Goal: Transaction & Acquisition: Purchase product/service

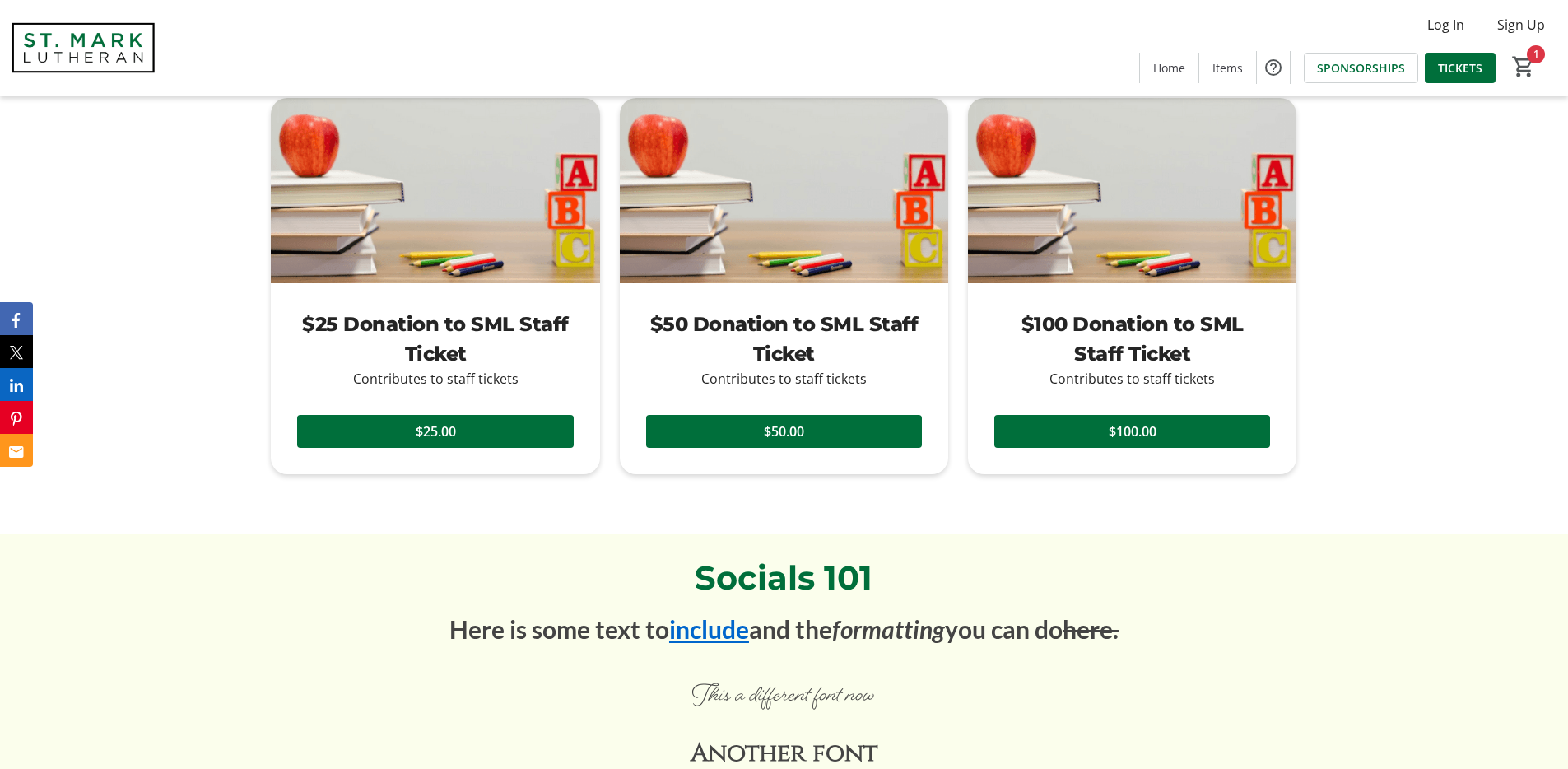
scroll to position [3179, 0]
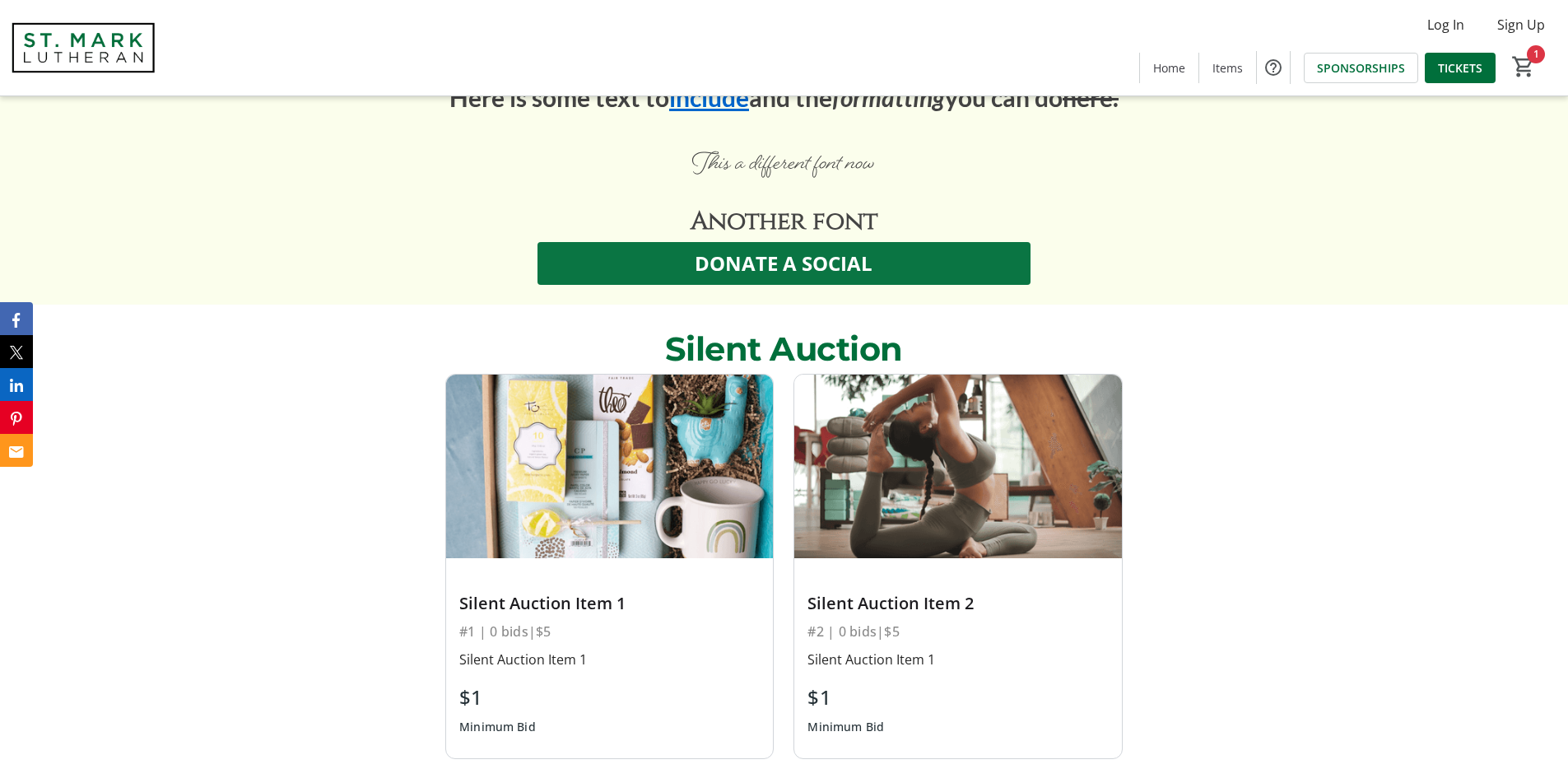
click at [757, 269] on span "DONATE A SOCIAL" at bounding box center [783, 264] width 177 height 30
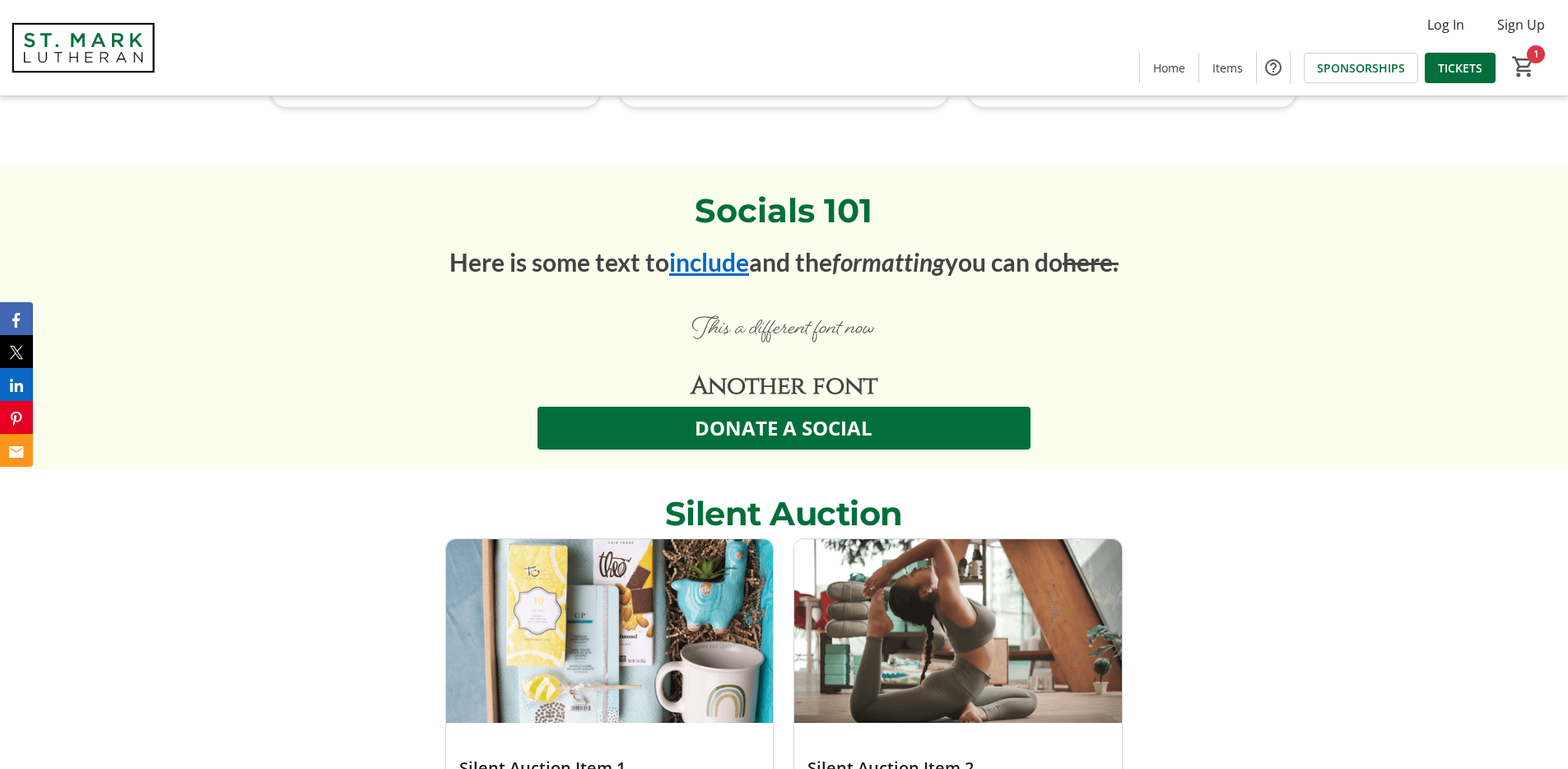
scroll to position [3005, 0]
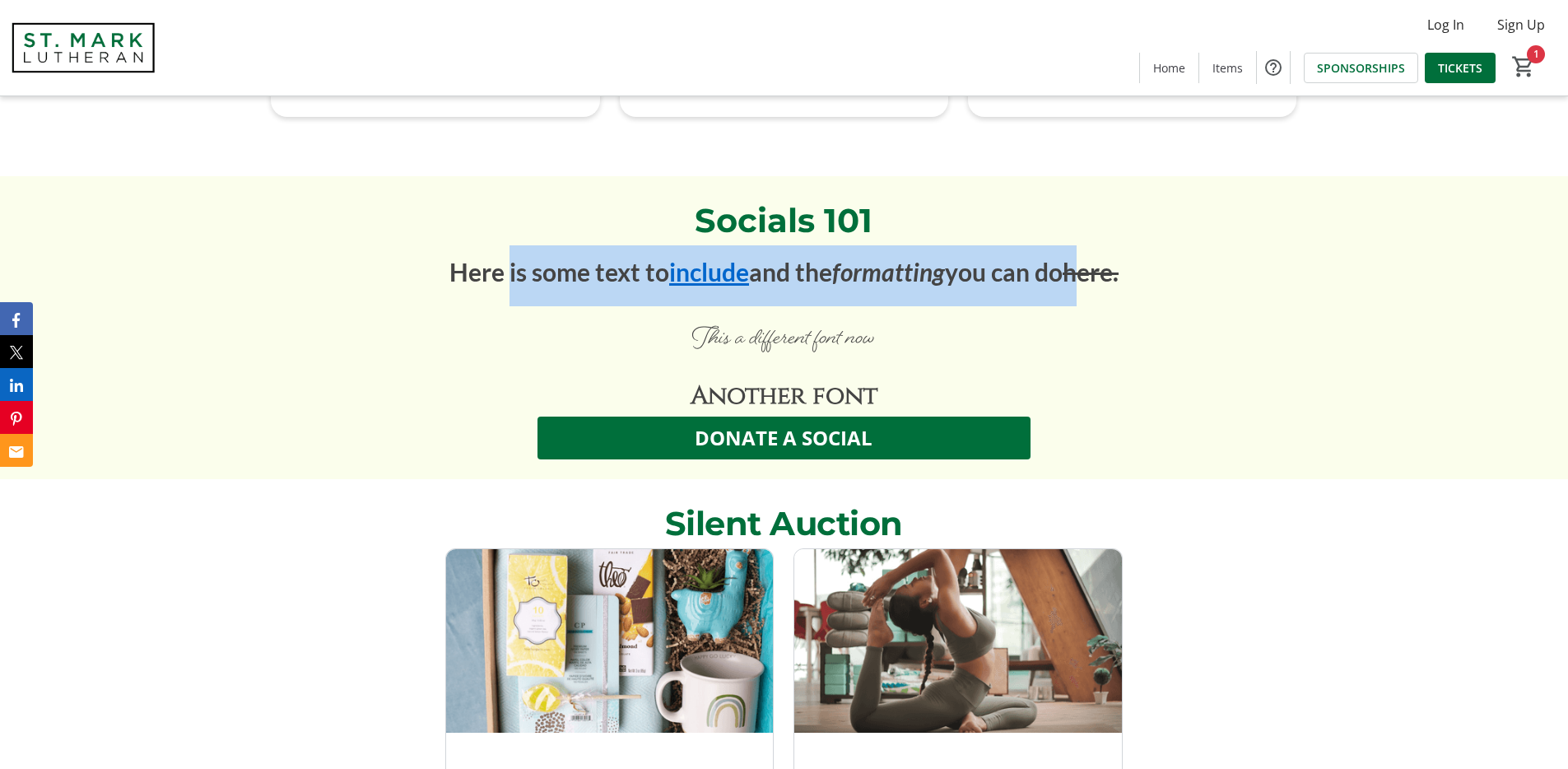
drag, startPoint x: 501, startPoint y: 268, endPoint x: 1084, endPoint y: 259, distance: 583.1
click at [1084, 259] on p "Here is some text to include and the formatting you can do here." at bounding box center [783, 275] width 1006 height 61
drag, startPoint x: 1159, startPoint y: 269, endPoint x: 499, endPoint y: 270, distance: 660.0
click at [499, 270] on p "Here is some text to include and the formatting you can do here." at bounding box center [783, 275] width 1006 height 61
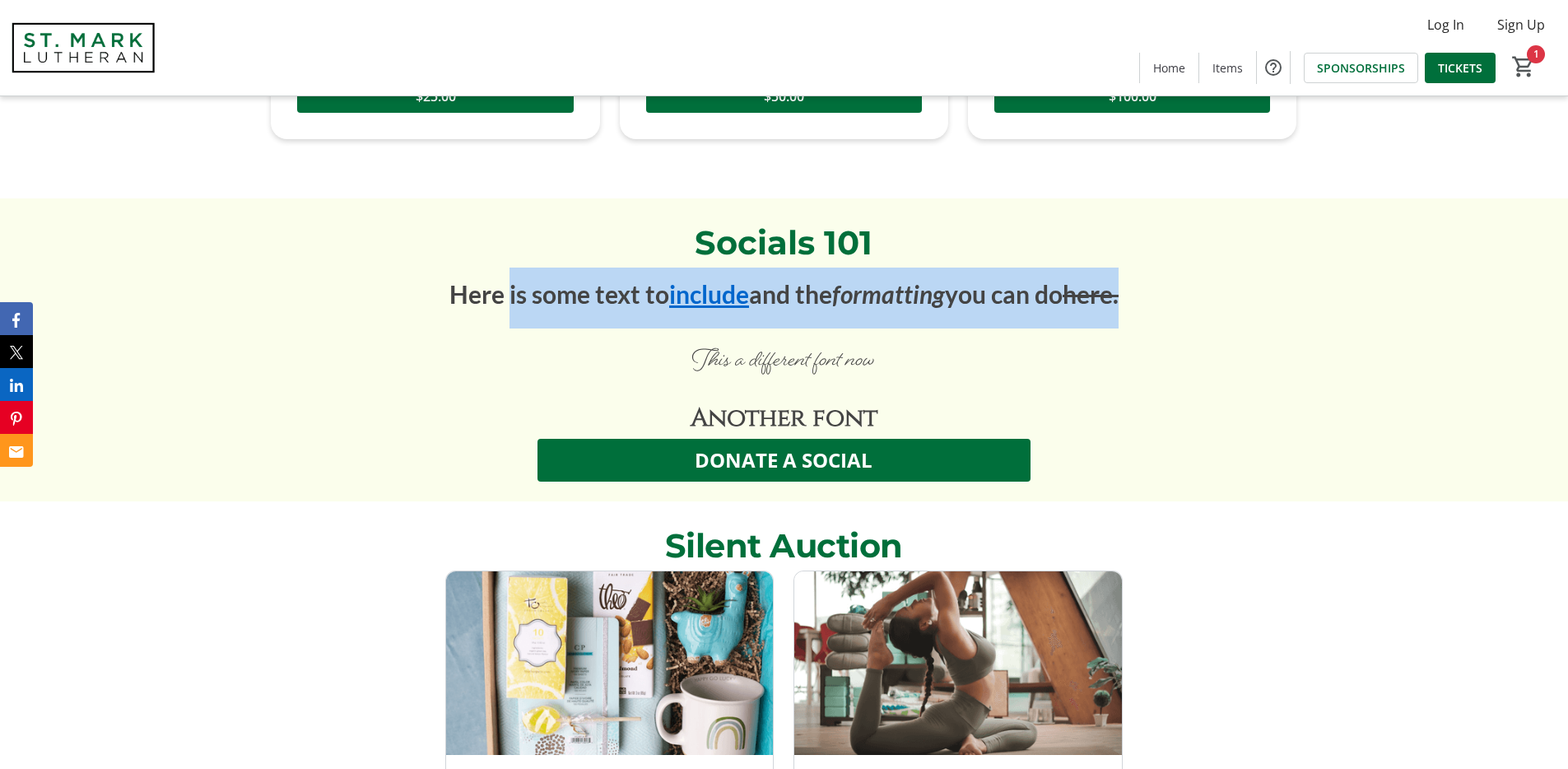
scroll to position [2973, 0]
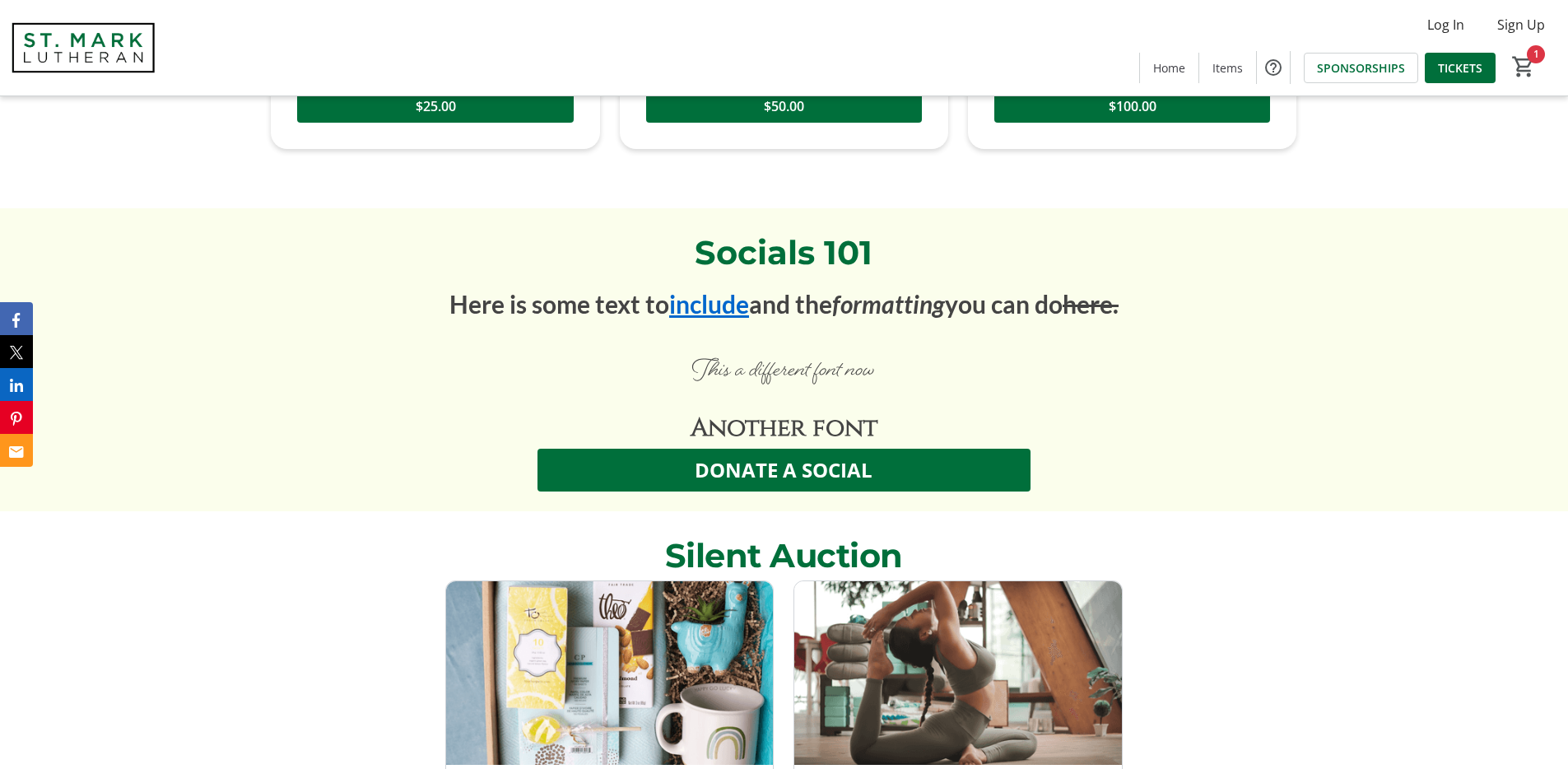
click at [437, 297] on p "Here is some text to include and the formatting you can do here." at bounding box center [783, 307] width 1006 height 61
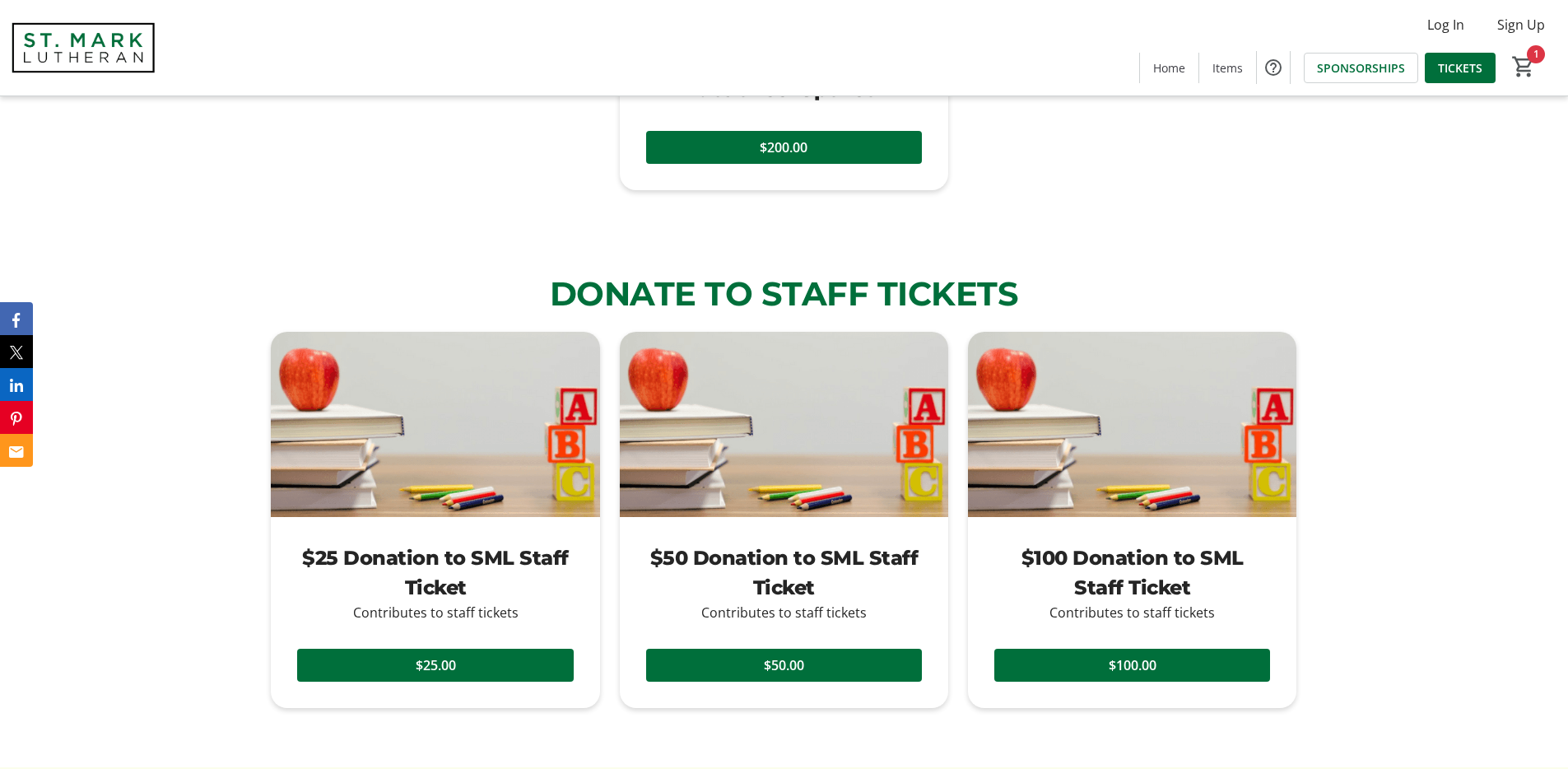
scroll to position [2440, 0]
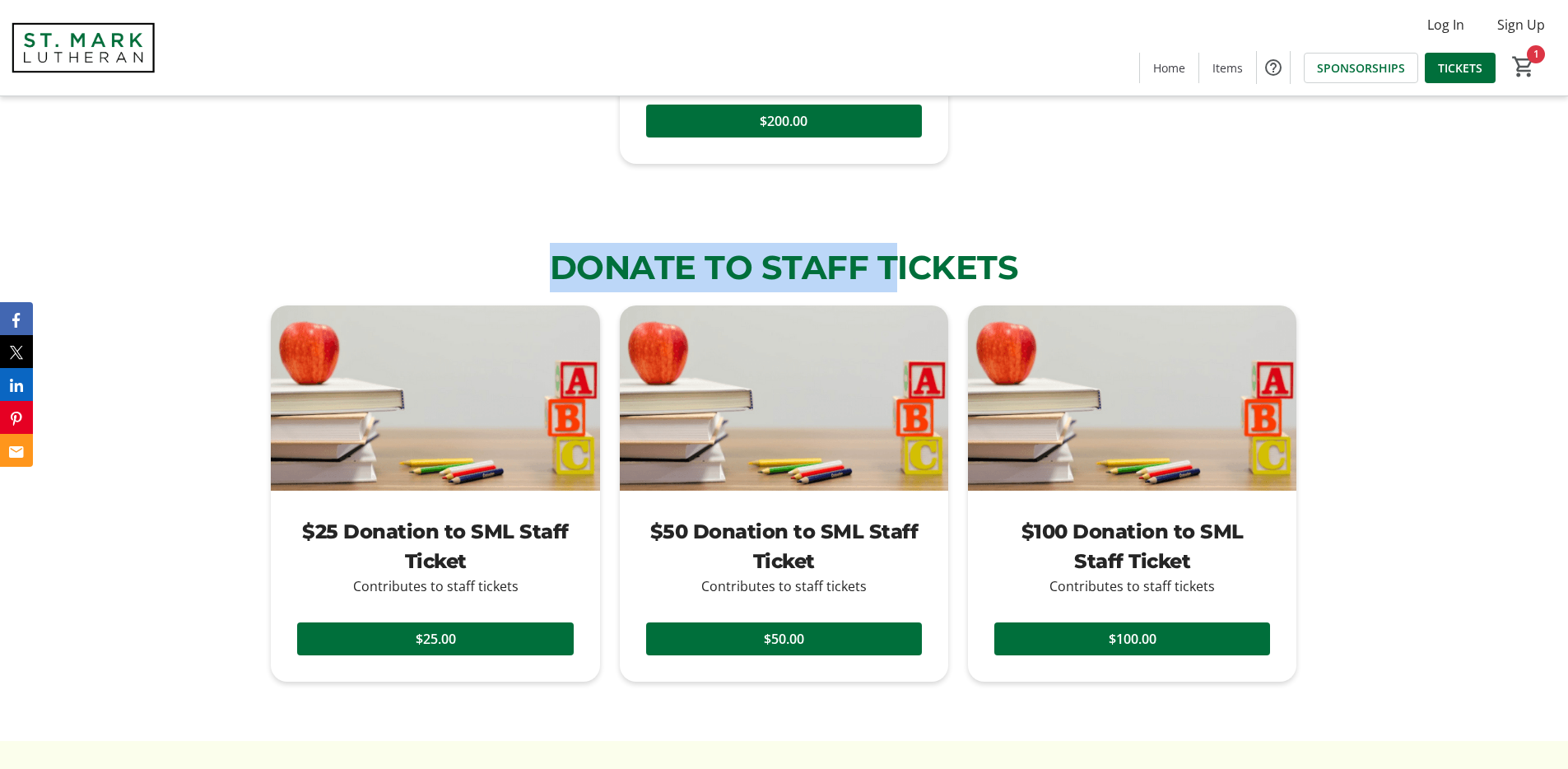
drag, startPoint x: 554, startPoint y: 264, endPoint x: 897, endPoint y: 257, distance: 343.1
click at [897, 257] on p "DONATE TO STAFF TICKETS" at bounding box center [783, 268] width 1025 height 50
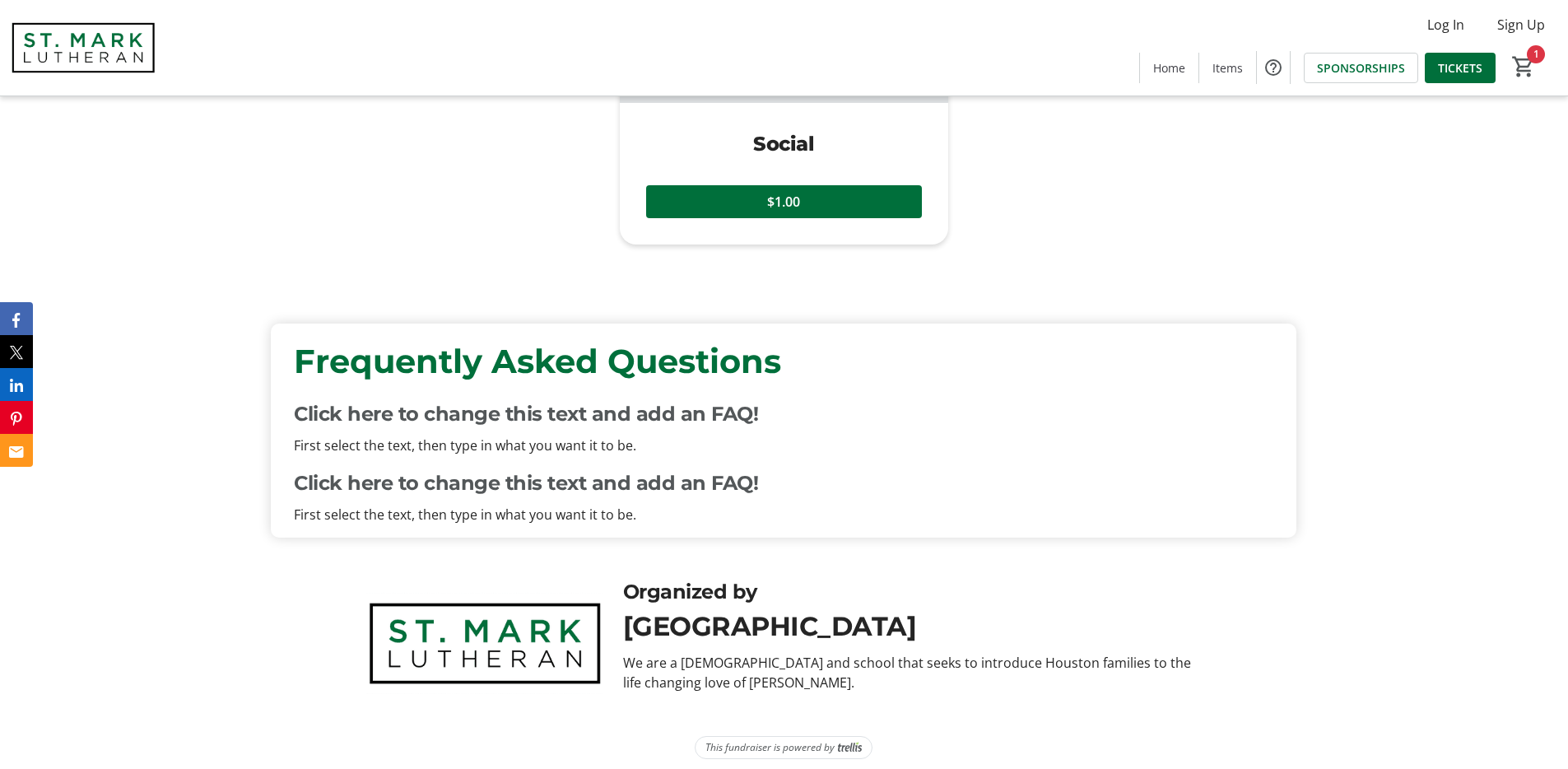
scroll to position [5190, 0]
drag, startPoint x: 771, startPoint y: 498, endPoint x: 581, endPoint y: 483, distance: 190.6
click at [581, 483] on div "Click here to change this text and add an FAQ!" at bounding box center [783, 483] width 979 height 30
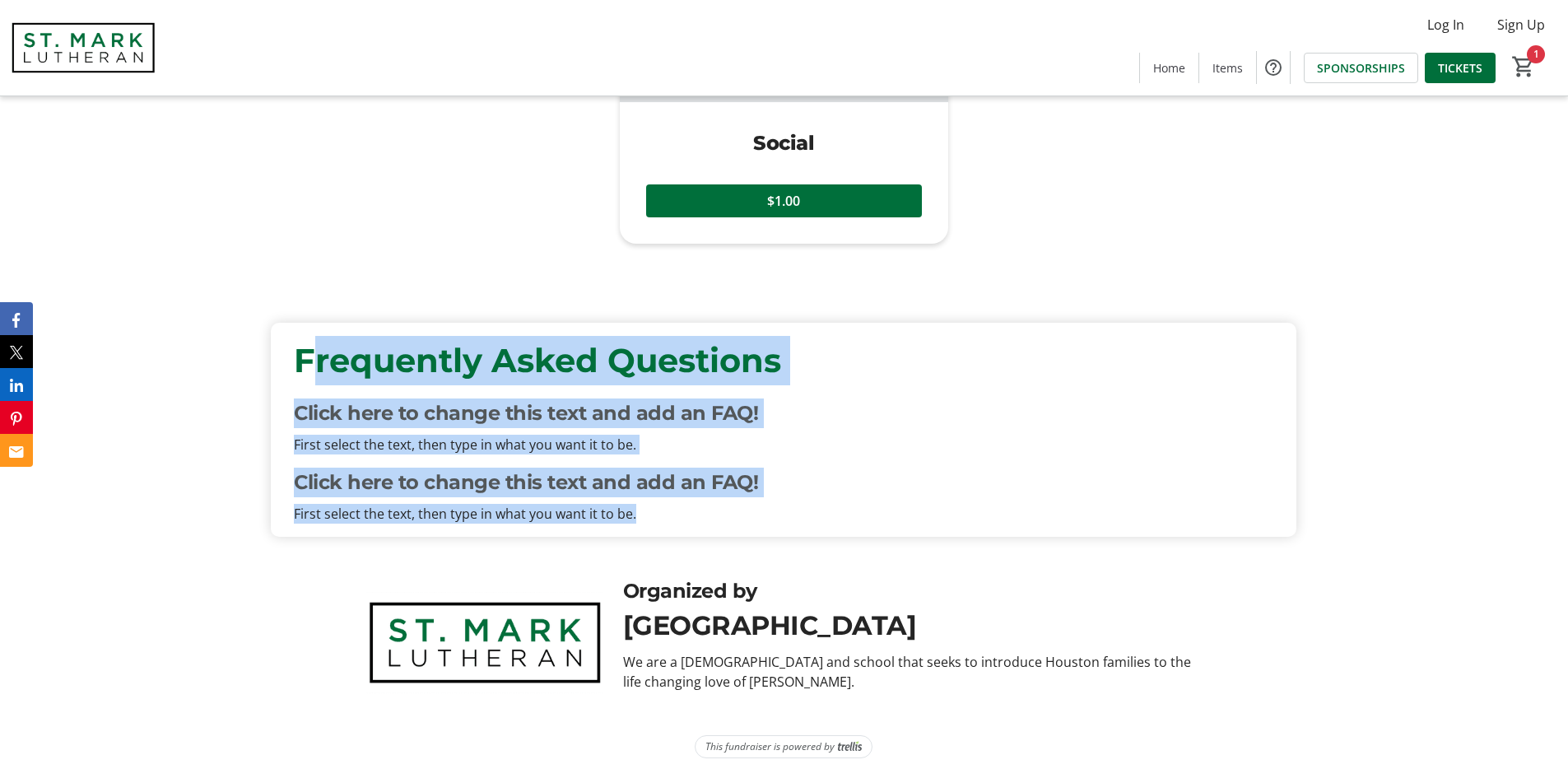
drag, startPoint x: 655, startPoint y: 515, endPoint x: 300, endPoint y: 369, distance: 383.9
click at [300, 369] on div "Frequently Asked Questions Click here to change this text and add an FAQ! First…" at bounding box center [783, 430] width 999 height 188
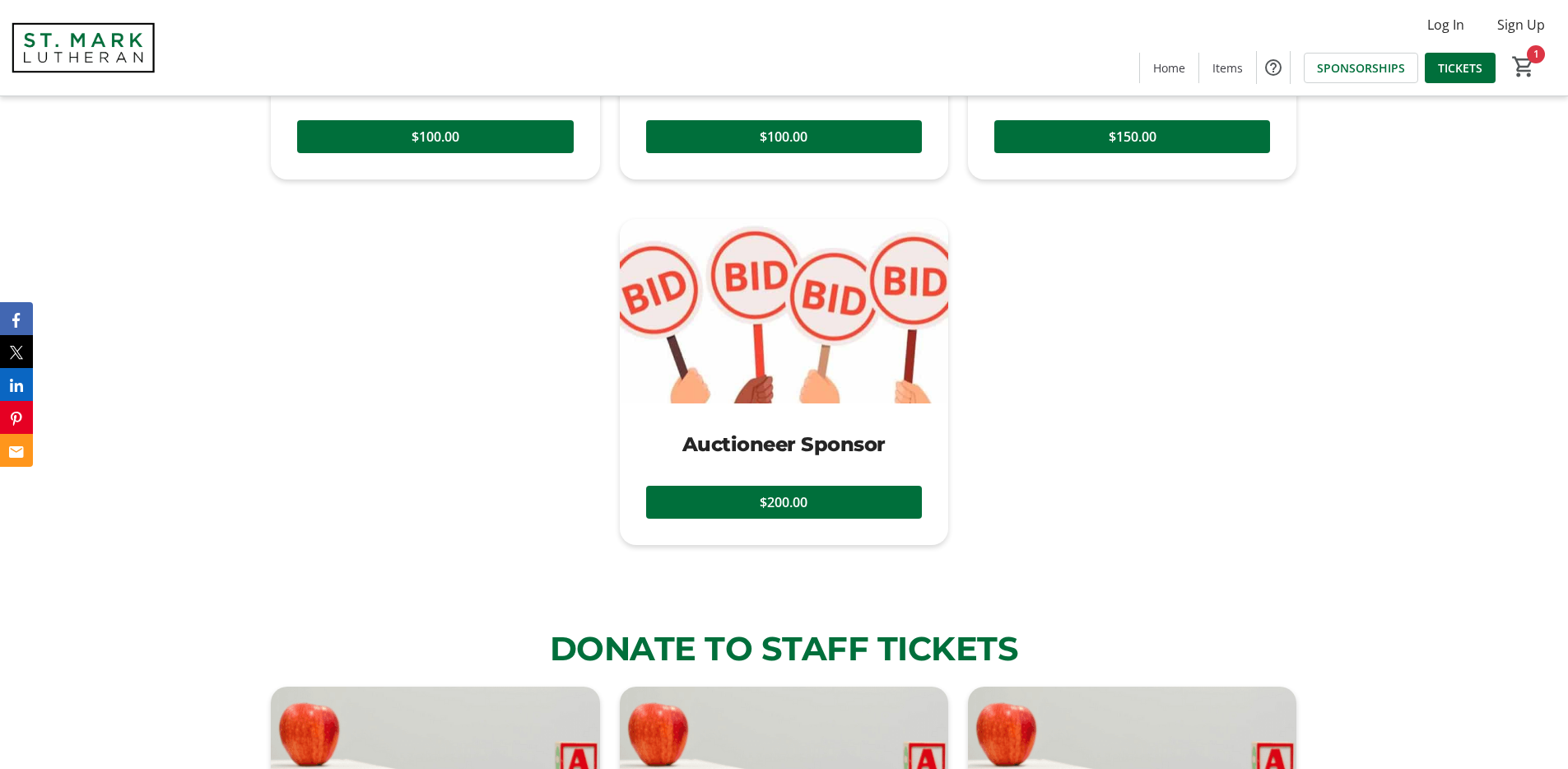
scroll to position [2129, 0]
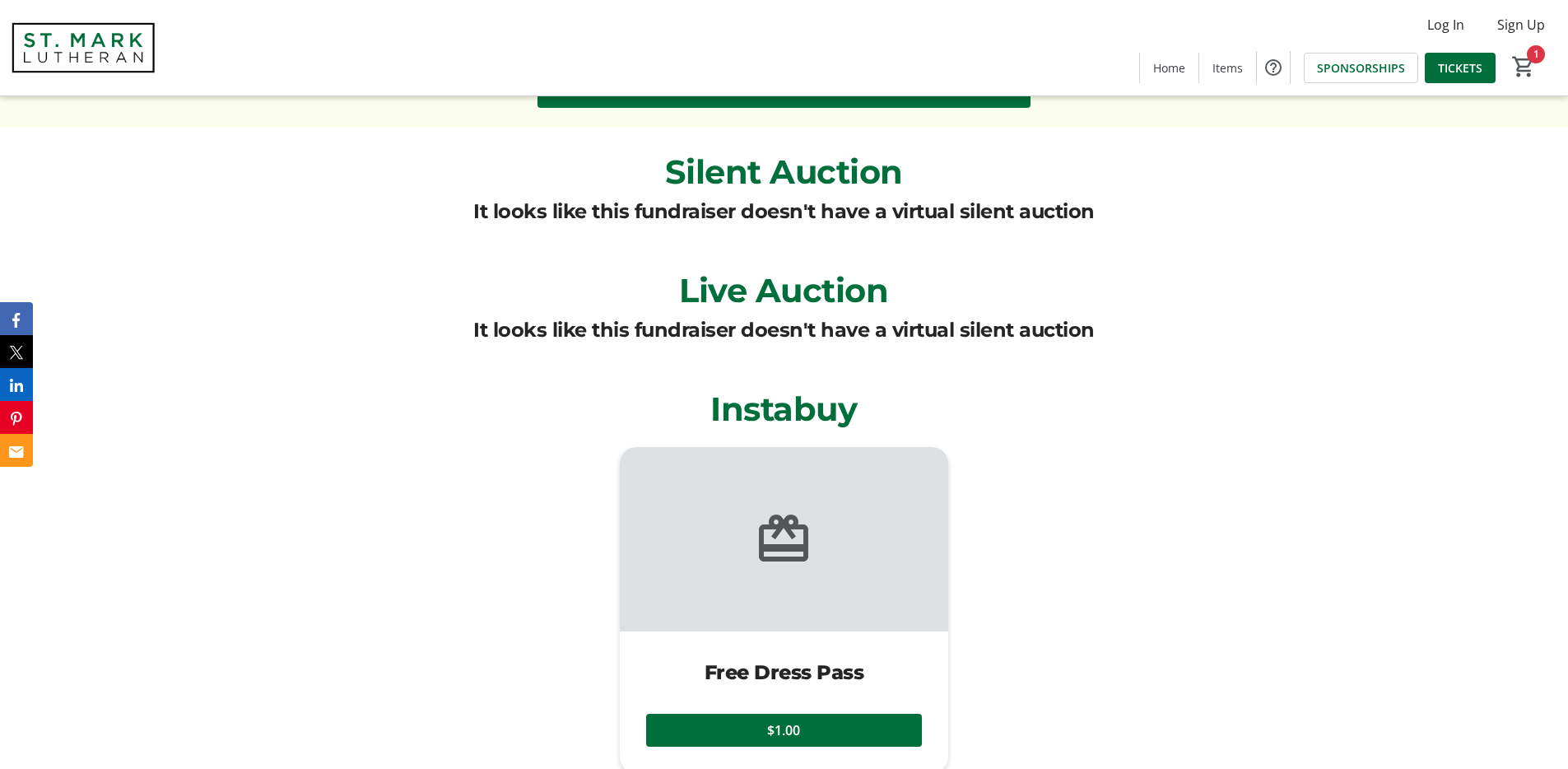
scroll to position [3382, 0]
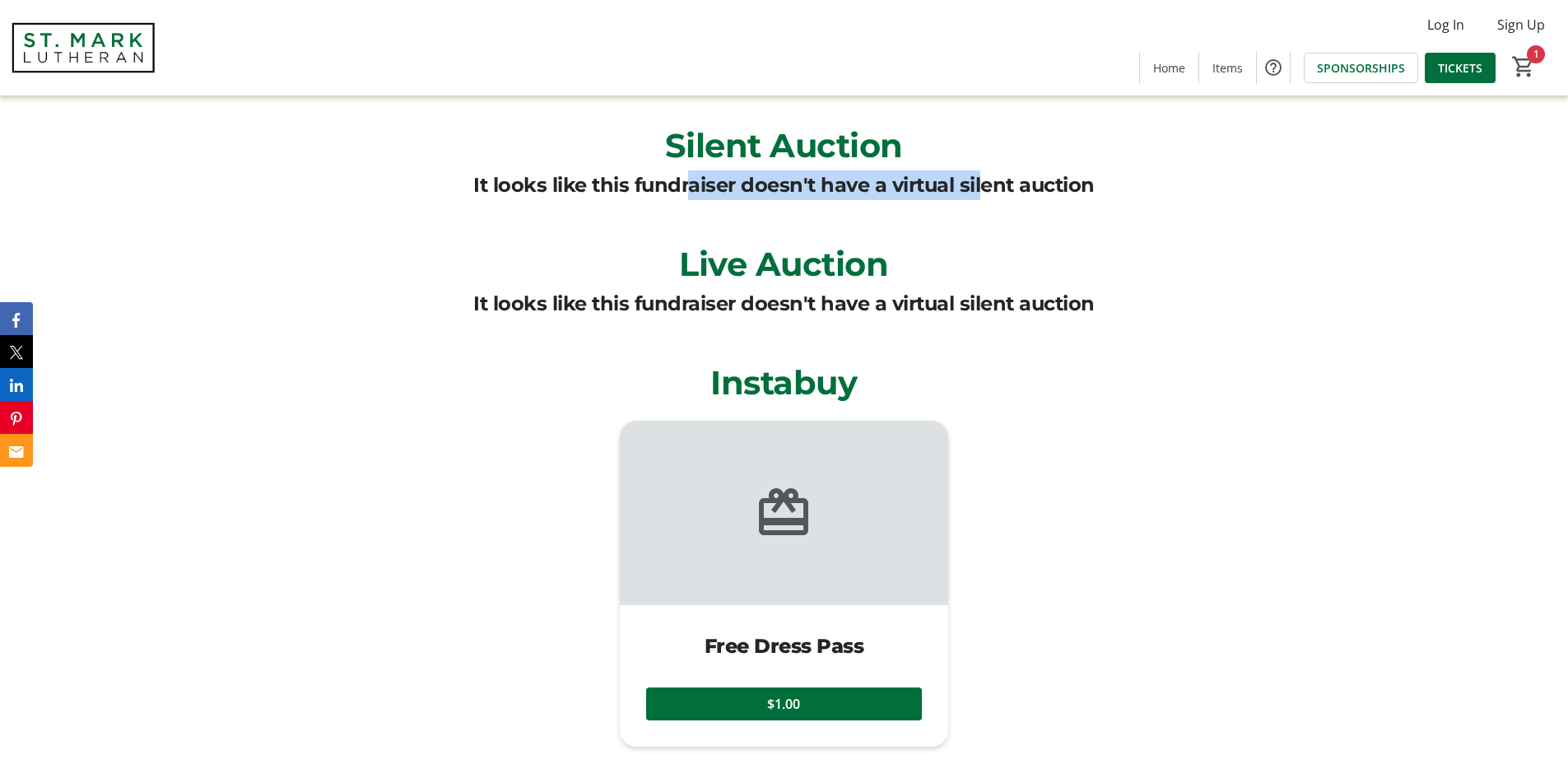
drag, startPoint x: 782, startPoint y: 183, endPoint x: 972, endPoint y: 195, distance: 190.4
click at [972, 195] on div "It looks like this fundraiser doesn't have a virtual silent auction" at bounding box center [784, 185] width 622 height 30
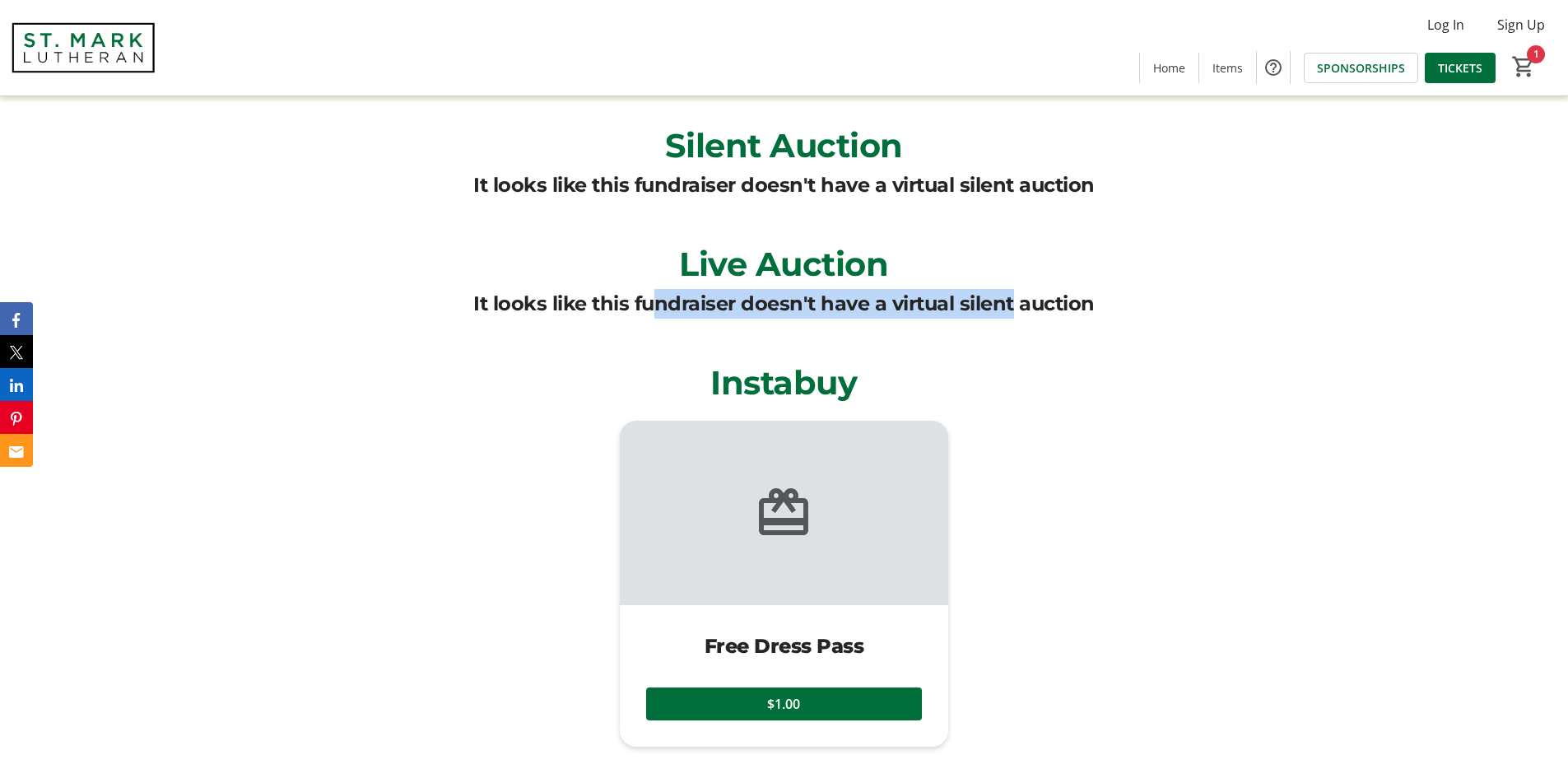
drag, startPoint x: 1004, startPoint y: 298, endPoint x: 642, endPoint y: 303, distance: 362.0
click at [642, 303] on div "It looks like this fundraiser doesn't have a virtual silent auction" at bounding box center [784, 304] width 622 height 30
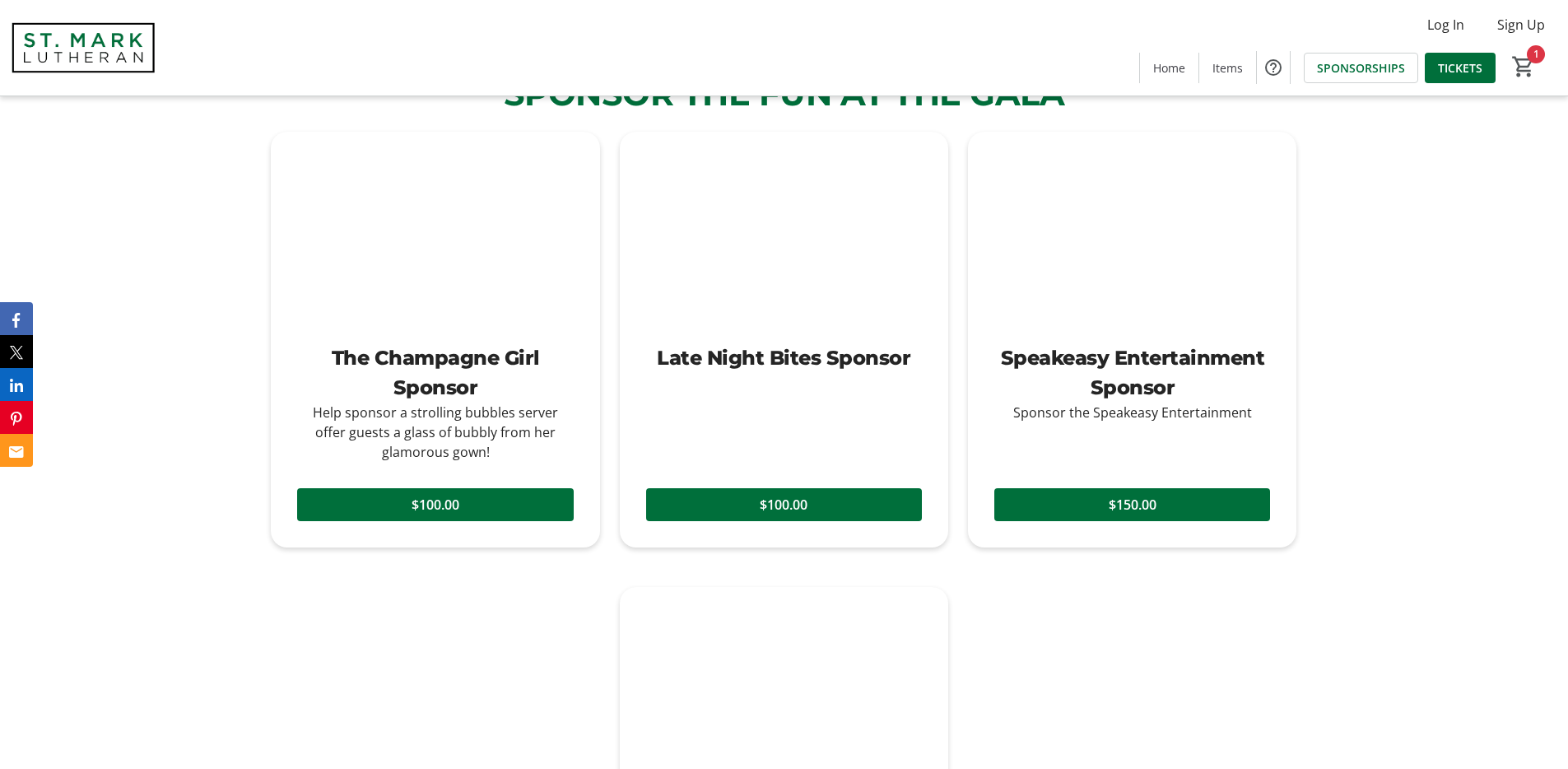
scroll to position [1669, 0]
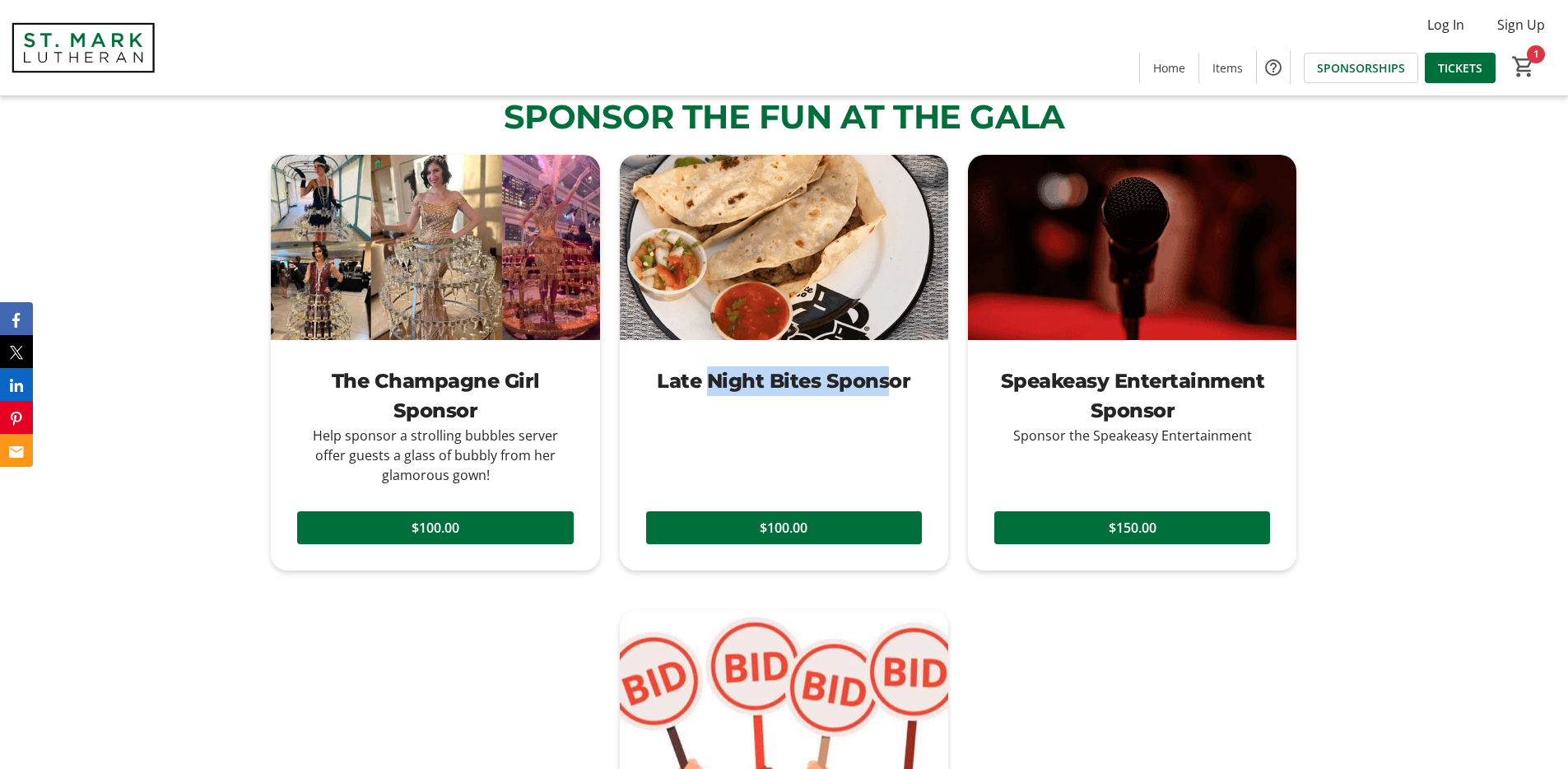
drag, startPoint x: 699, startPoint y: 381, endPoint x: 882, endPoint y: 368, distance: 183.5
click at [882, 368] on div "Late Night Bites Sponsor" at bounding box center [784, 381] width 276 height 30
click at [896, 385] on div "Late Night Bites Sponsor" at bounding box center [784, 381] width 276 height 30
drag, startPoint x: 920, startPoint y: 383, endPoint x: 658, endPoint y: 383, distance: 262.0
click at [658, 383] on div "Late Night Bites Sponsor" at bounding box center [784, 381] width 276 height 30
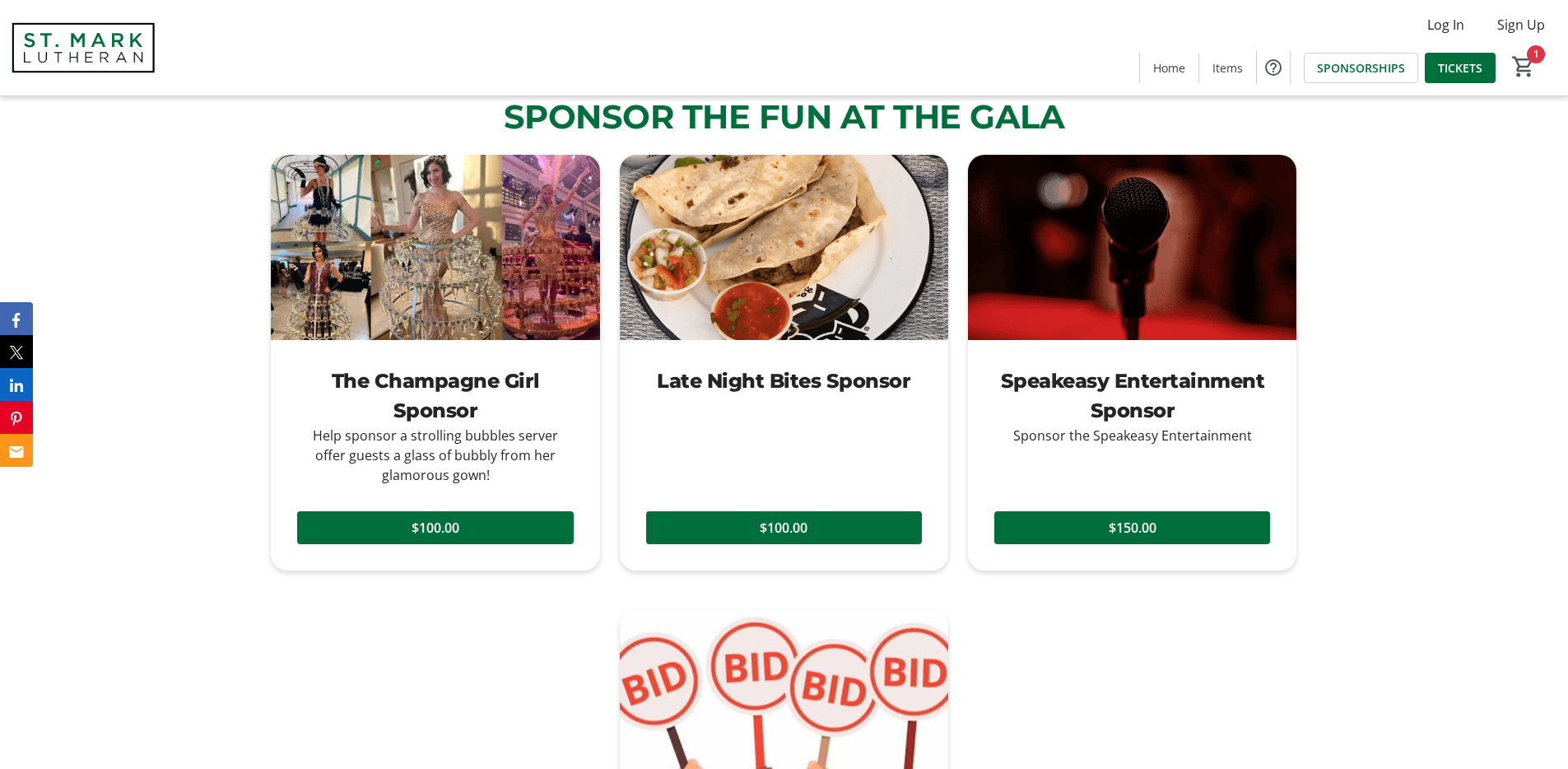
click at [658, 383] on div "Late Night Bites Sponsor" at bounding box center [784, 381] width 276 height 30
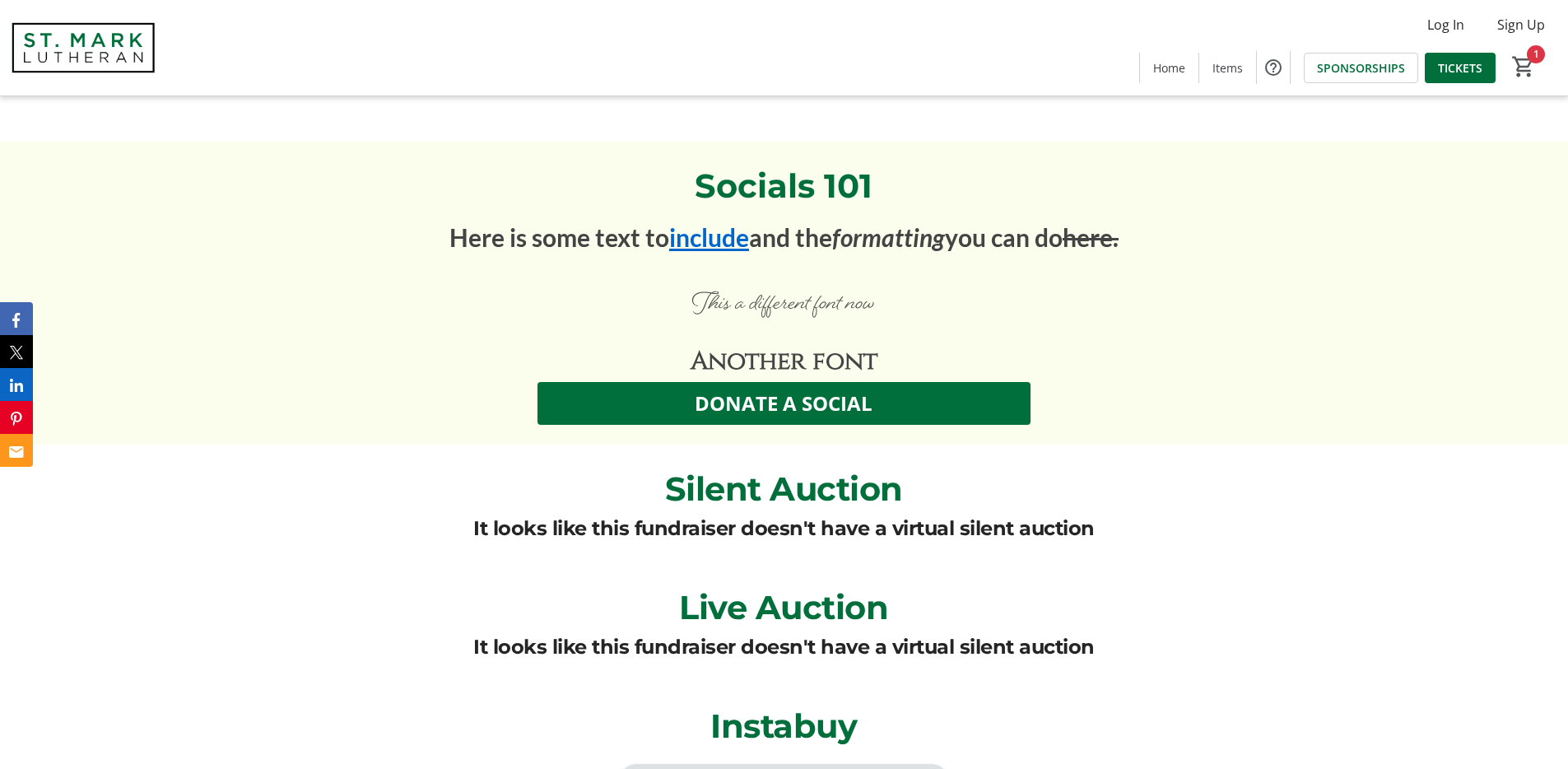
scroll to position [3256, 0]
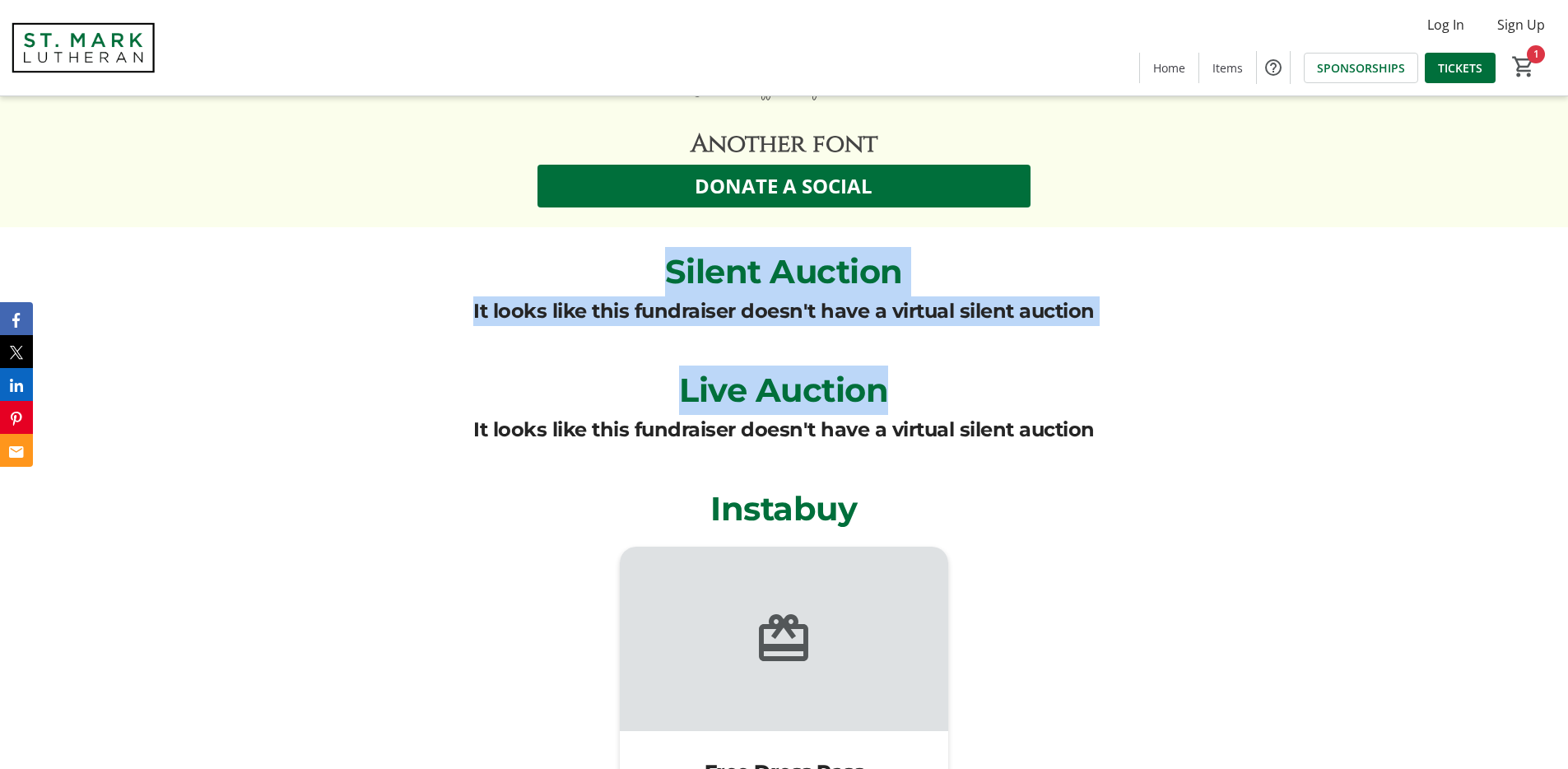
click at [564, 269] on div "Silent Auction" at bounding box center [783, 271] width 1045 height 50
drag, startPoint x: 478, startPoint y: 300, endPoint x: 1092, endPoint y: 408, distance: 623.4
drag, startPoint x: 1094, startPoint y: 410, endPoint x: 1119, endPoint y: 427, distance: 30.2
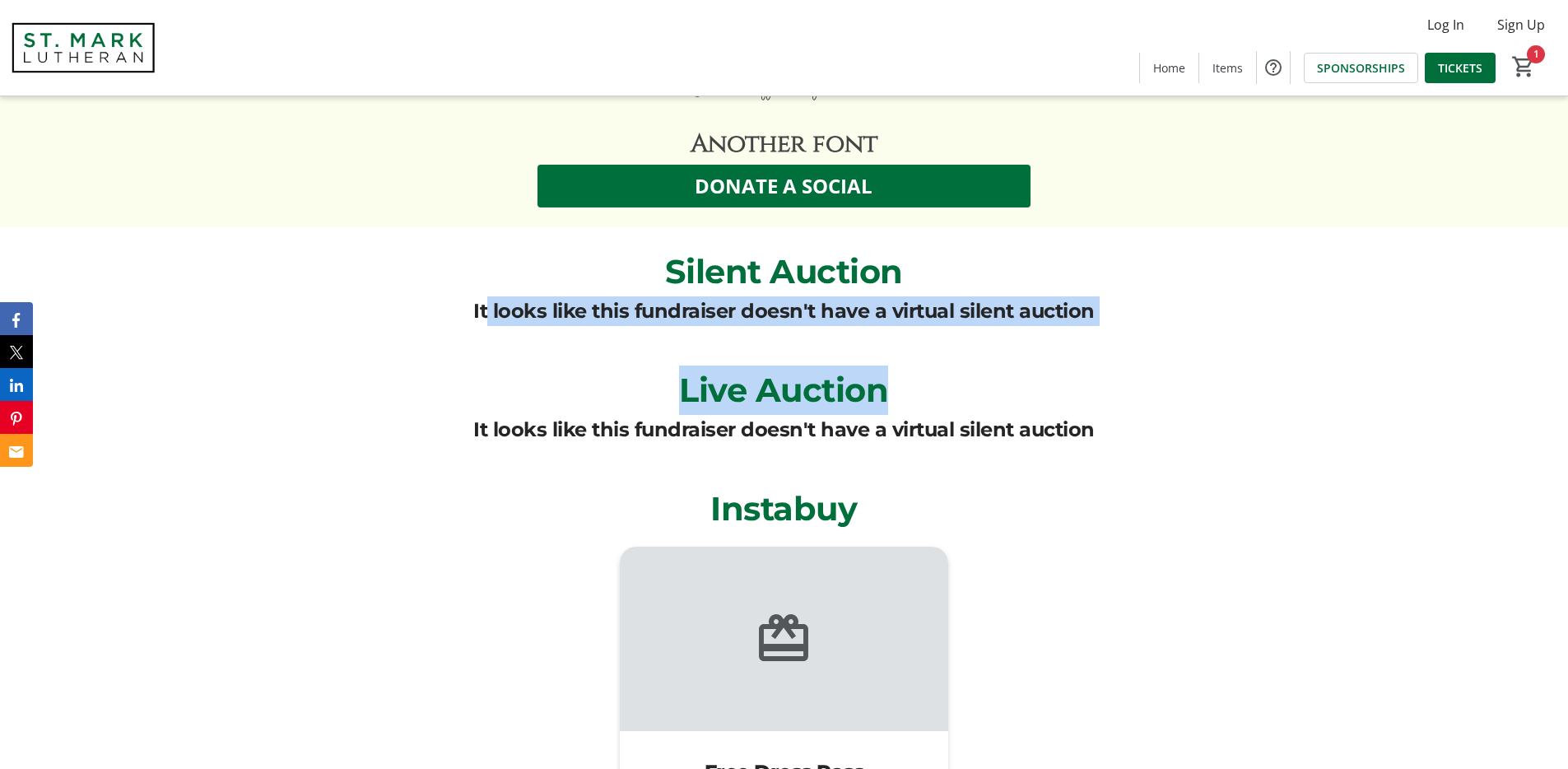
click at [1109, 419] on tr-auction-preview-section "Live Auction It looks like this fundraiser doesn't have a virtual silent auction" at bounding box center [783, 405] width 1025 height 79
drag, startPoint x: 959, startPoint y: 392, endPoint x: 638, endPoint y: 248, distance: 351.8
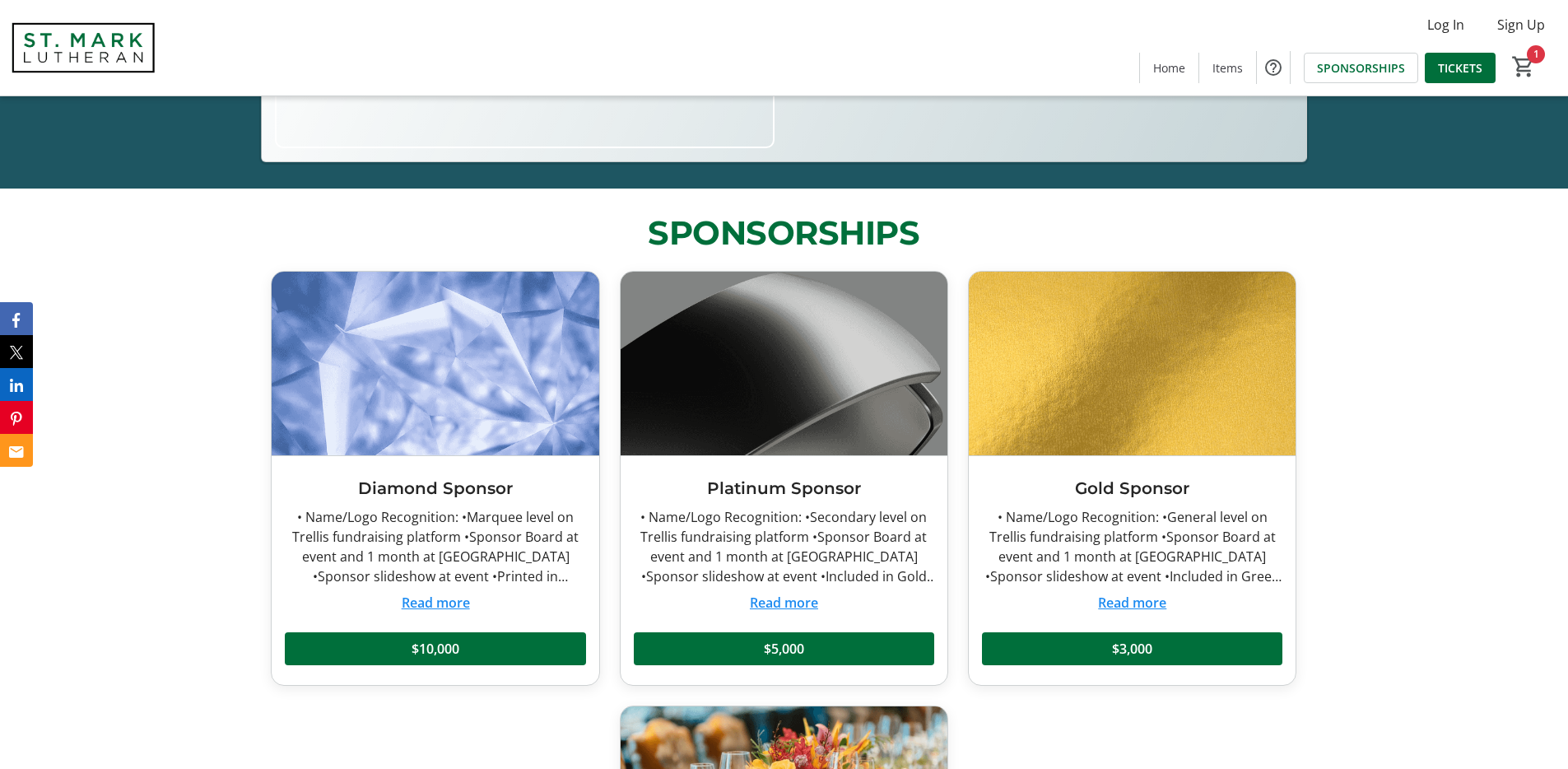
scroll to position [583, 0]
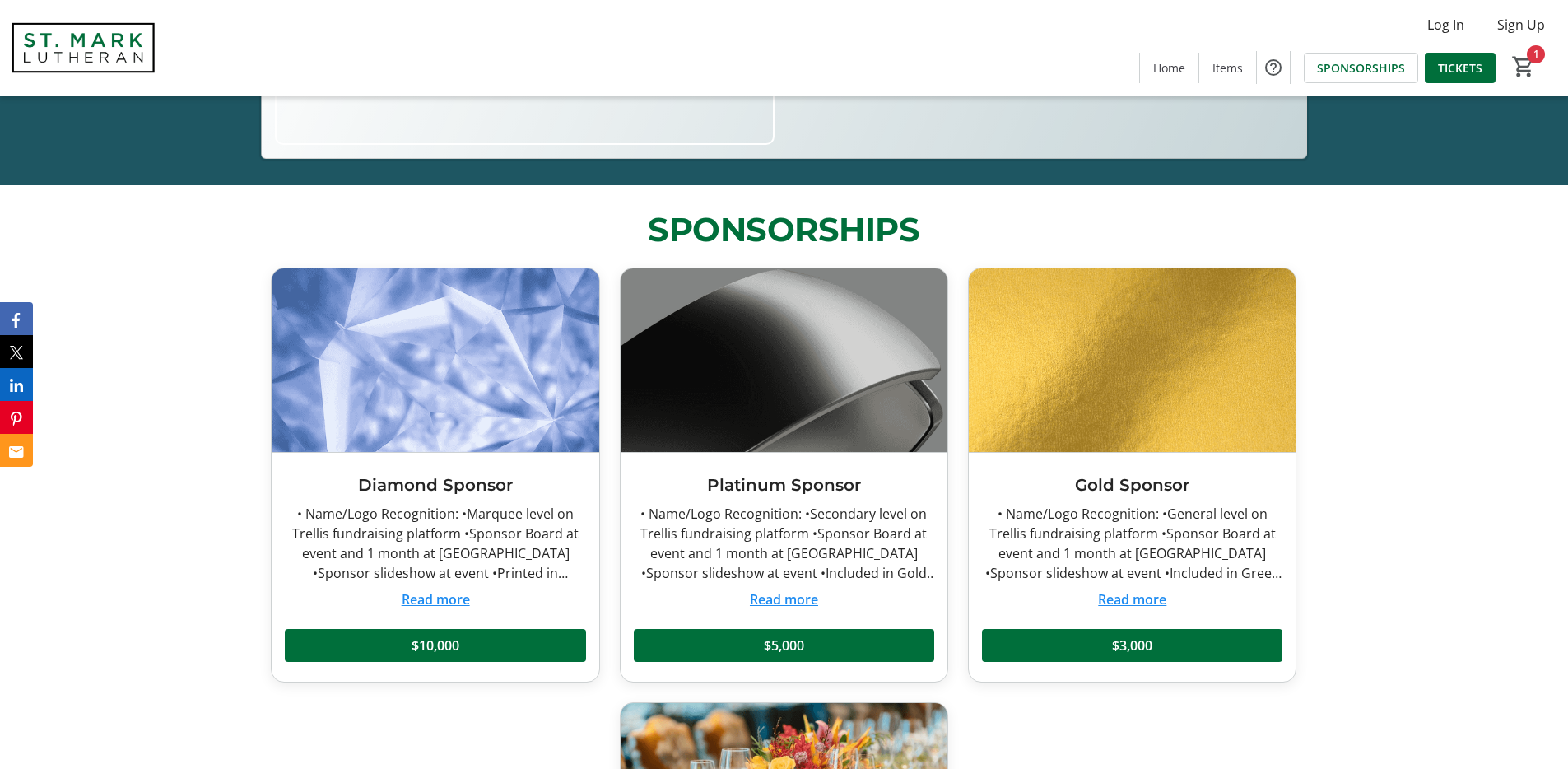
click at [1114, 591] on button "Read more" at bounding box center [1131, 599] width 69 height 20
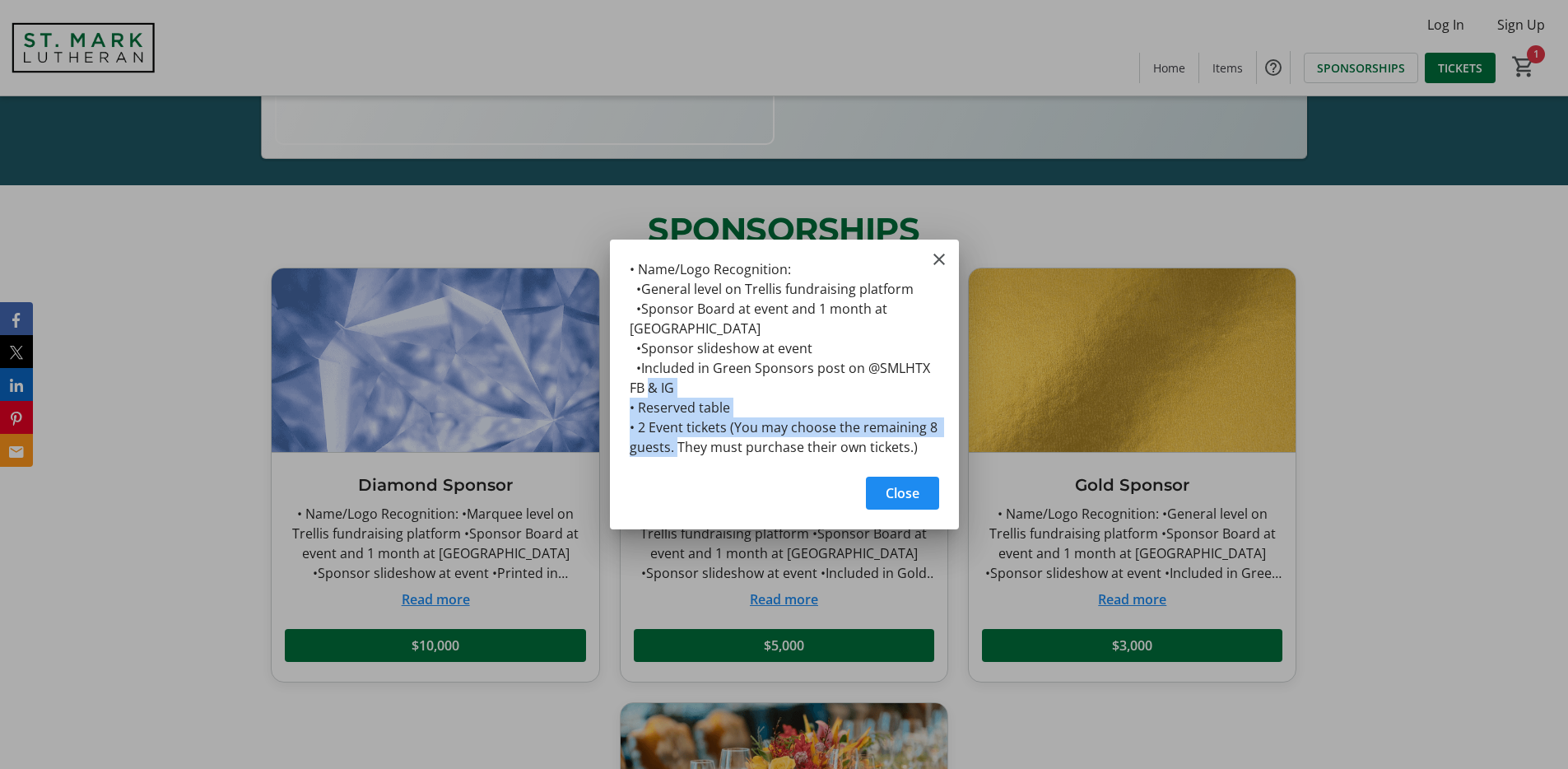
drag, startPoint x: 689, startPoint y: 450, endPoint x: 660, endPoint y: 394, distance: 63.1
click at [0, 0] on div "• Name/Logo Recognition: •General level on Trellis fundraising platform •Sponso…" at bounding box center [0, 0] width 0 height 0
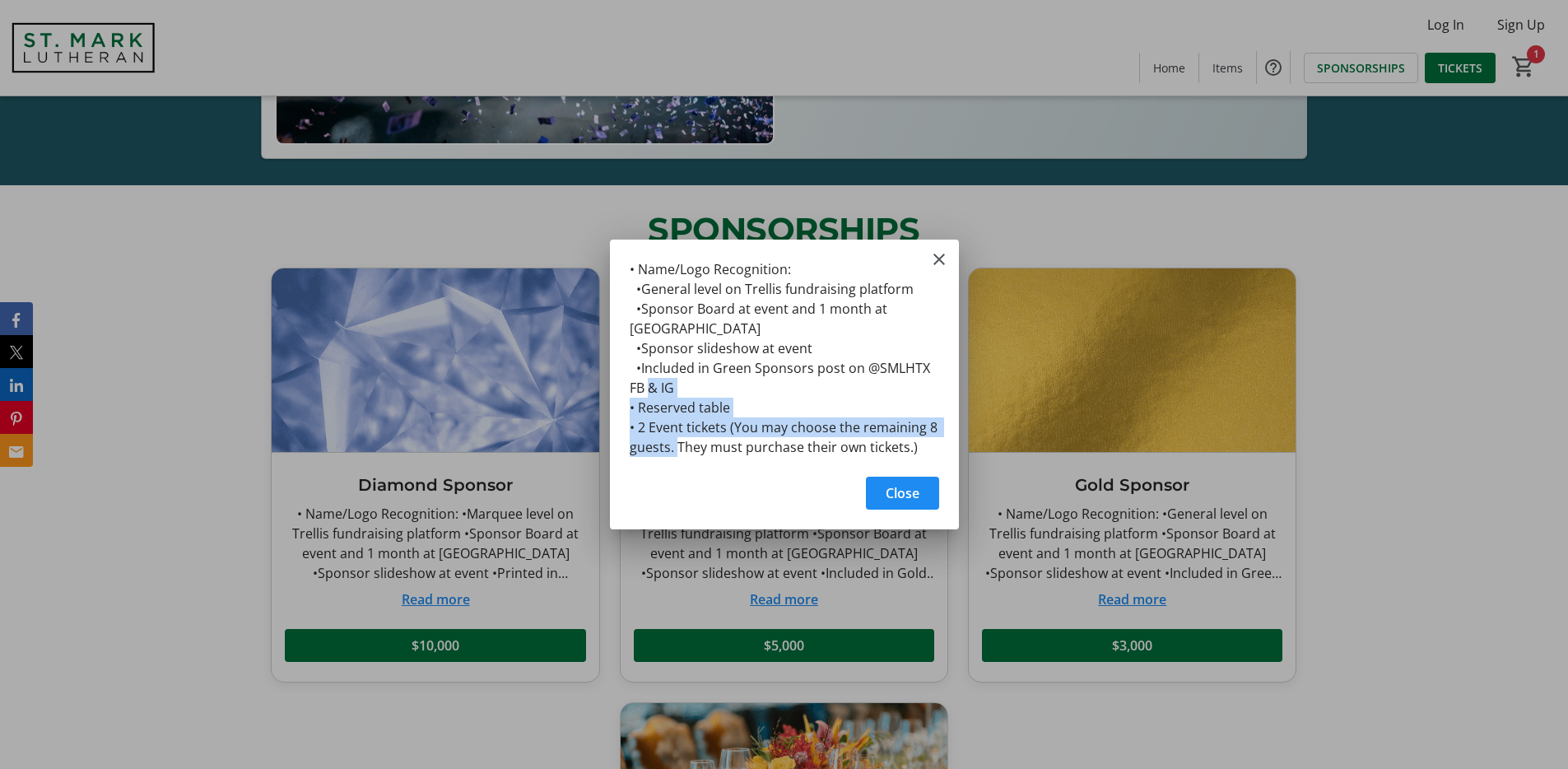
click at [0, 0] on div "• Name/Logo Recognition: •General level on Trellis fundraising platform •Sponso…" at bounding box center [0, 0] width 0 height 0
drag, startPoint x: 637, startPoint y: 402, endPoint x: 742, endPoint y: 406, distance: 105.1
click at [742, 406] on div "• Name/Logo Recognition: •General level on Trellis fundraising platform •Sponso…" at bounding box center [784, 353] width 349 height 227
drag, startPoint x: 735, startPoint y: 406, endPoint x: 630, endPoint y: 403, distance: 105.0
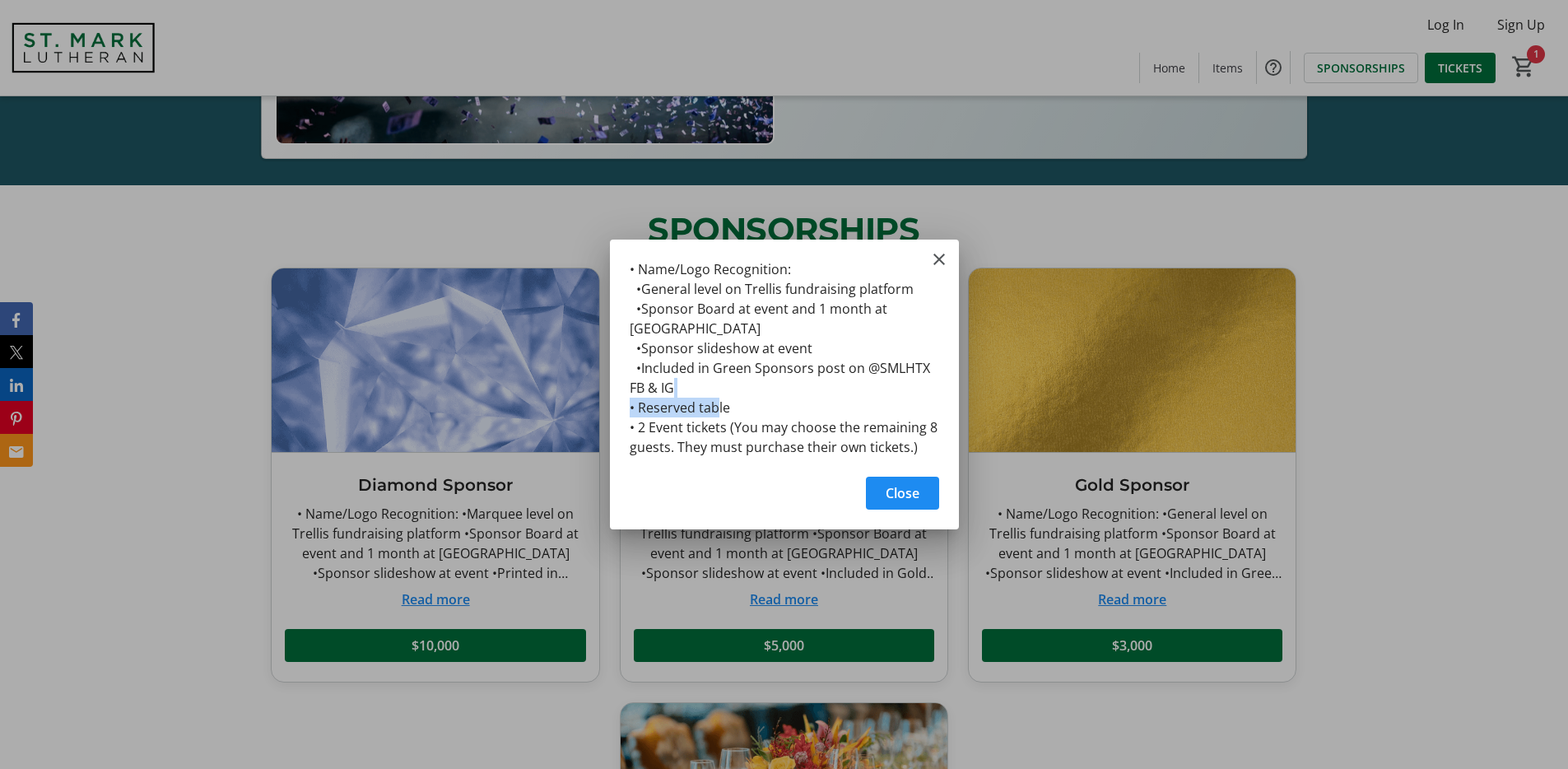
click at [630, 403] on div "• Name/Logo Recognition: •General level on Trellis fundraising platform •Sponso…" at bounding box center [784, 353] width 349 height 227
click at [968, 251] on div at bounding box center [784, 384] width 1568 height 769
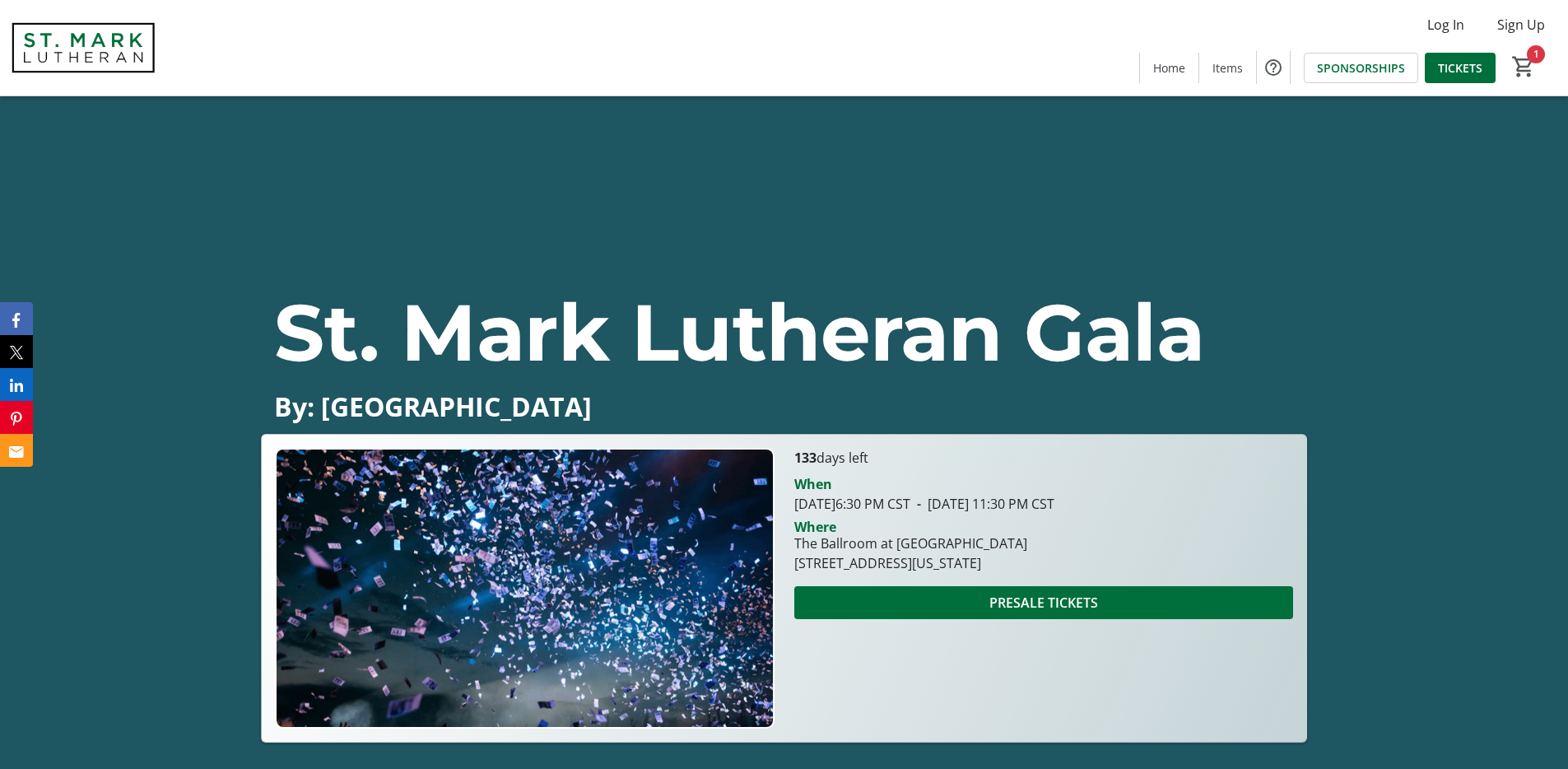
scroll to position [583, 0]
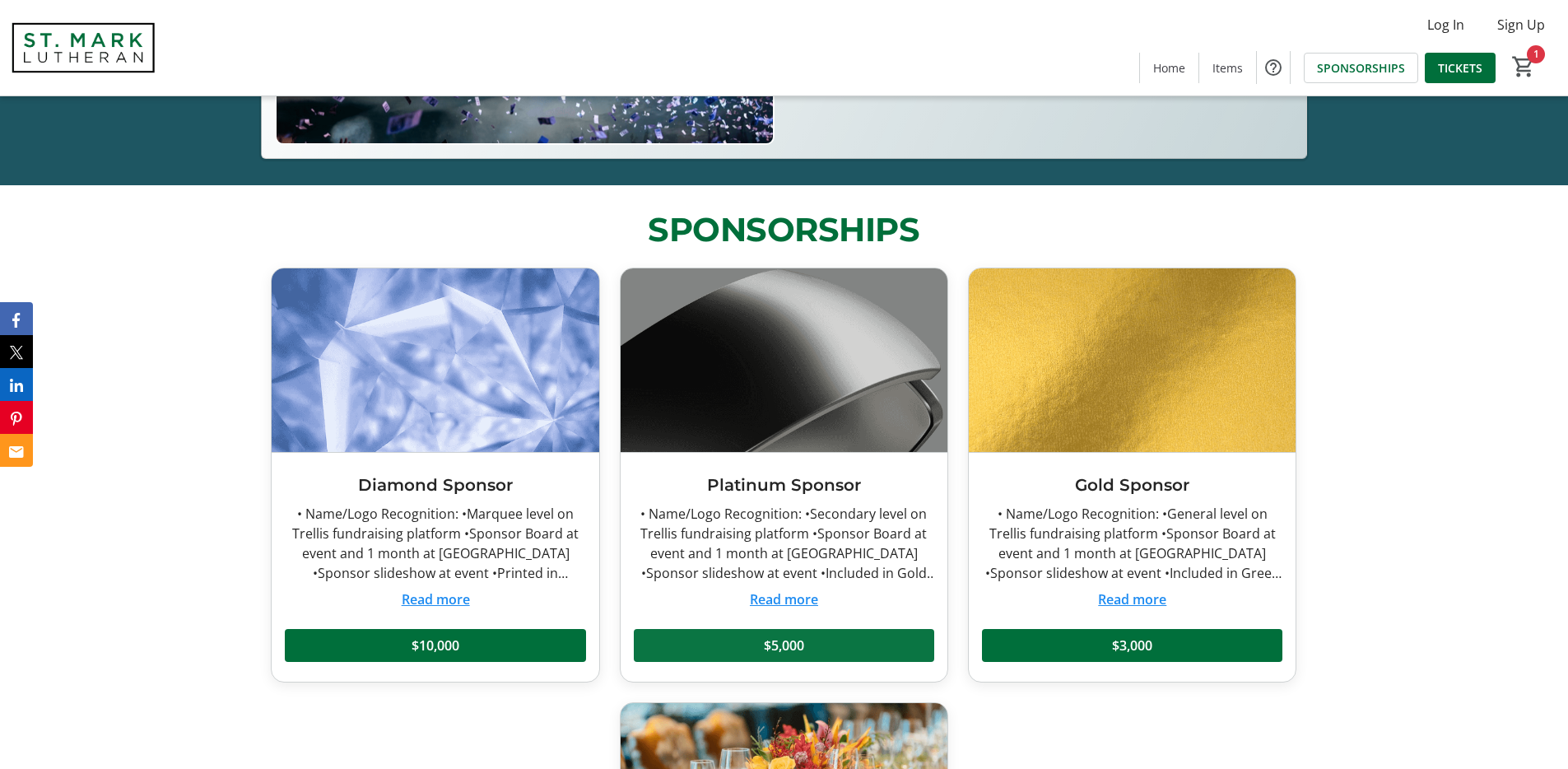
click at [802, 643] on span "$5,000" at bounding box center [783, 645] width 40 height 20
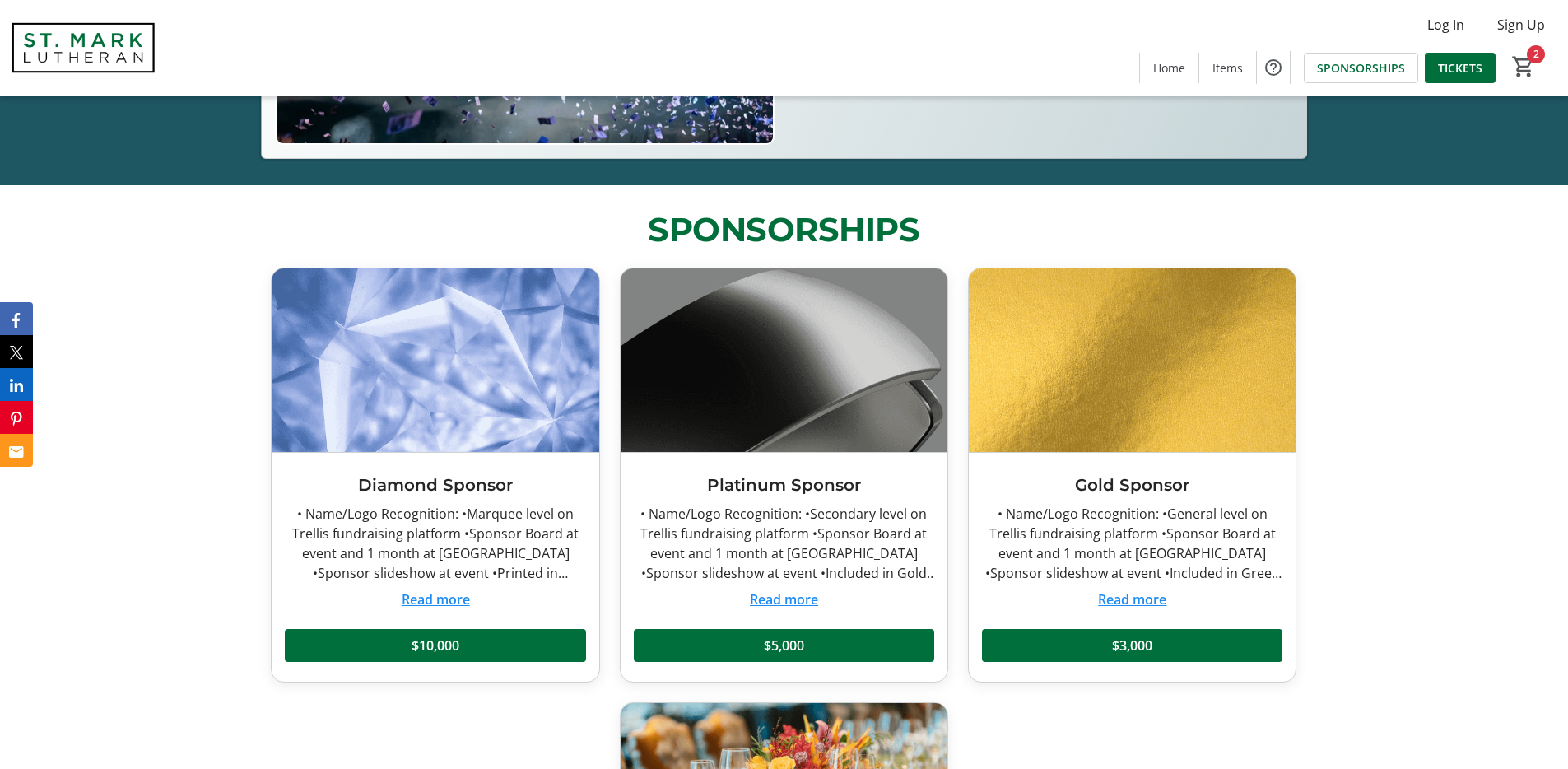
click at [804, 592] on button "Read more" at bounding box center [783, 599] width 69 height 20
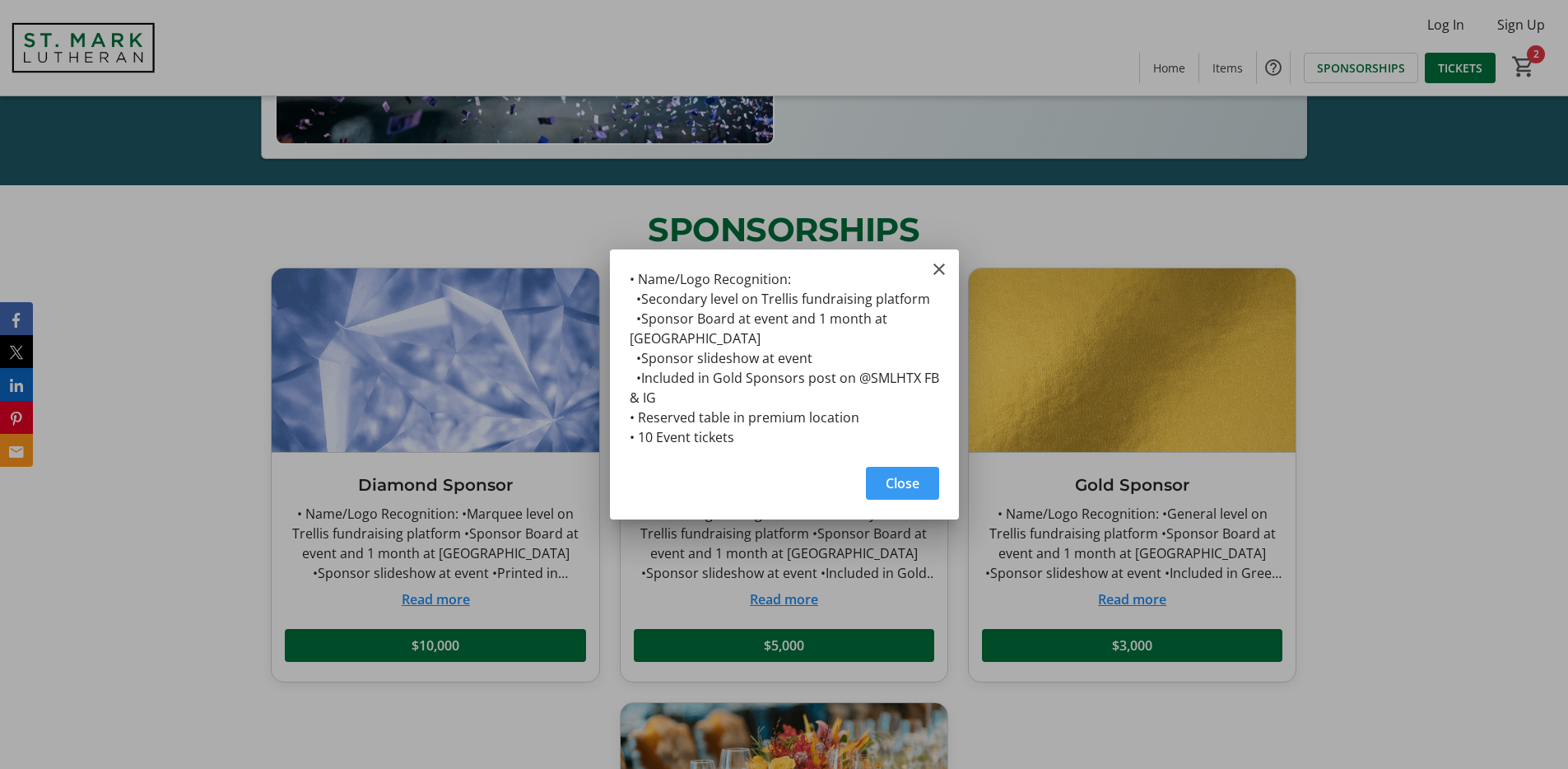
click at [518, 529] on div at bounding box center [784, 384] width 1568 height 769
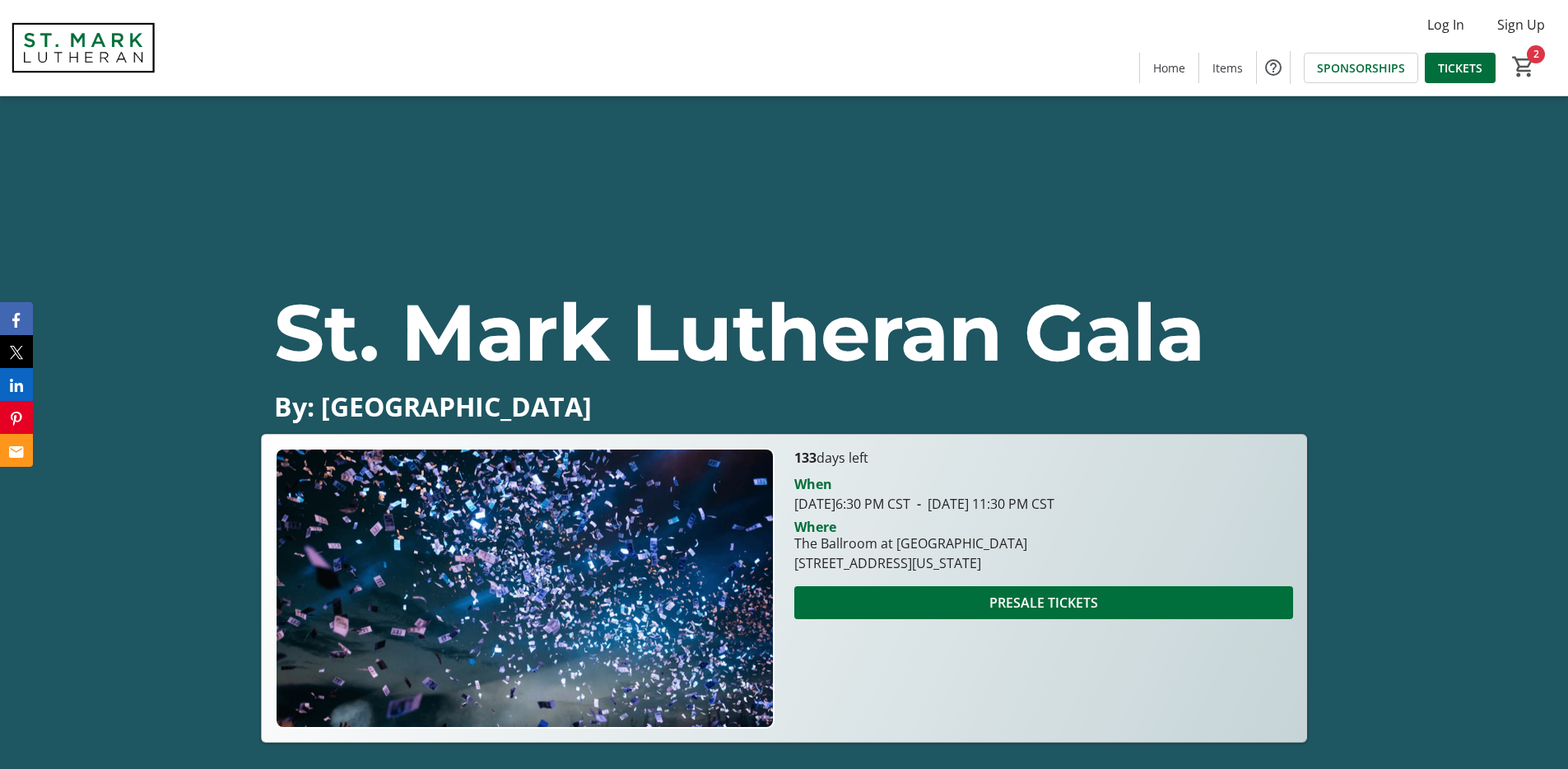
scroll to position [583, 0]
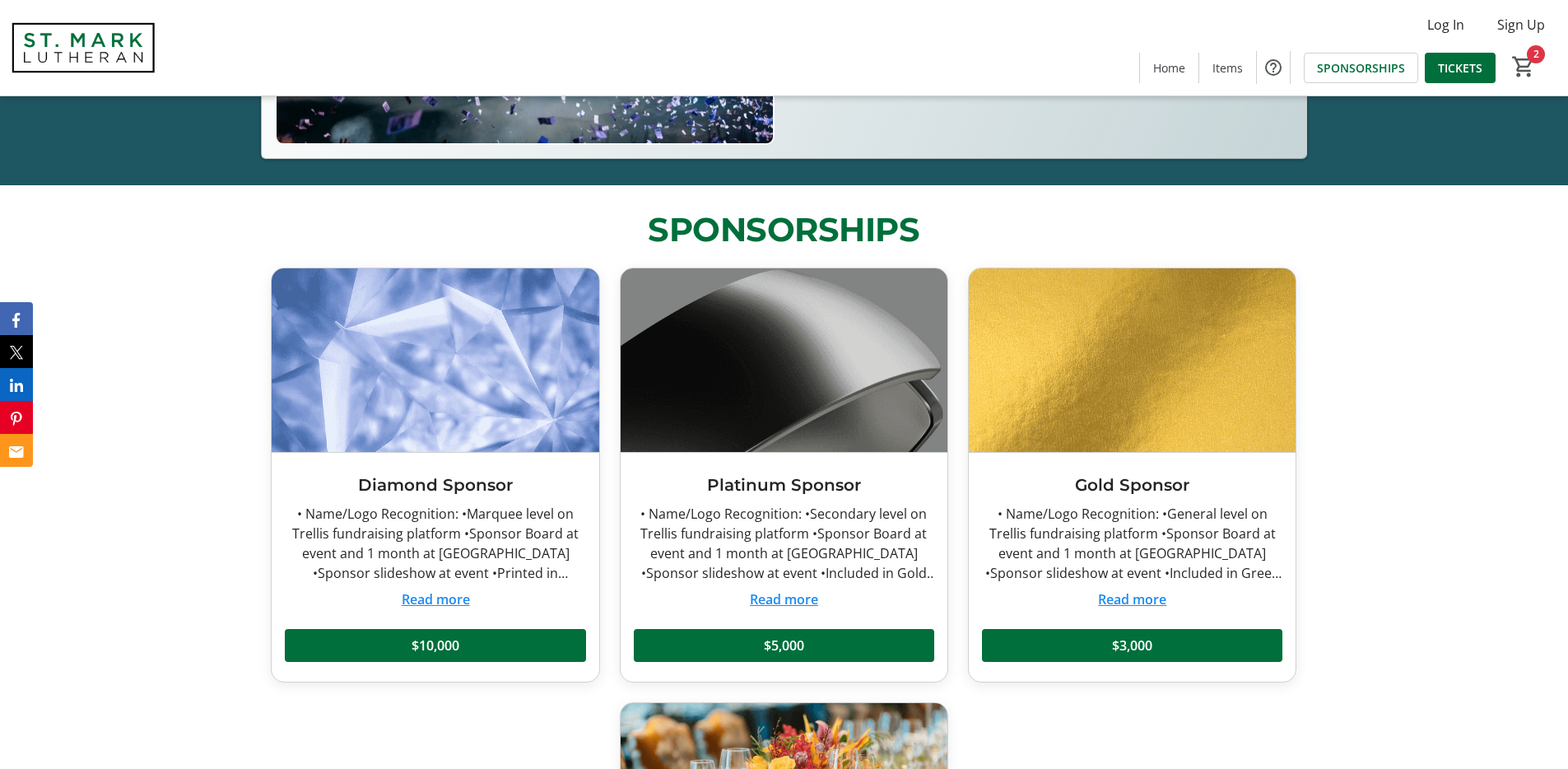
click at [461, 581] on div "• Name/Logo Recognition: •Marquee level on Trellis fundraising platform •Sponso…" at bounding box center [435, 543] width 300 height 79
click at [450, 642] on span "$10,000" at bounding box center [435, 645] width 48 height 20
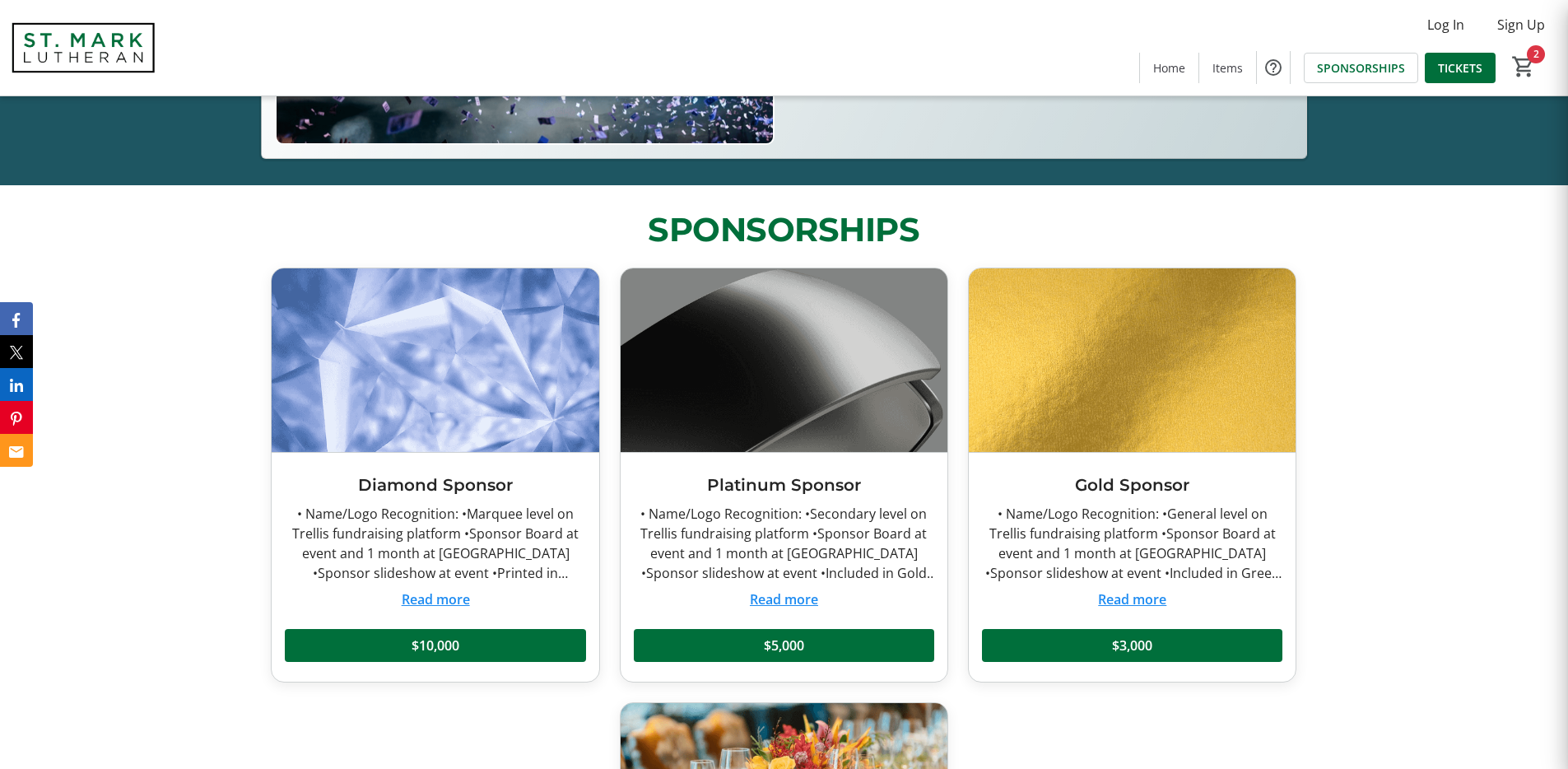
click at [450, 603] on button "Read more" at bounding box center [436, 599] width 69 height 20
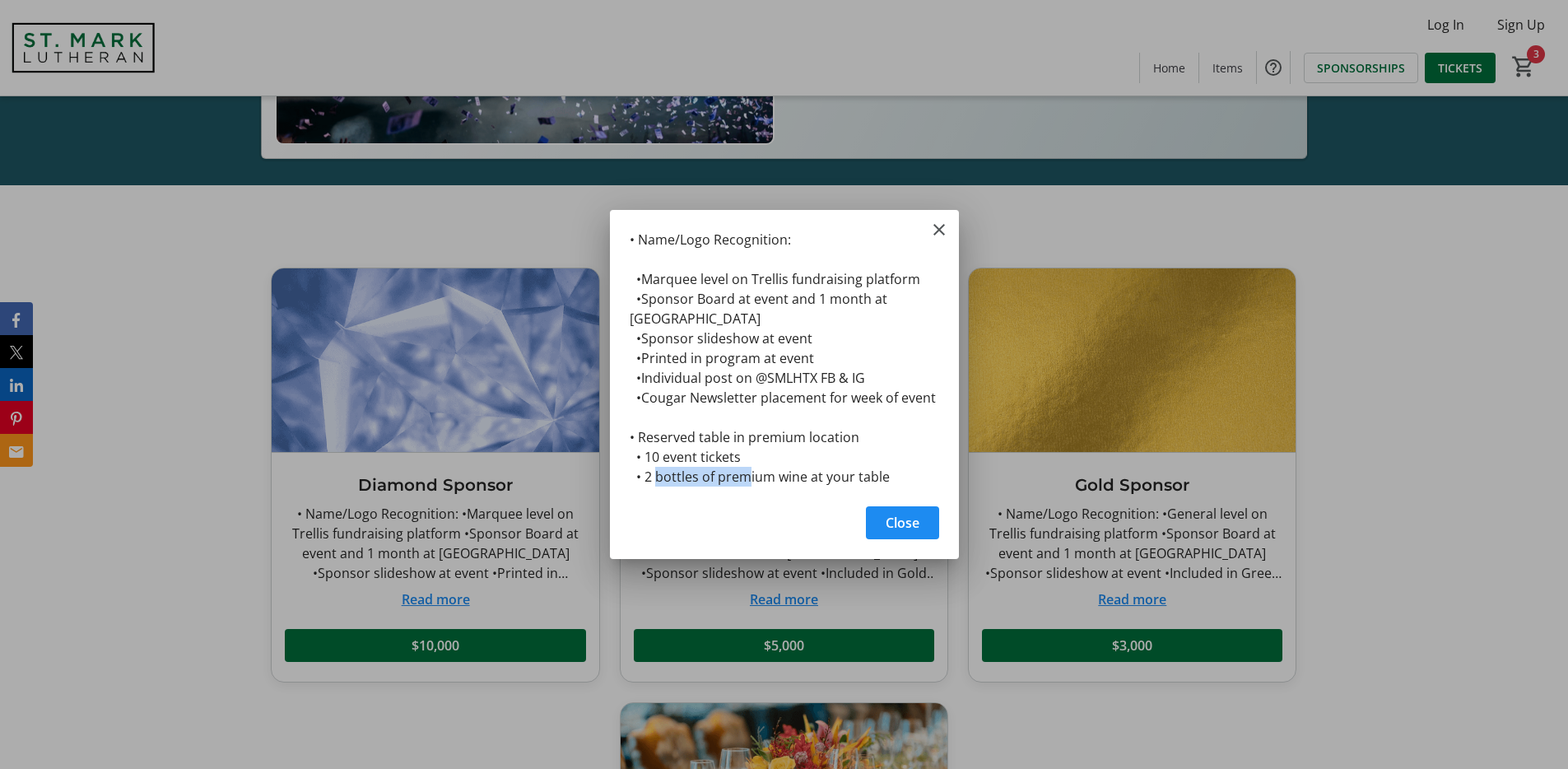
drag, startPoint x: 672, startPoint y: 473, endPoint x: 761, endPoint y: 478, distance: 89.1
click at [0, 0] on div "• Name/Logo Recognition: •Marquee level on Trellis fundraising platform •Sponso…" at bounding box center [0, 0] width 0 height 0
drag, startPoint x: 760, startPoint y: 458, endPoint x: 623, endPoint y: 439, distance: 138.3
click at [623, 439] on div "• Name/Logo Recognition: •Marquee level on Trellis fundraising platform •Sponso…" at bounding box center [784, 353] width 349 height 286
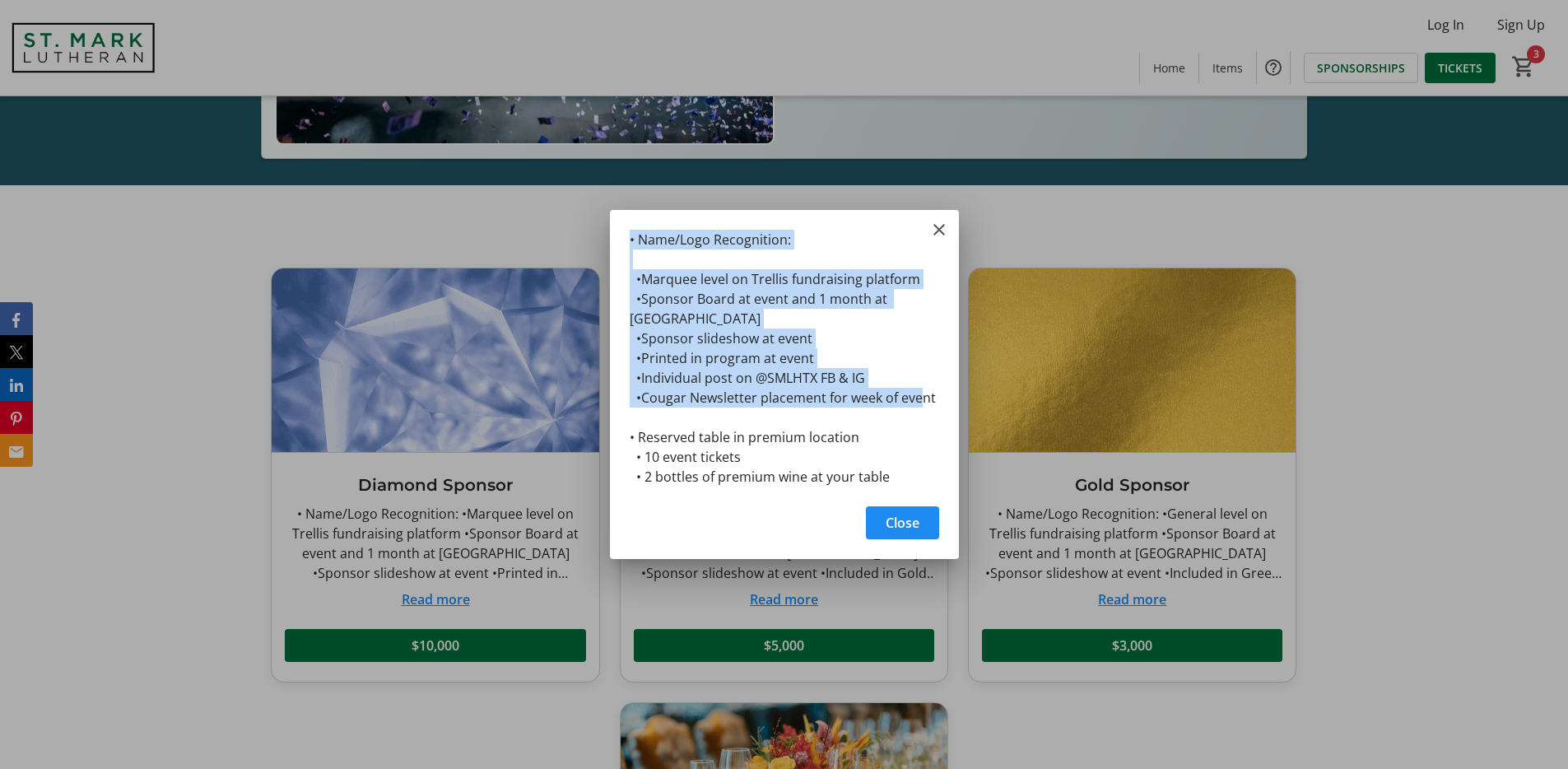
drag, startPoint x: 774, startPoint y: 323, endPoint x: 621, endPoint y: 245, distance: 171.7
click at [621, 245] on div "• Name/Logo Recognition: •Marquee level on Trellis fundraising platform •Sponso…" at bounding box center [784, 353] width 349 height 286
drag, startPoint x: 736, startPoint y: 456, endPoint x: 600, endPoint y: 431, distance: 138.3
click at [600, 431] on div "• Name/Logo Recognition: •Marquee level on Trellis fundraising platform •Sponso…" at bounding box center [784, 384] width 1568 height 769
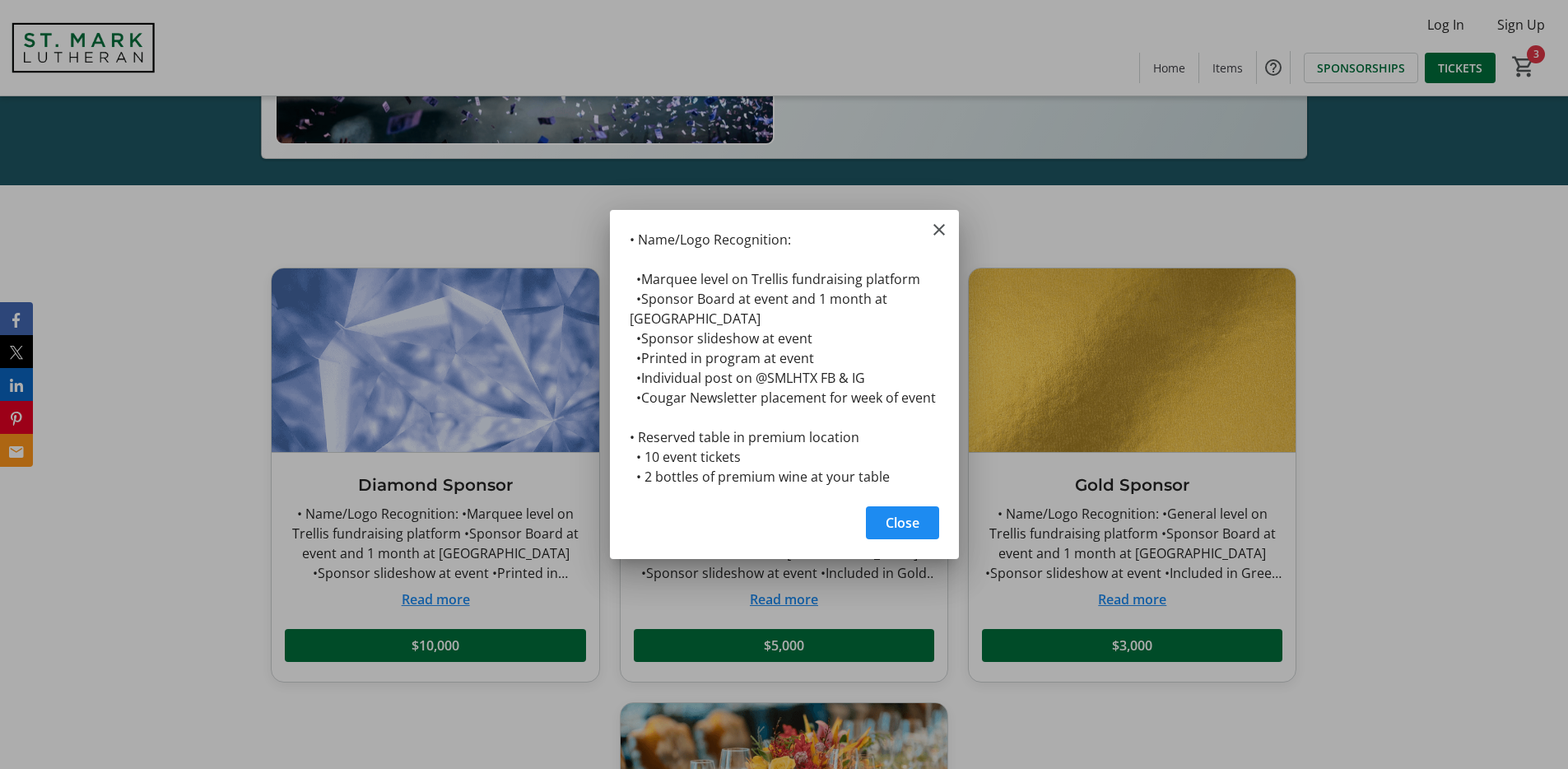
click at [0, 0] on div "• Name/Logo Recognition: •Marquee level on Trellis fundraising platform •Sponso…" at bounding box center [0, 0] width 0 height 0
drag, startPoint x: 789, startPoint y: 459, endPoint x: 650, endPoint y: 435, distance: 141.1
click at [650, 435] on div "• Name/Logo Recognition: •Marquee level on Trellis fundraising platform •Sponso…" at bounding box center [784, 353] width 349 height 286
click at [1194, 430] on div at bounding box center [784, 384] width 1568 height 769
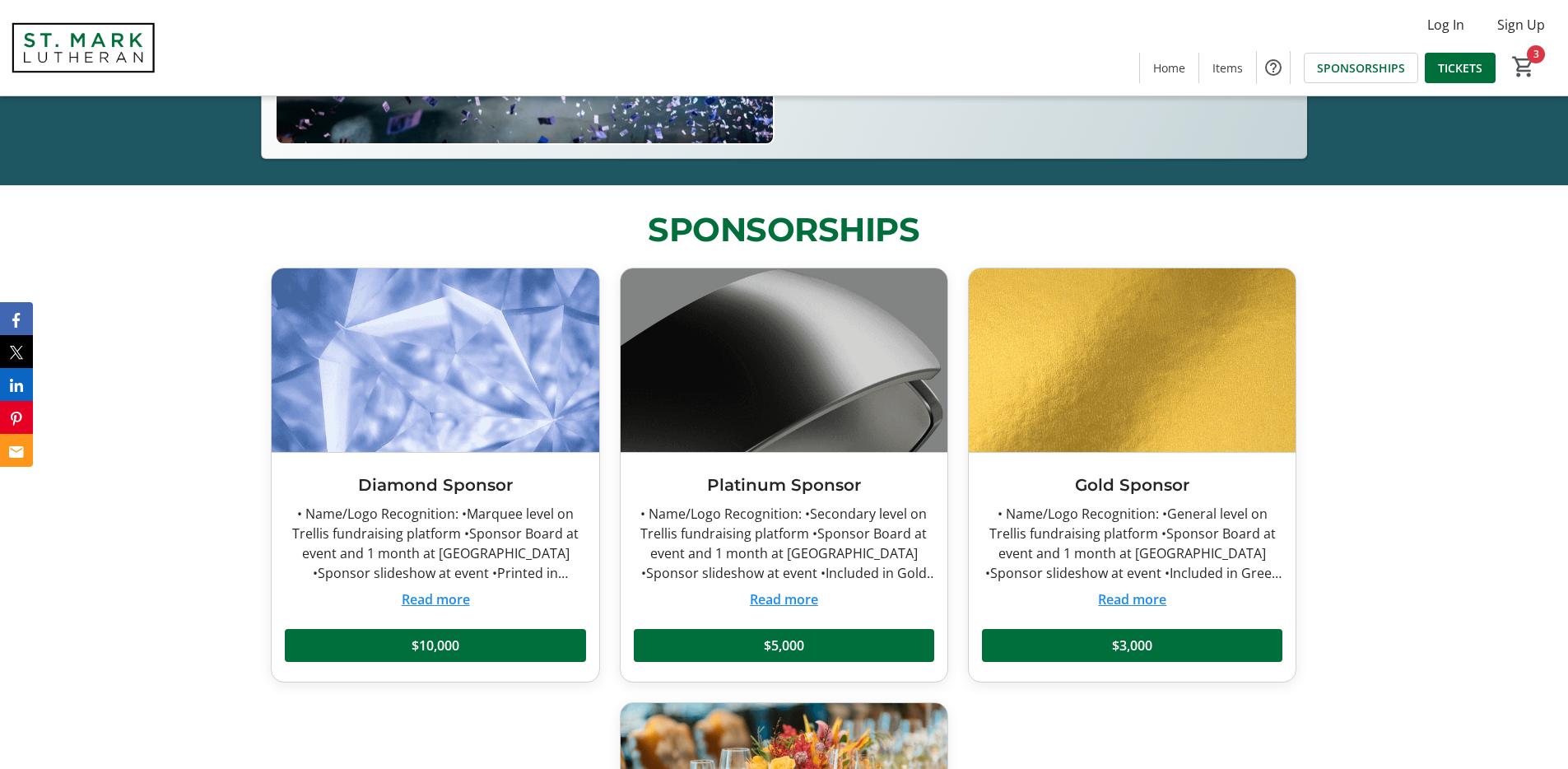
click at [1123, 603] on button "Read more" at bounding box center [1131, 599] width 69 height 20
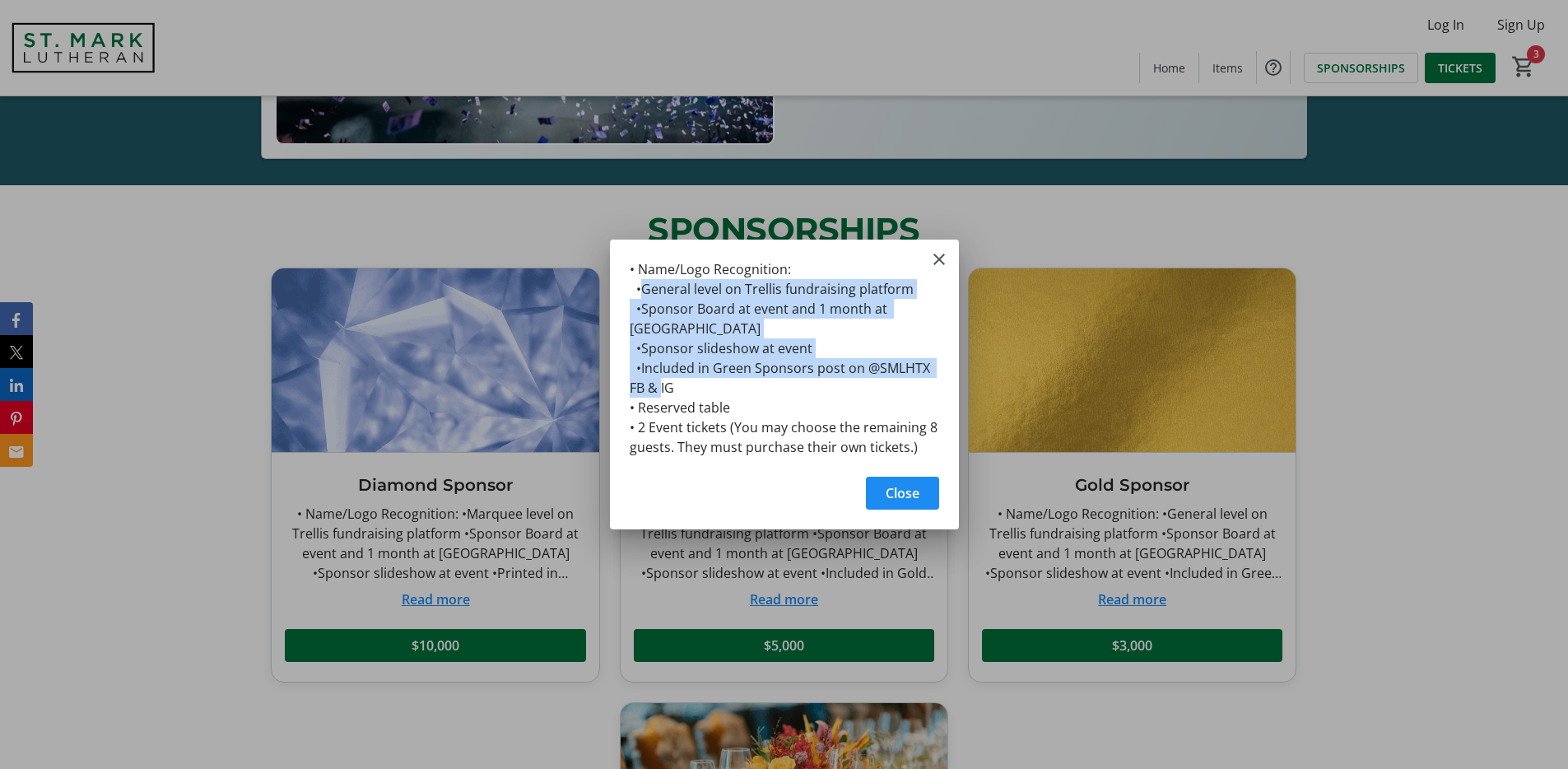
drag, startPoint x: 668, startPoint y: 319, endPoint x: 638, endPoint y: 289, distance: 42.4
click at [638, 289] on div "• Name/Logo Recognition: •General level on Trellis fundraising platform •Sponso…" at bounding box center [784, 353] width 349 height 227
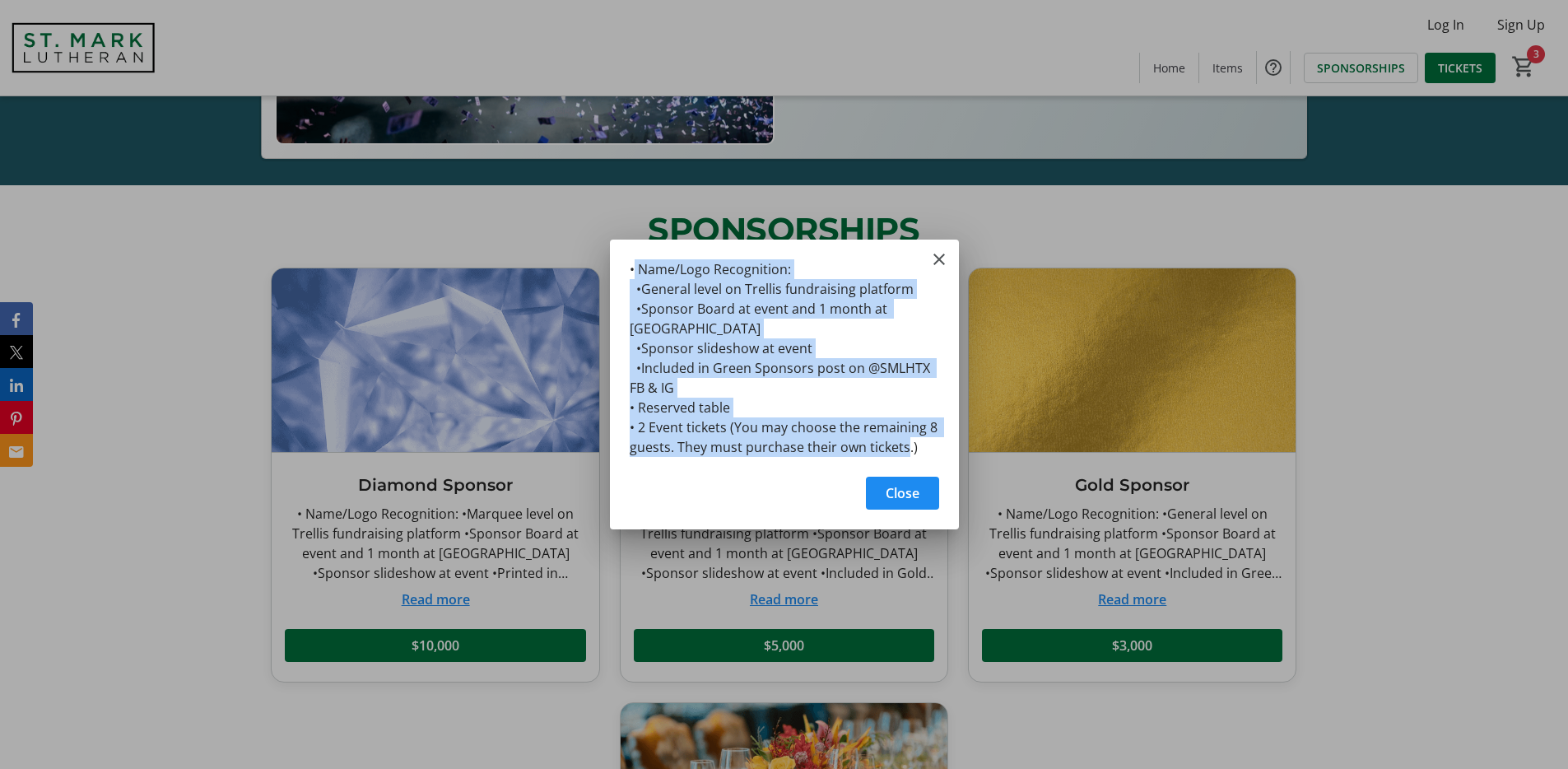
drag, startPoint x: 632, startPoint y: 271, endPoint x: 915, endPoint y: 453, distance: 336.5
click at [915, 453] on div "• Name/Logo Recognition: •General level on Trellis fundraising platform •Sponso…" at bounding box center [784, 353] width 349 height 227
click at [788, 377] on div "• Name/Logo Recognition: •General level on Trellis fundraising platform •Sponso…" at bounding box center [784, 353] width 349 height 227
drag, startPoint x: 737, startPoint y: 405, endPoint x: 605, endPoint y: 403, distance: 132.0
click at [605, 403] on div "• Name/Logo Recognition: •General level on Trellis fundraising platform •Sponso…" at bounding box center [784, 384] width 1568 height 769
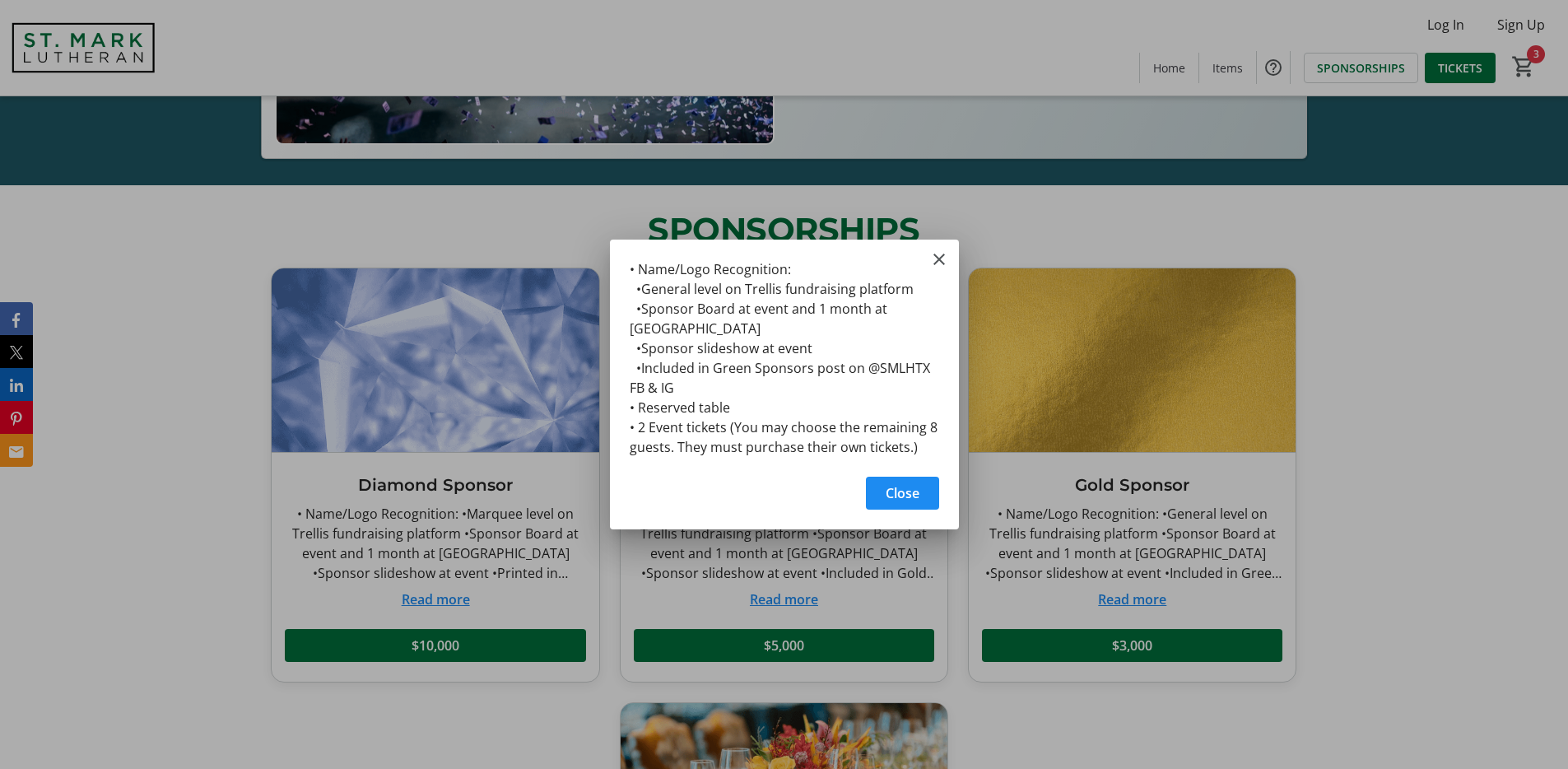
click at [0, 0] on div "• Name/Logo Recognition: •General level on Trellis fundraising platform •Sponso…" at bounding box center [0, 0] width 0 height 0
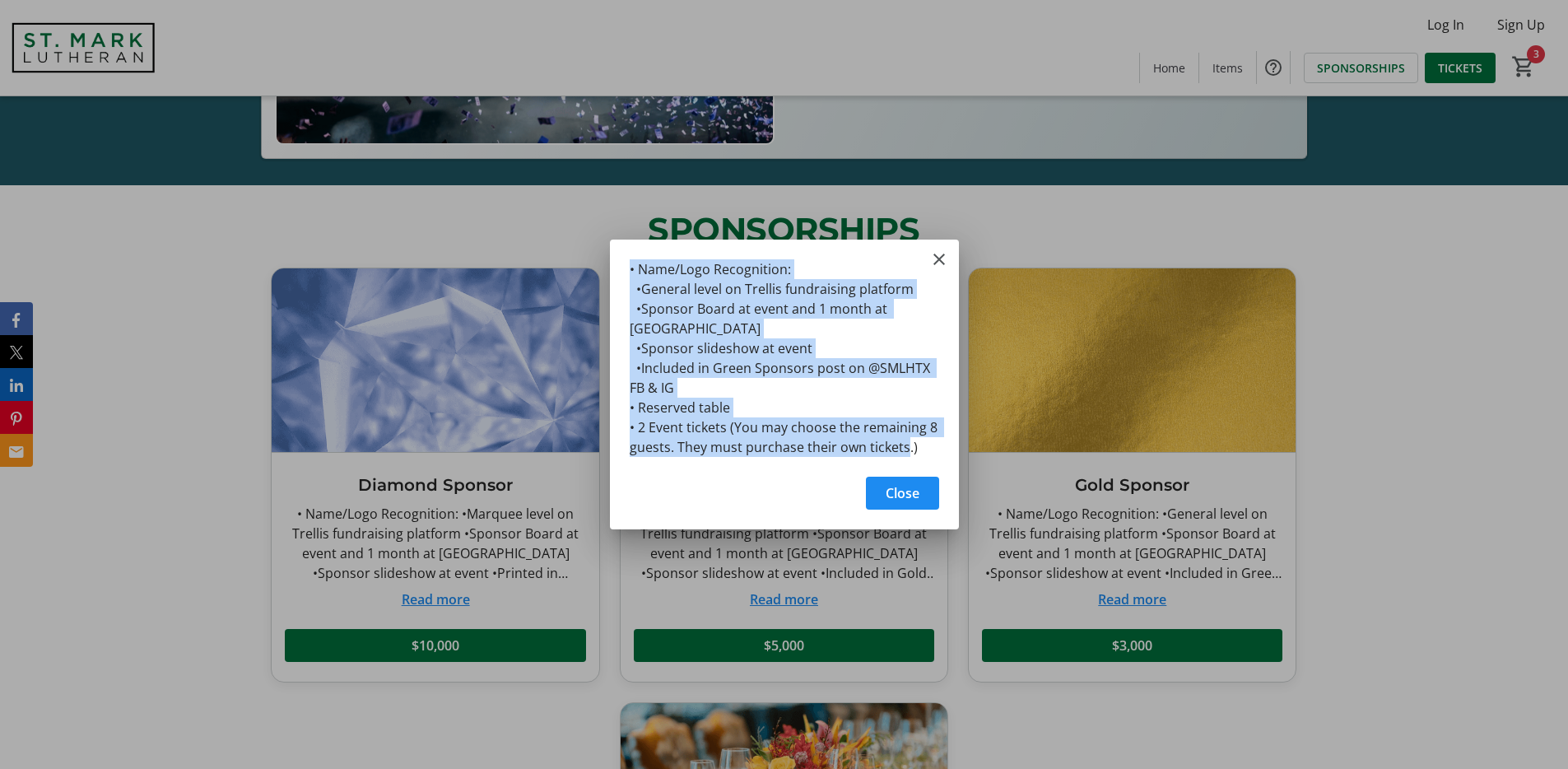
drag, startPoint x: 920, startPoint y: 448, endPoint x: 623, endPoint y: 264, distance: 349.4
click at [623, 264] on div "• Name/Logo Recognition: •General level on Trellis fundraising platform •Sponso…" at bounding box center [784, 353] width 349 height 227
click at [943, 259] on mat-icon "Close" at bounding box center [939, 259] width 20 height 20
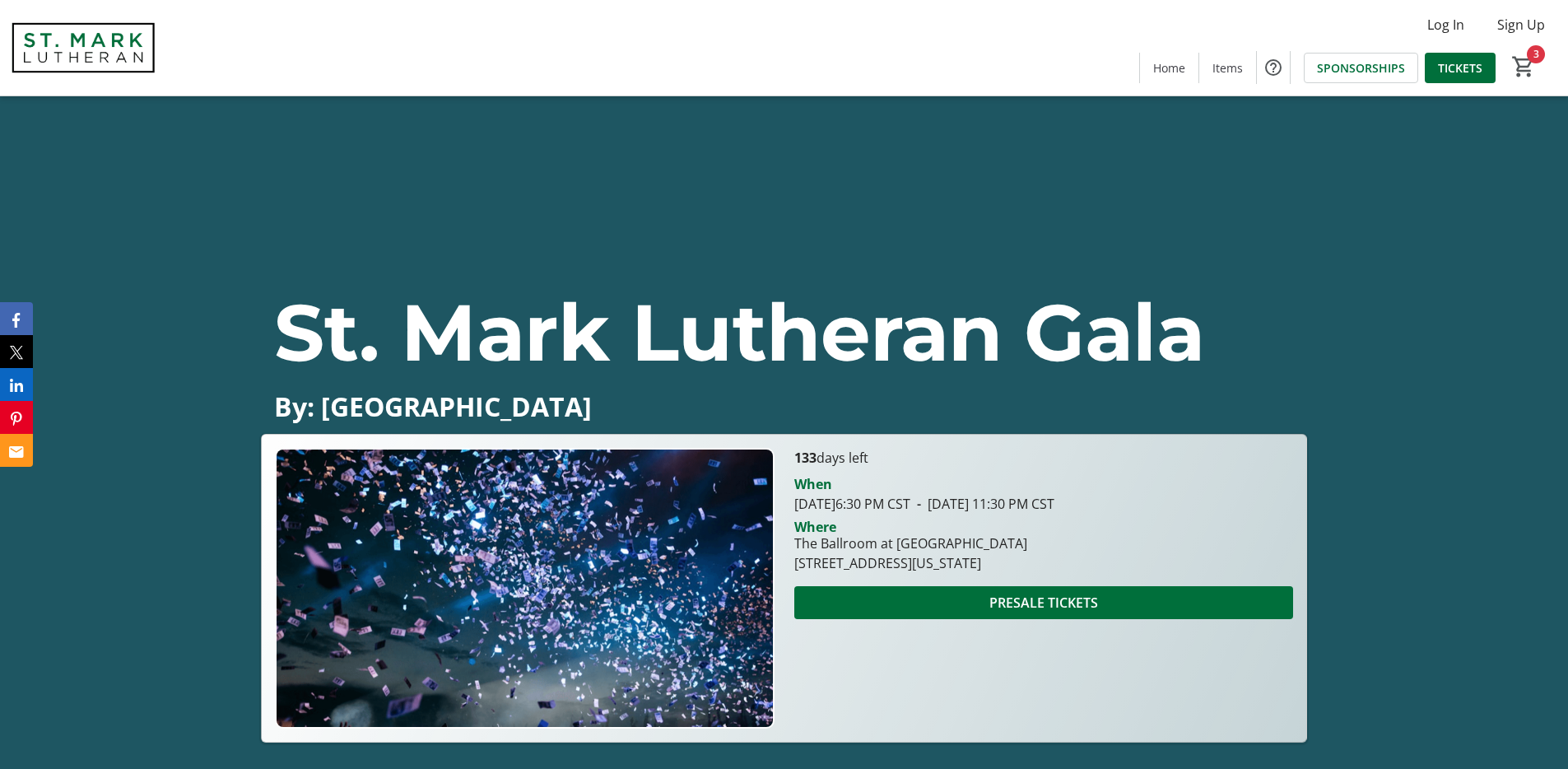
scroll to position [583, 0]
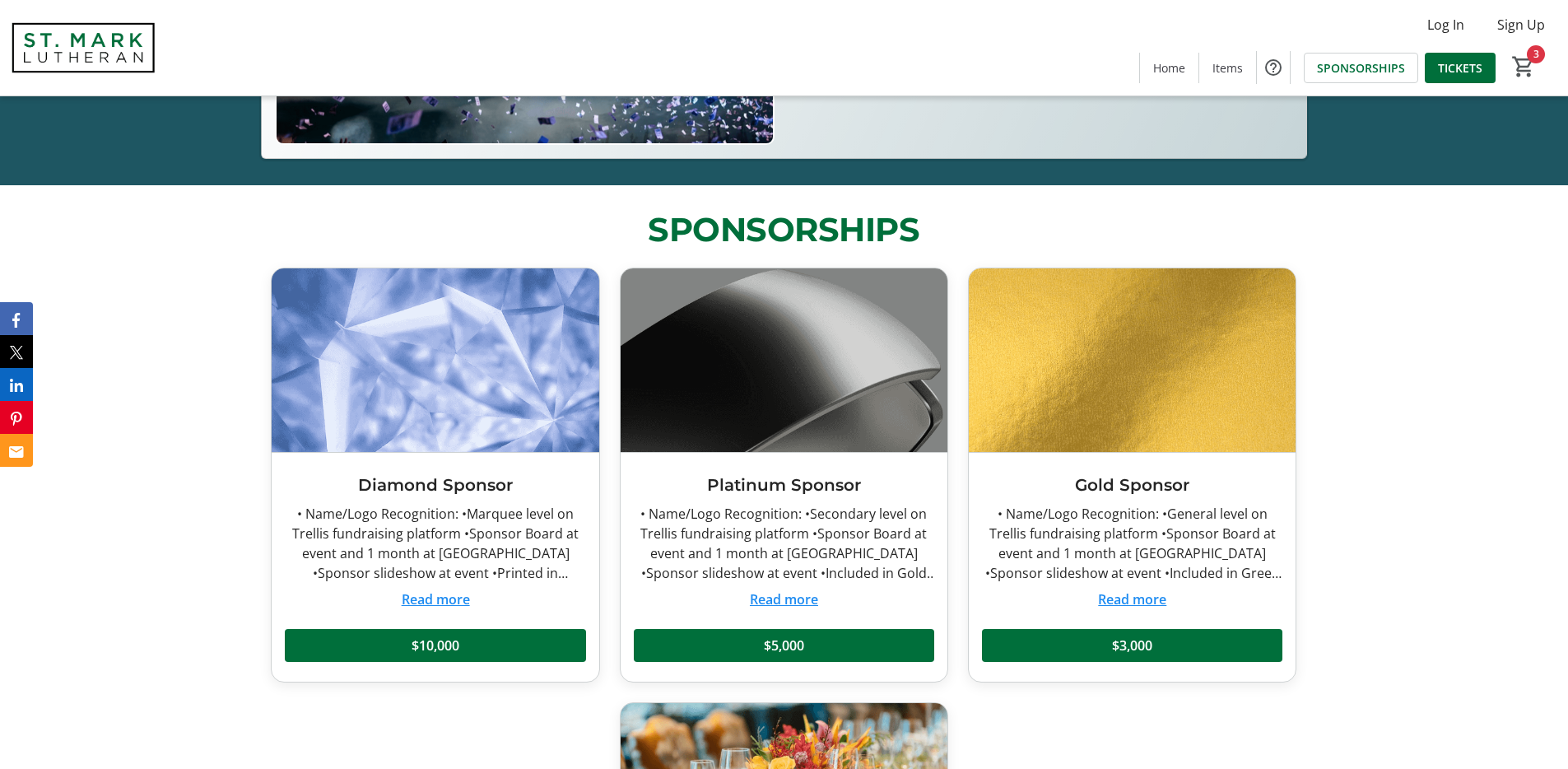
click at [799, 608] on button "Read more" at bounding box center [783, 599] width 69 height 20
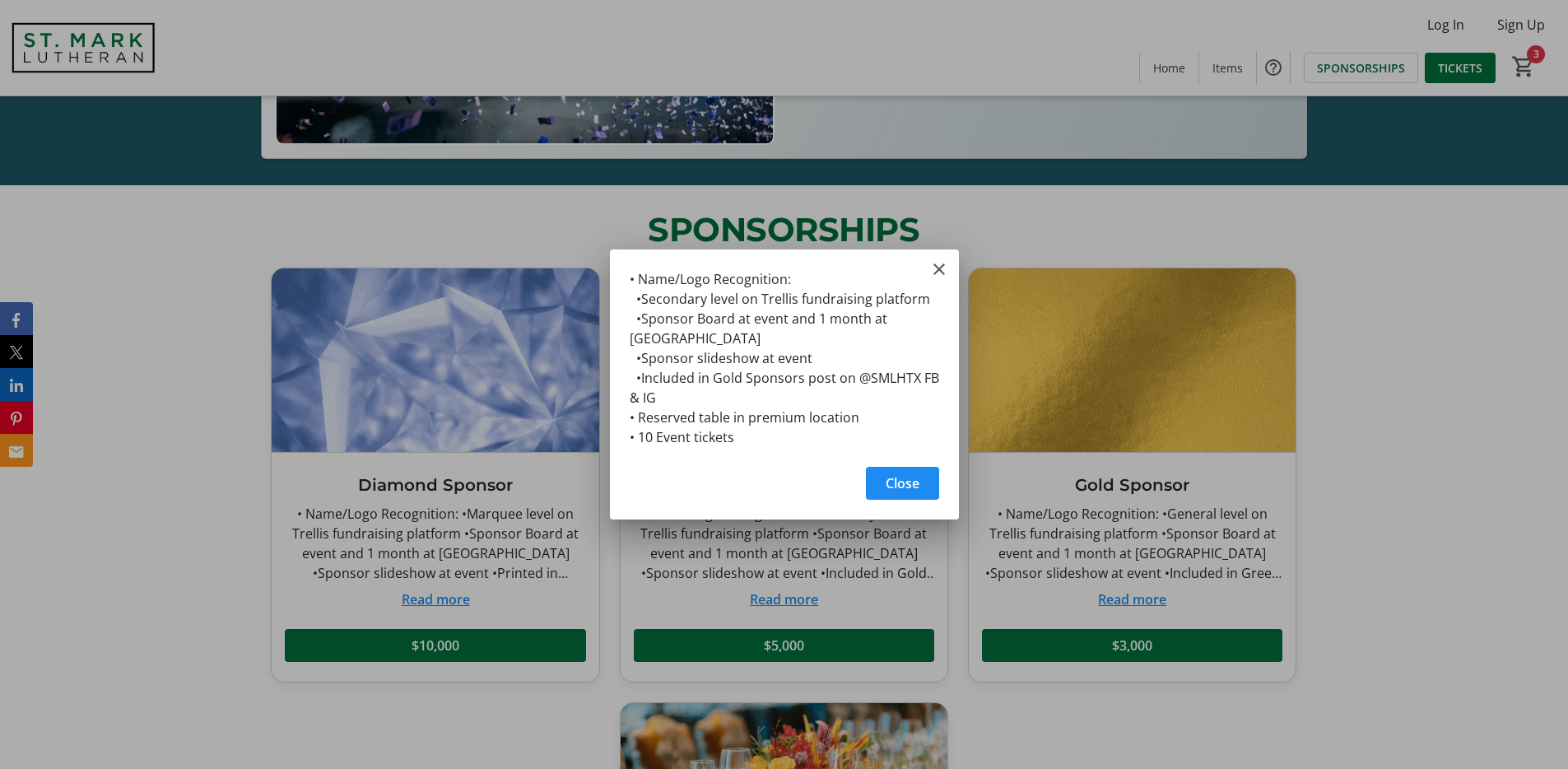
scroll to position [0, 0]
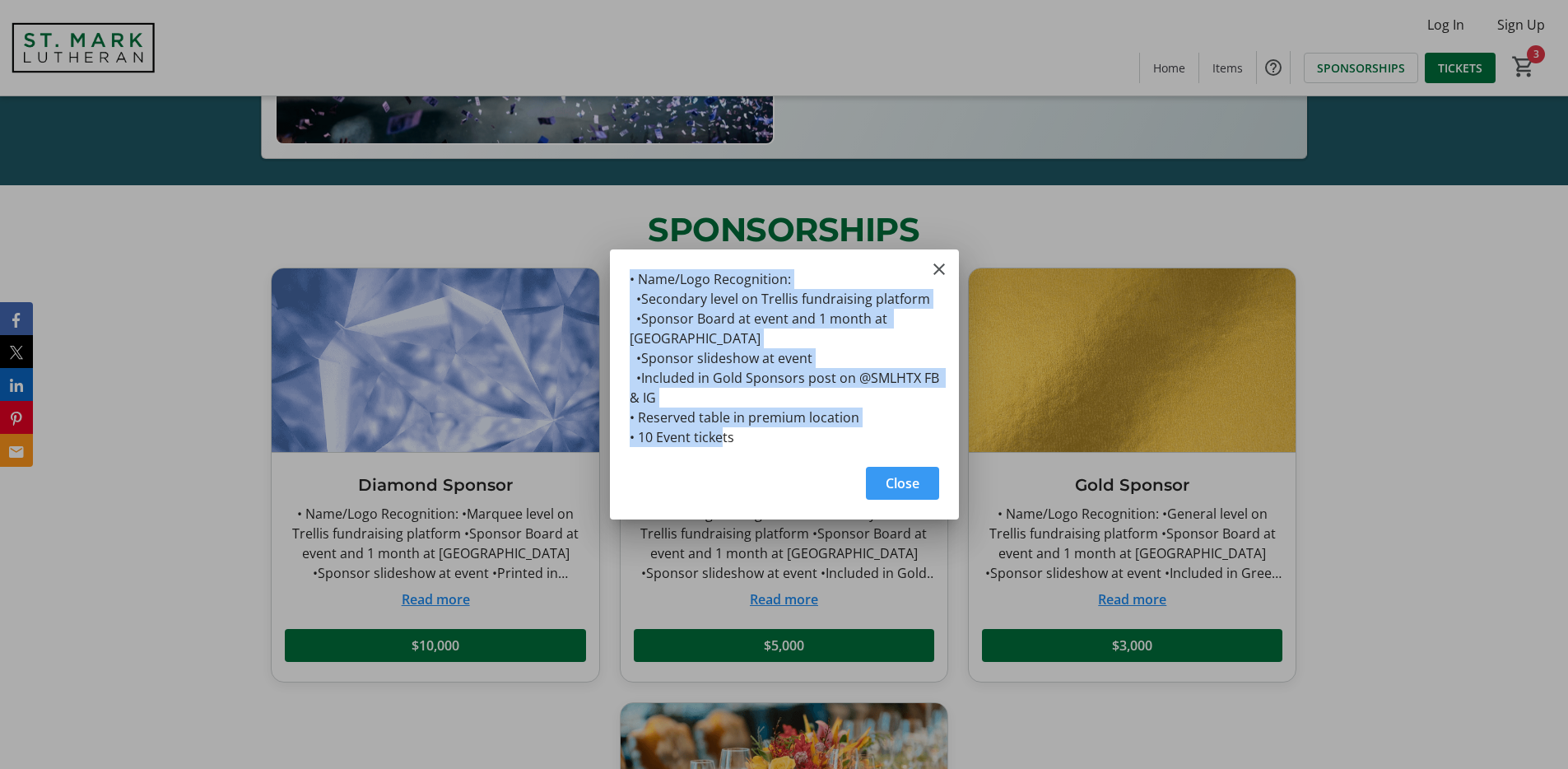
drag, startPoint x: 788, startPoint y: 430, endPoint x: 595, endPoint y: 308, distance: 228.3
click at [597, 316] on div "• Name/Logo Recognition: •Secondary level on Trellis fundraising platform •Spon…" at bounding box center [784, 384] width 1568 height 769
click at [939, 269] on mat-icon "Close" at bounding box center [939, 269] width 20 height 20
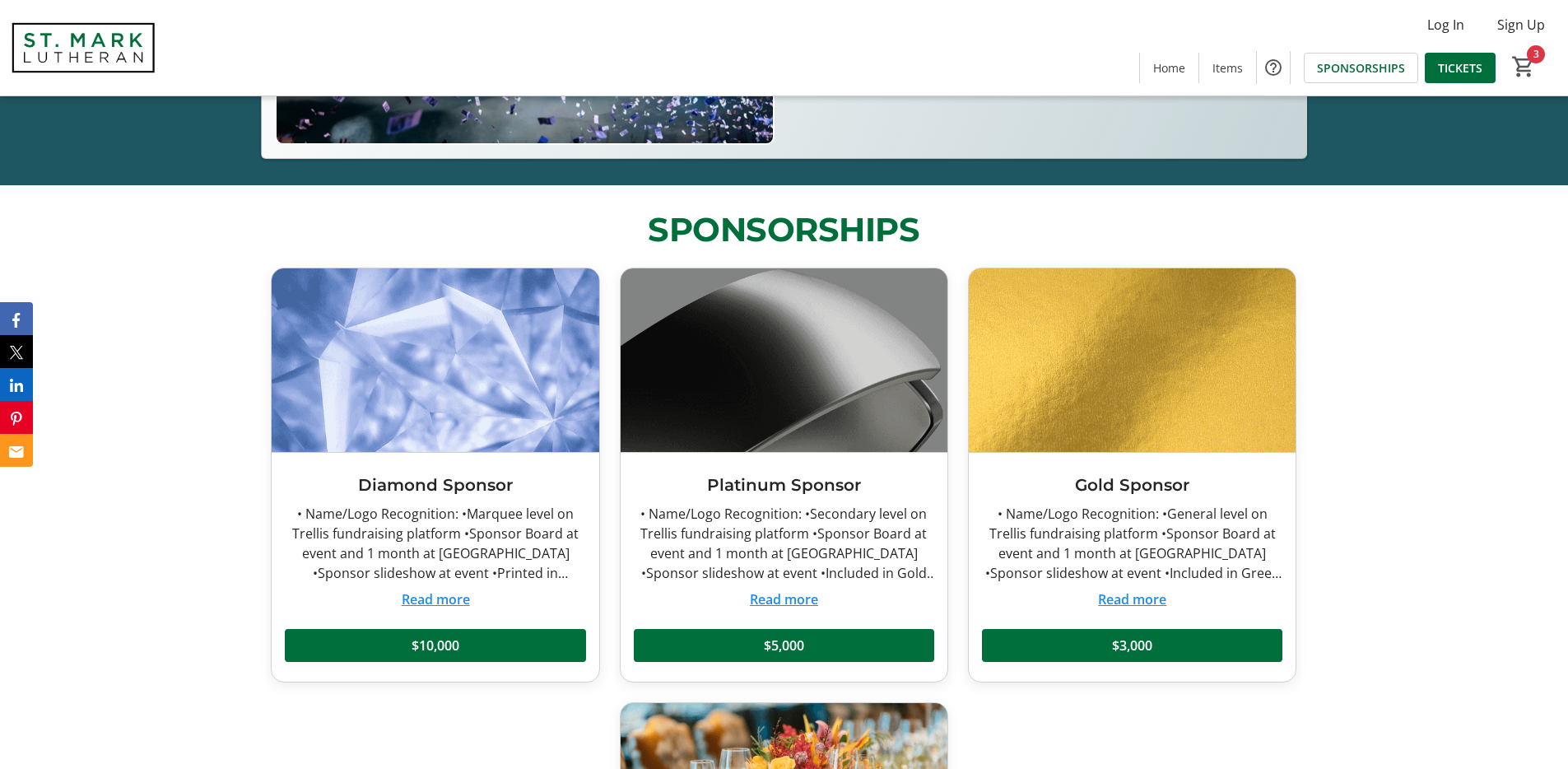
click at [1144, 601] on button "Read more" at bounding box center [1131, 599] width 69 height 20
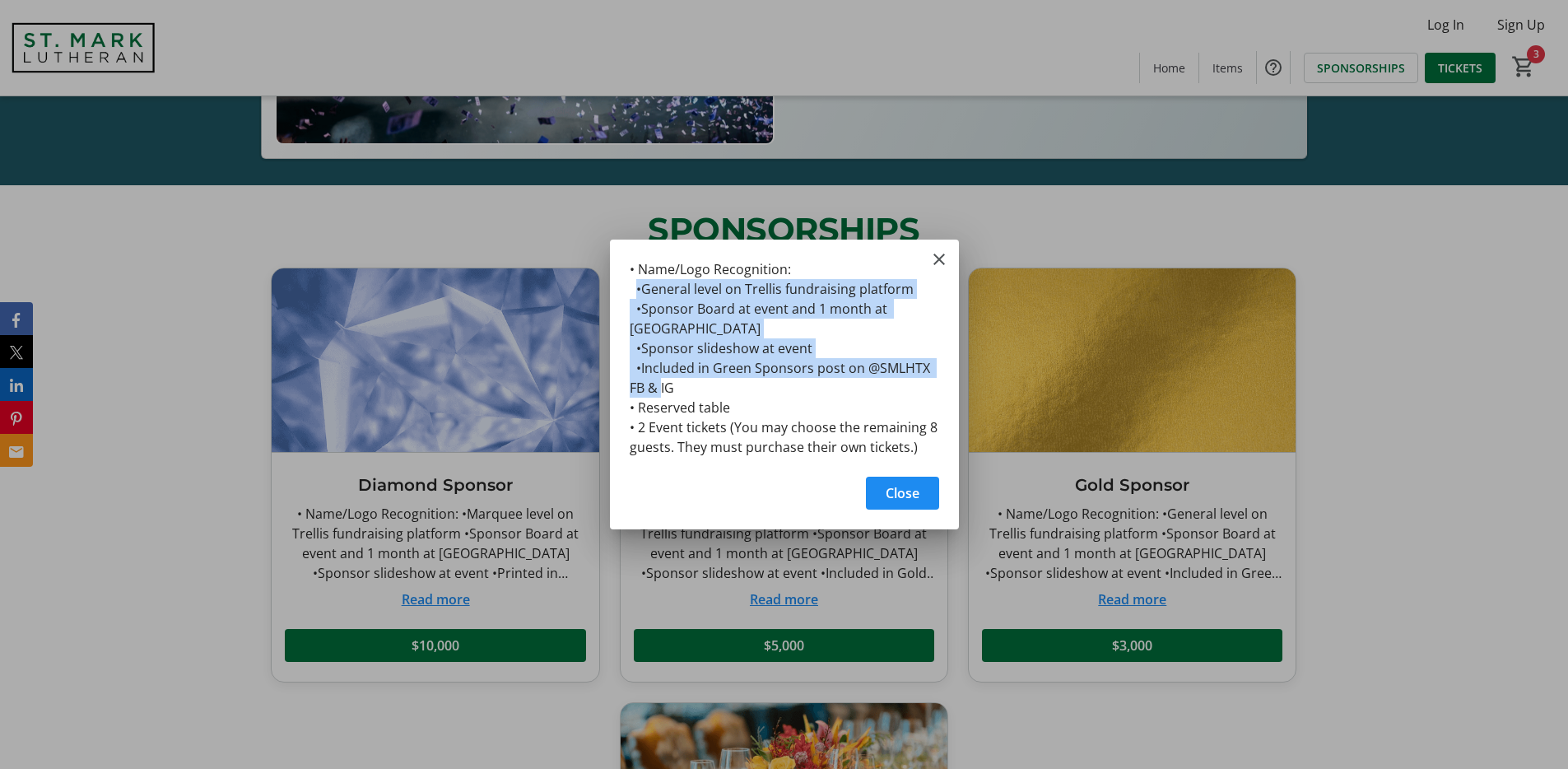
drag, startPoint x: 637, startPoint y: 291, endPoint x: 909, endPoint y: 386, distance: 288.1
click at [909, 386] on div "• Name/Logo Recognition: •General level on Trellis fundraising platform •Sponso…" at bounding box center [784, 353] width 349 height 227
click at [935, 254] on mat-icon "Close" at bounding box center [939, 259] width 20 height 20
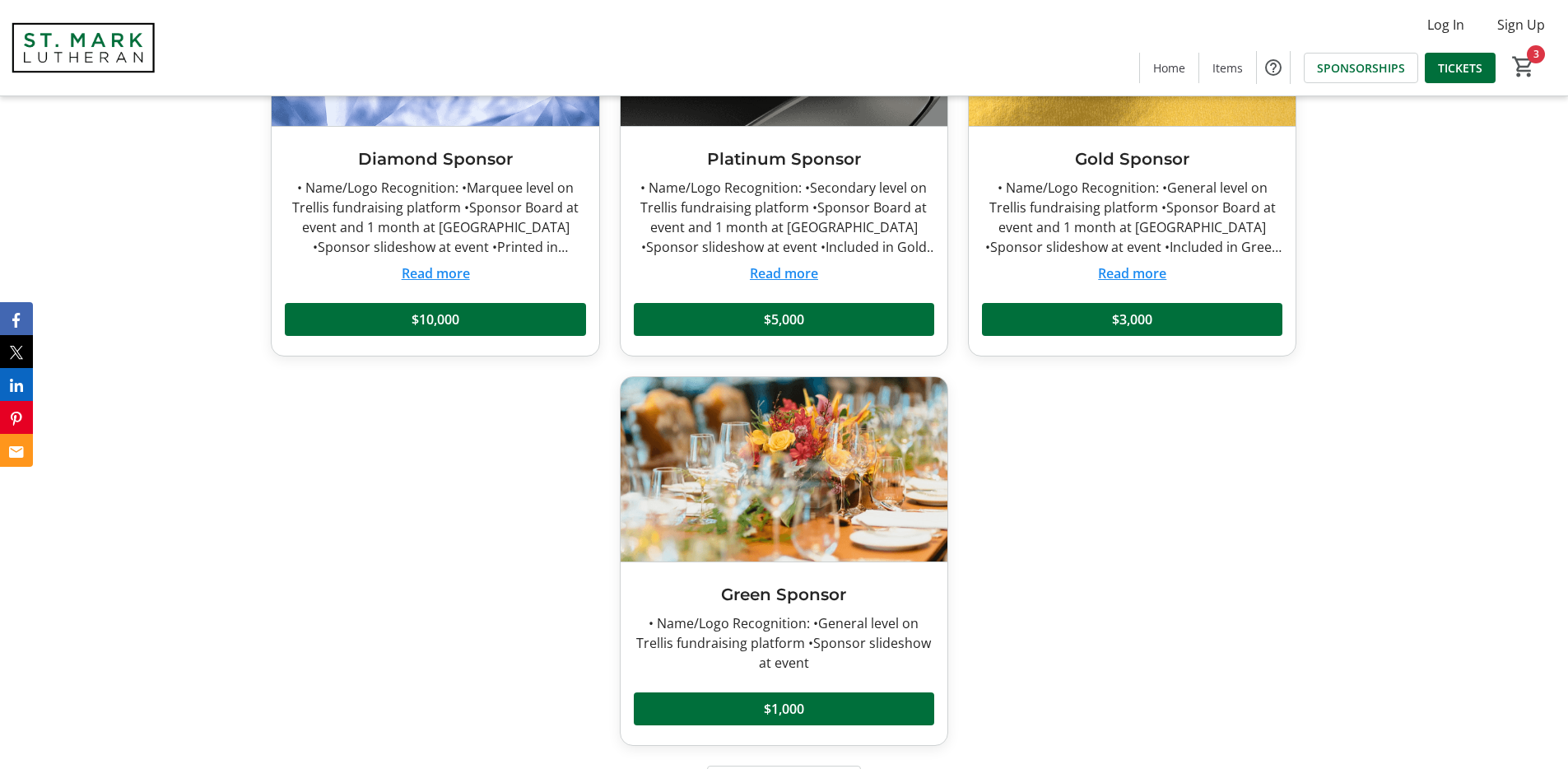
scroll to position [1106, 0]
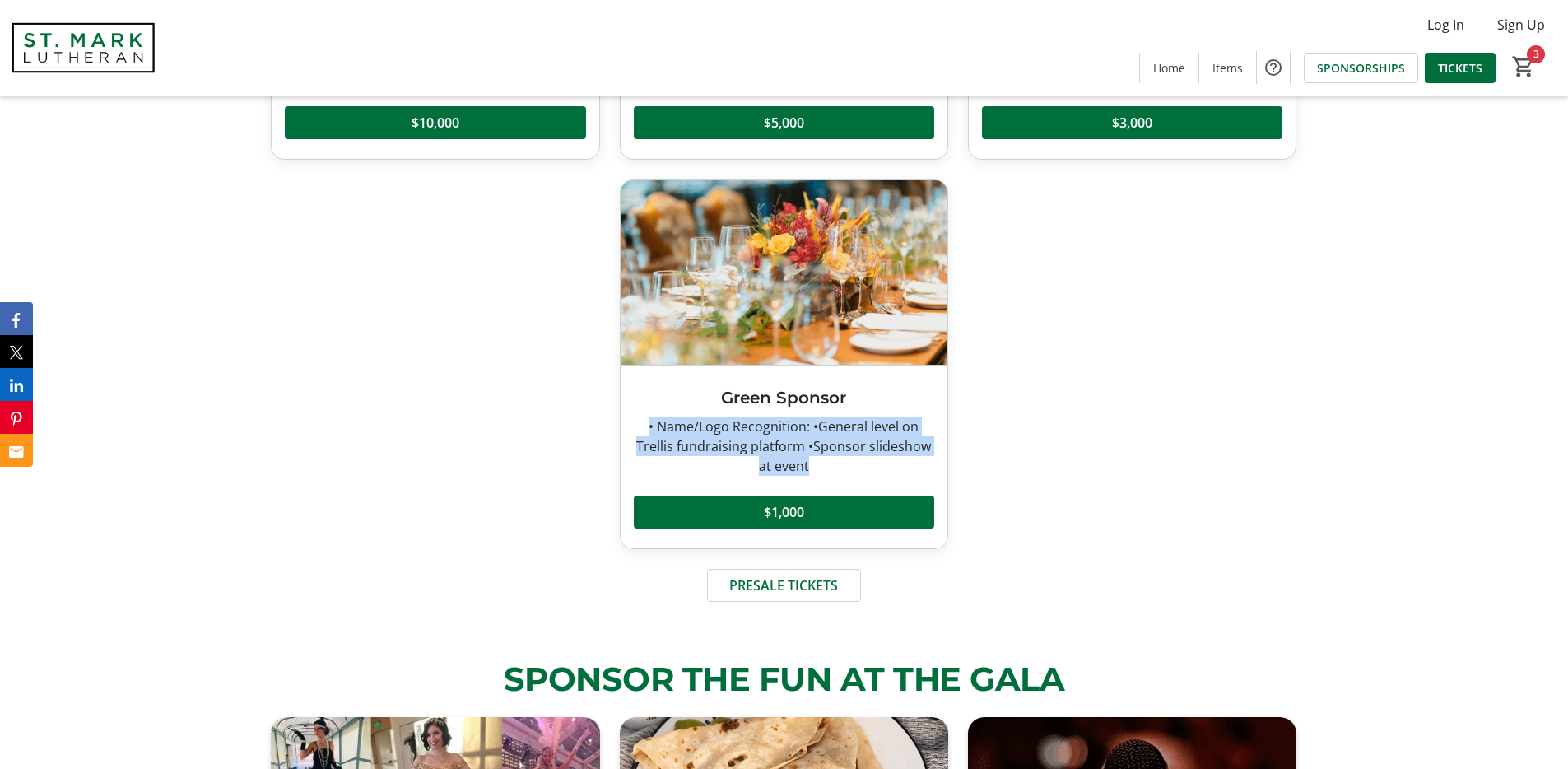
drag, startPoint x: 810, startPoint y: 472, endPoint x: 640, endPoint y: 426, distance: 176.1
click at [640, 426] on div "• Name/Logo Recognition: •General level on Trellis fundraising platform •Sponso…" at bounding box center [784, 445] width 300 height 59
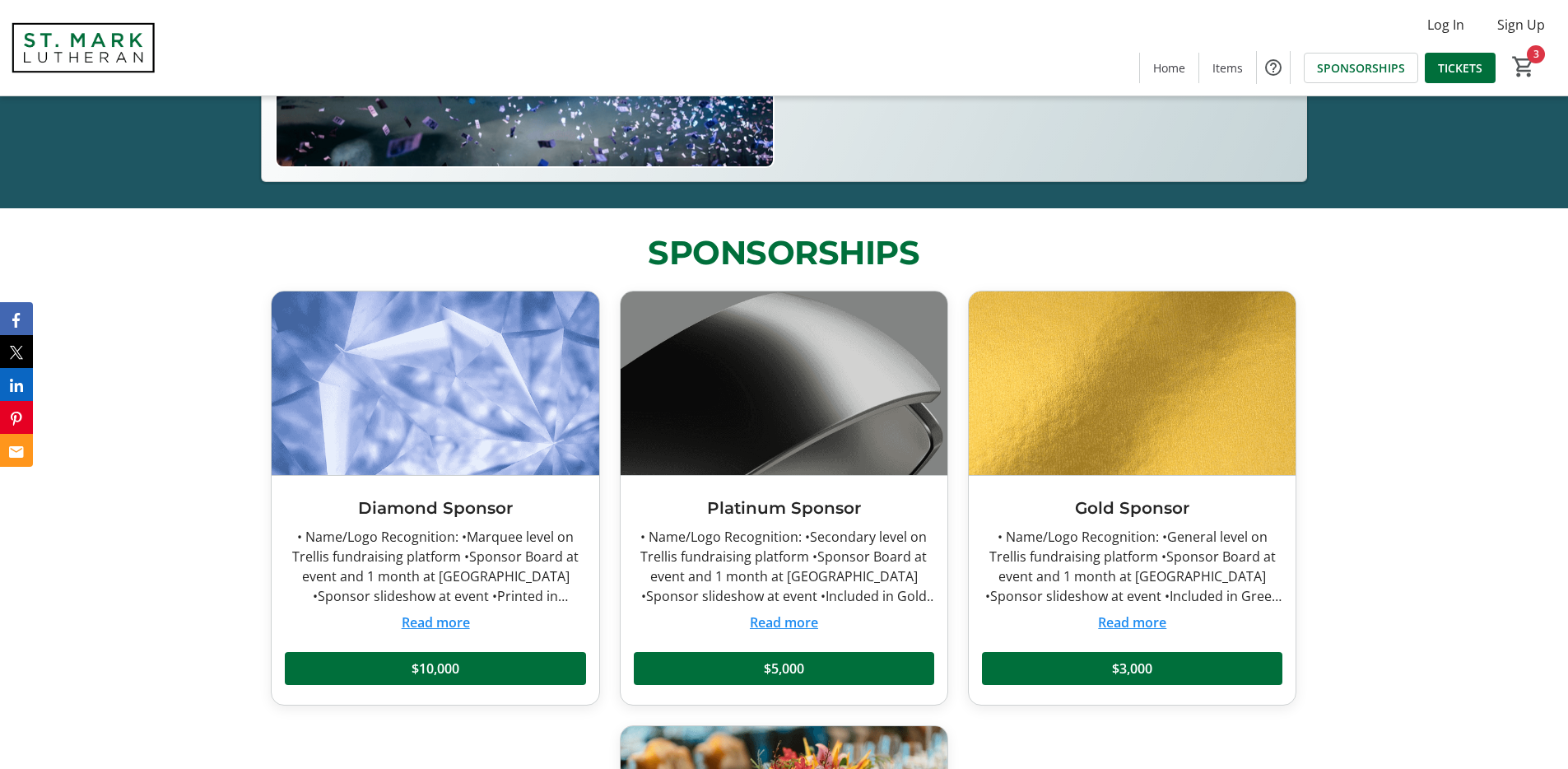
scroll to position [663, 0]
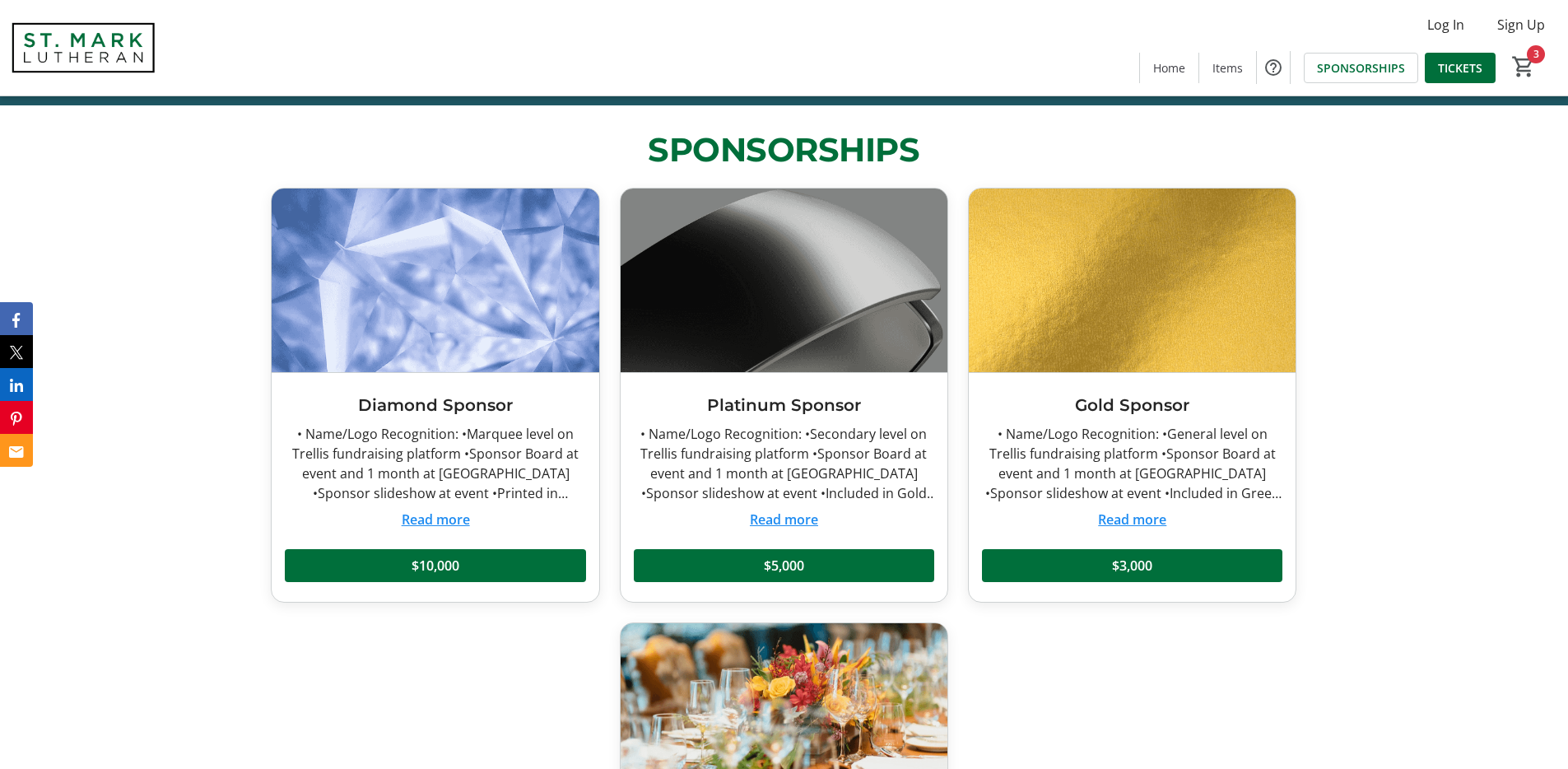
click at [1137, 524] on button "Read more" at bounding box center [1131, 519] width 69 height 20
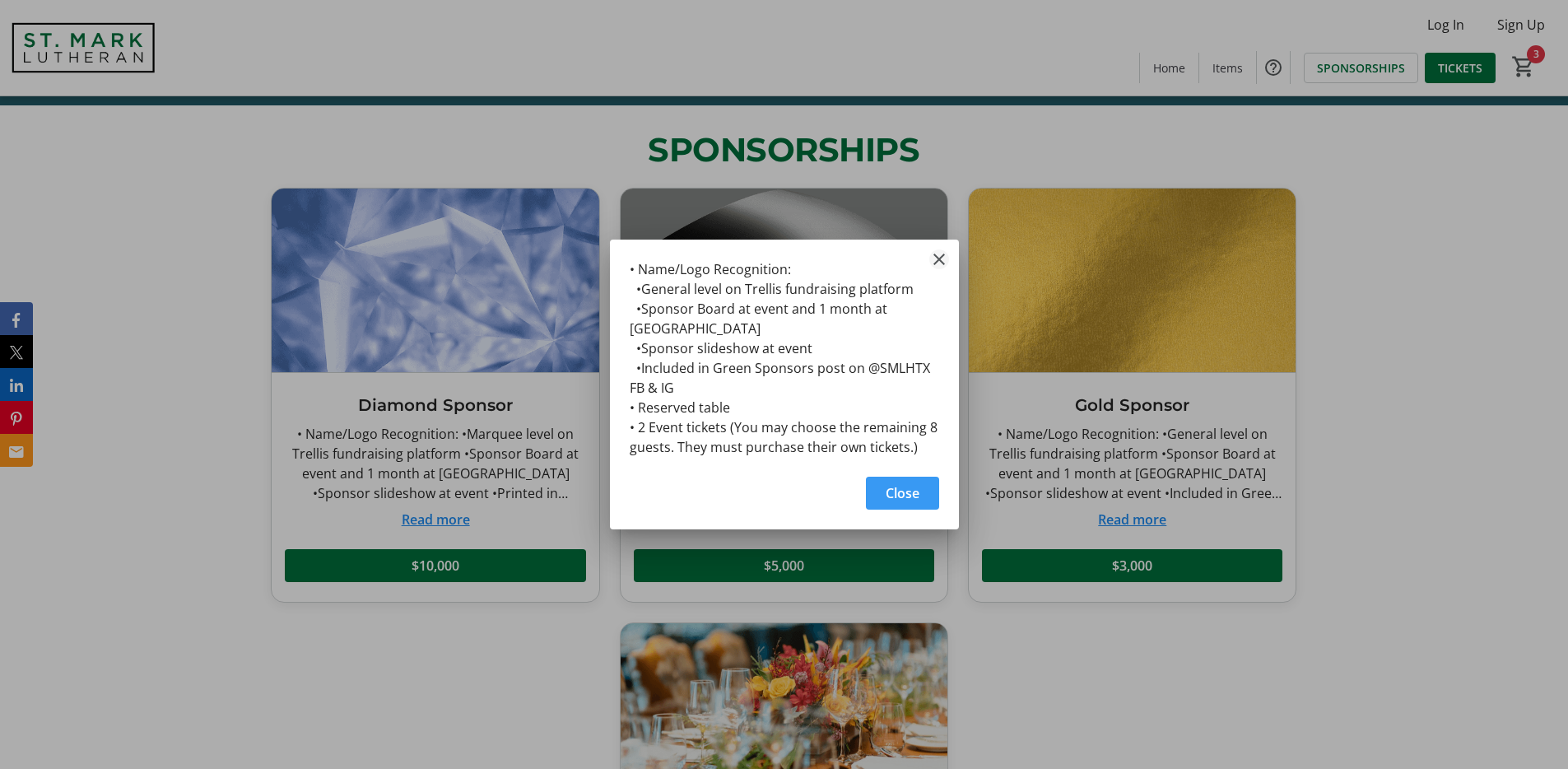
click at [930, 256] on mat-icon "Close" at bounding box center [939, 259] width 20 height 20
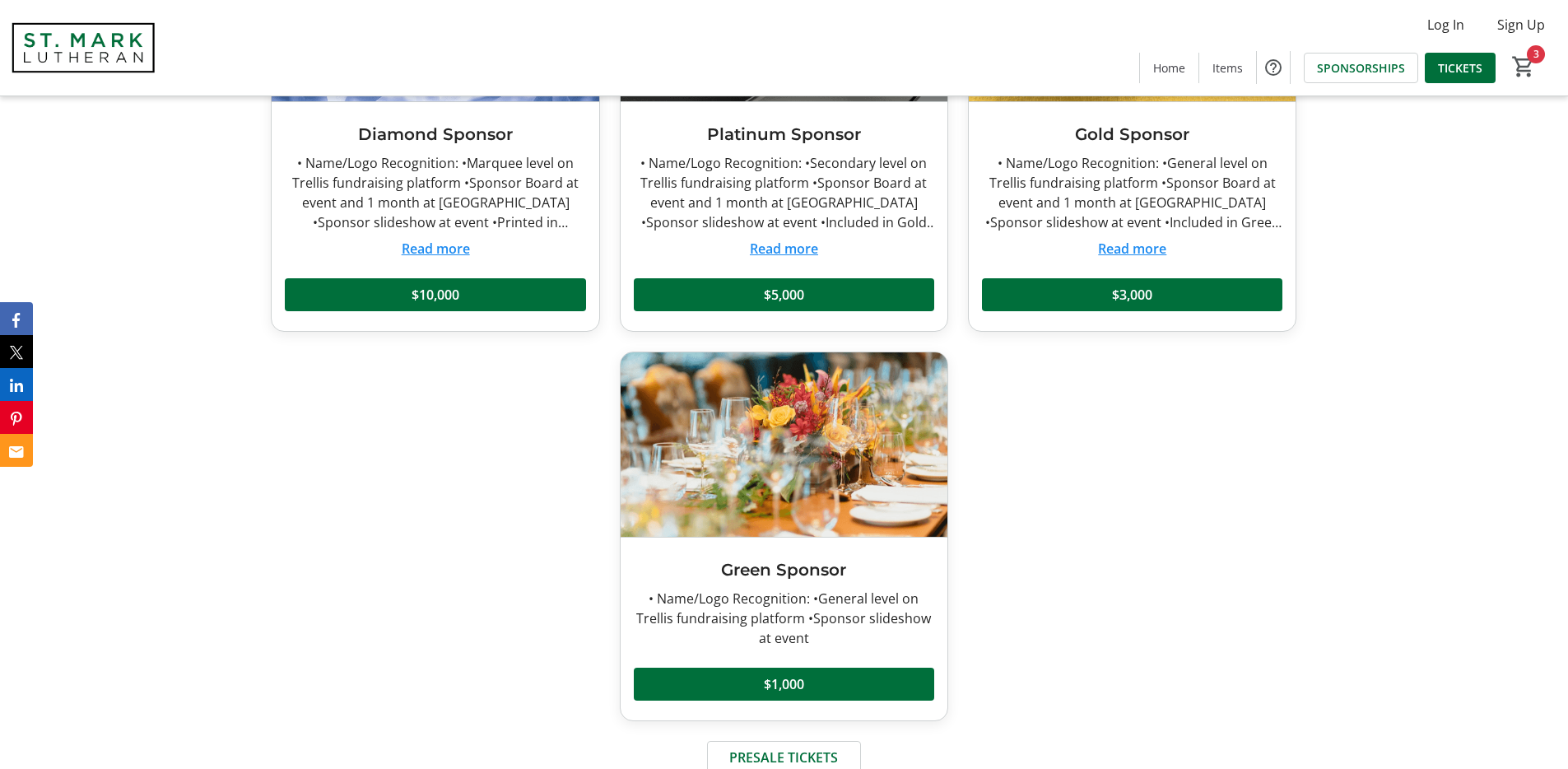
scroll to position [868, 0]
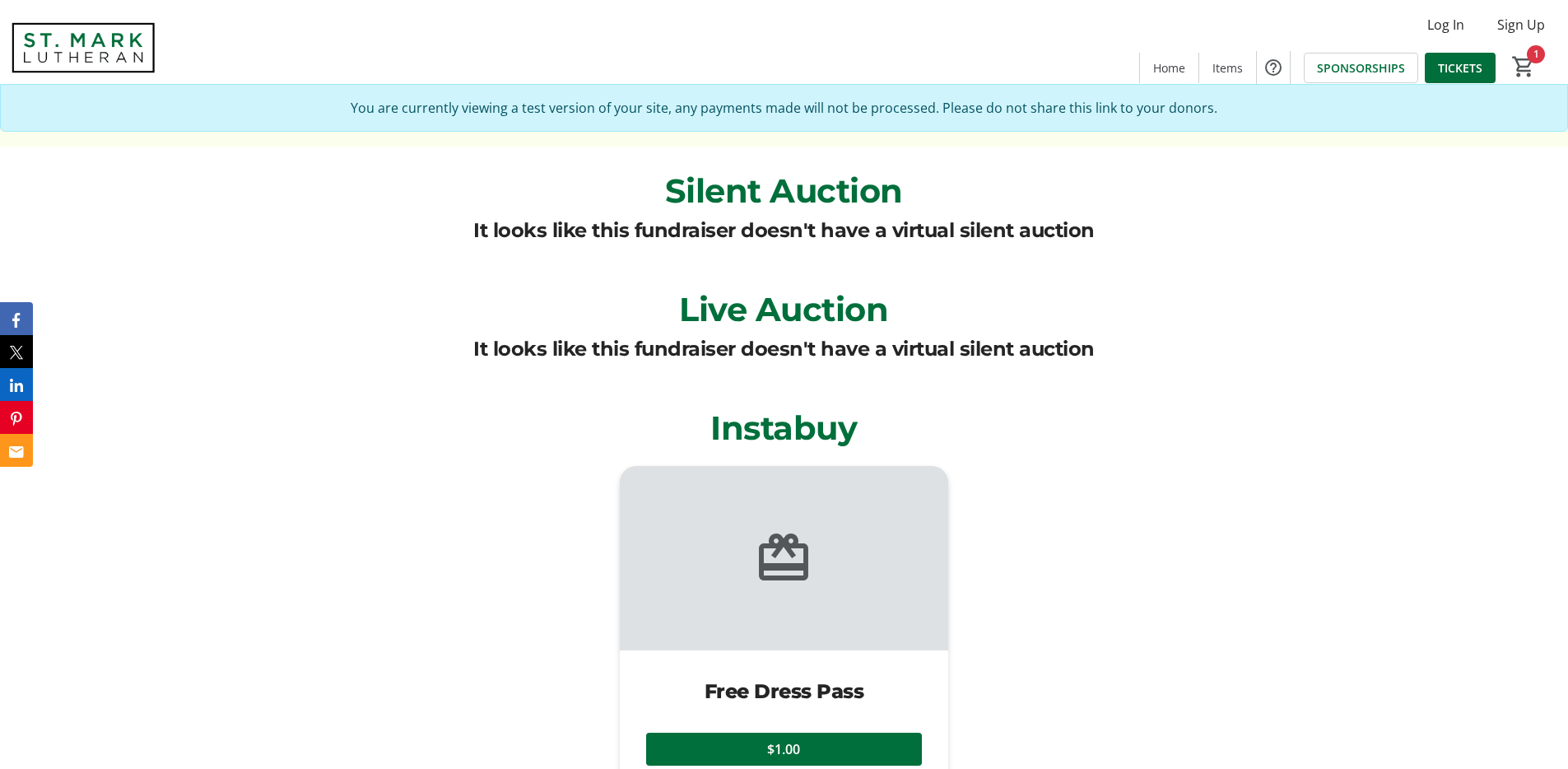
scroll to position [3338, 0]
drag, startPoint x: 580, startPoint y: 357, endPoint x: 940, endPoint y: 345, distance: 360.2
click at [940, 345] on div "It looks like this fundraiser doesn't have a virtual silent auction" at bounding box center [784, 348] width 622 height 30
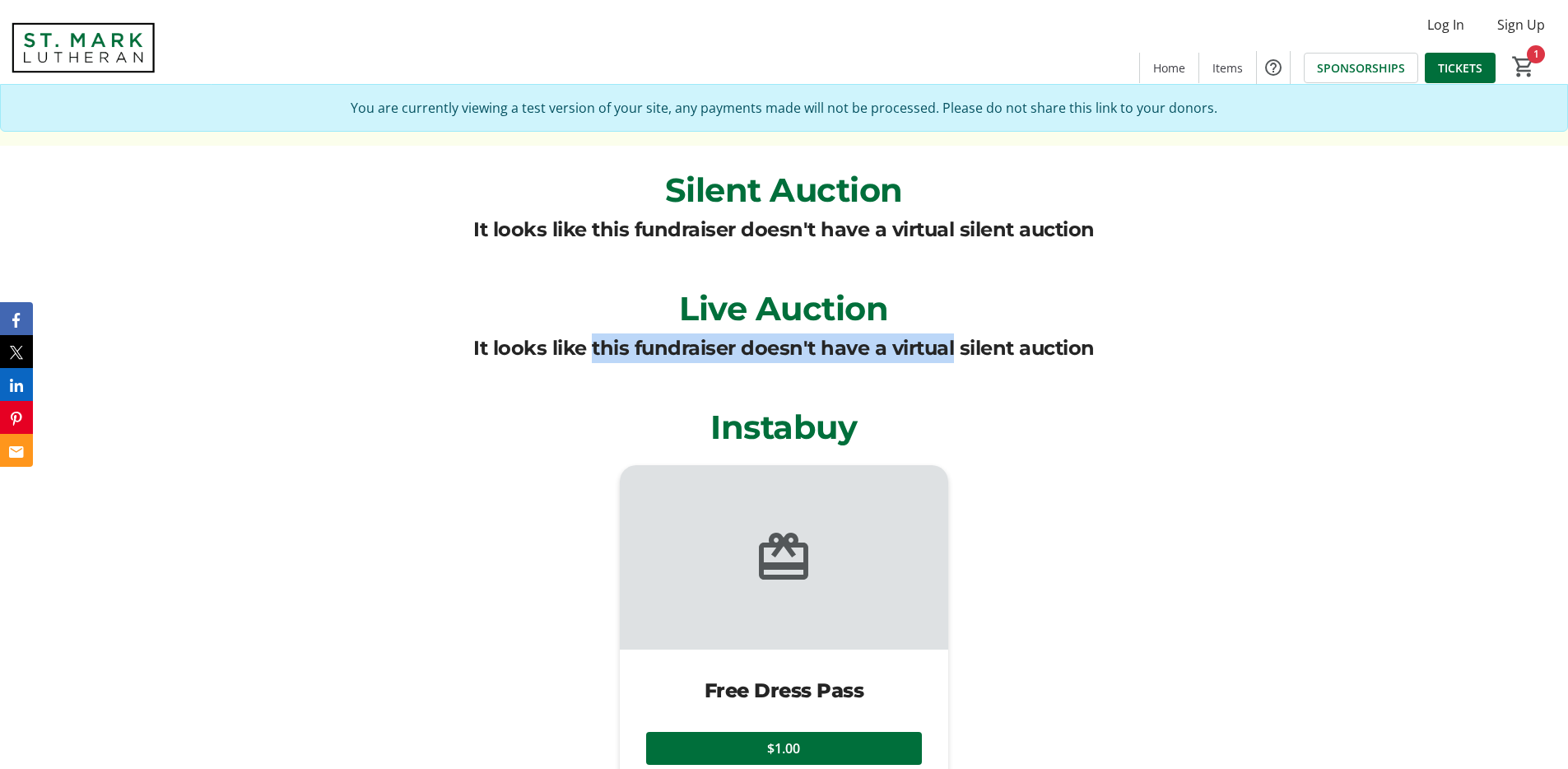
drag, startPoint x: 943, startPoint y: 348, endPoint x: 587, endPoint y: 335, distance: 356.2
click at [587, 335] on div "It looks like this fundraiser doesn't have a virtual silent auction" at bounding box center [784, 348] width 622 height 30
drag, startPoint x: 540, startPoint y: 339, endPoint x: 1077, endPoint y: 350, distance: 537.1
click at [1077, 350] on div "It looks like this fundraiser doesn't have a virtual silent auction" at bounding box center [784, 348] width 622 height 30
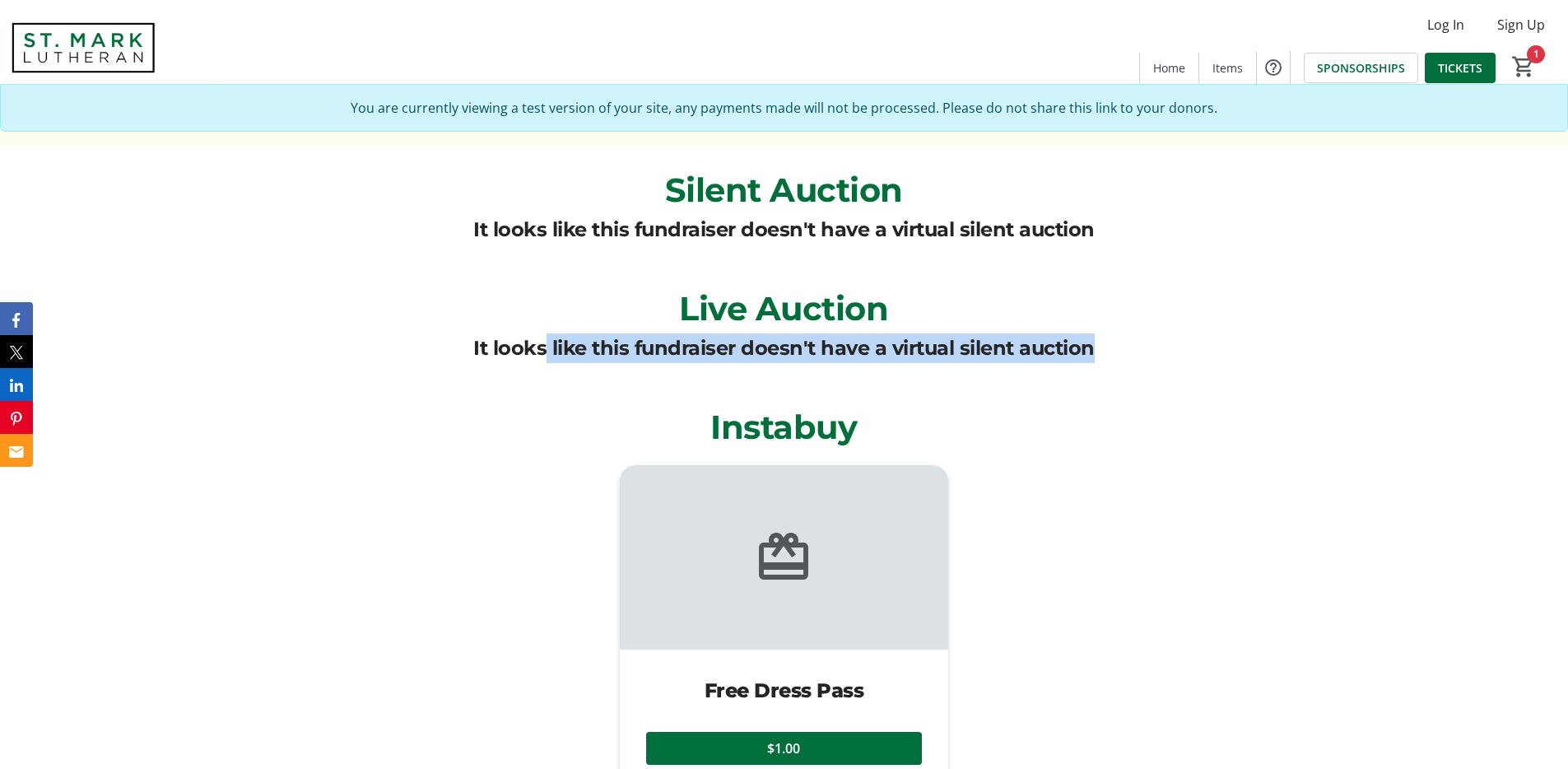
click at [1077, 350] on div "It looks like this fundraiser doesn't have a virtual silent auction" at bounding box center [784, 348] width 622 height 30
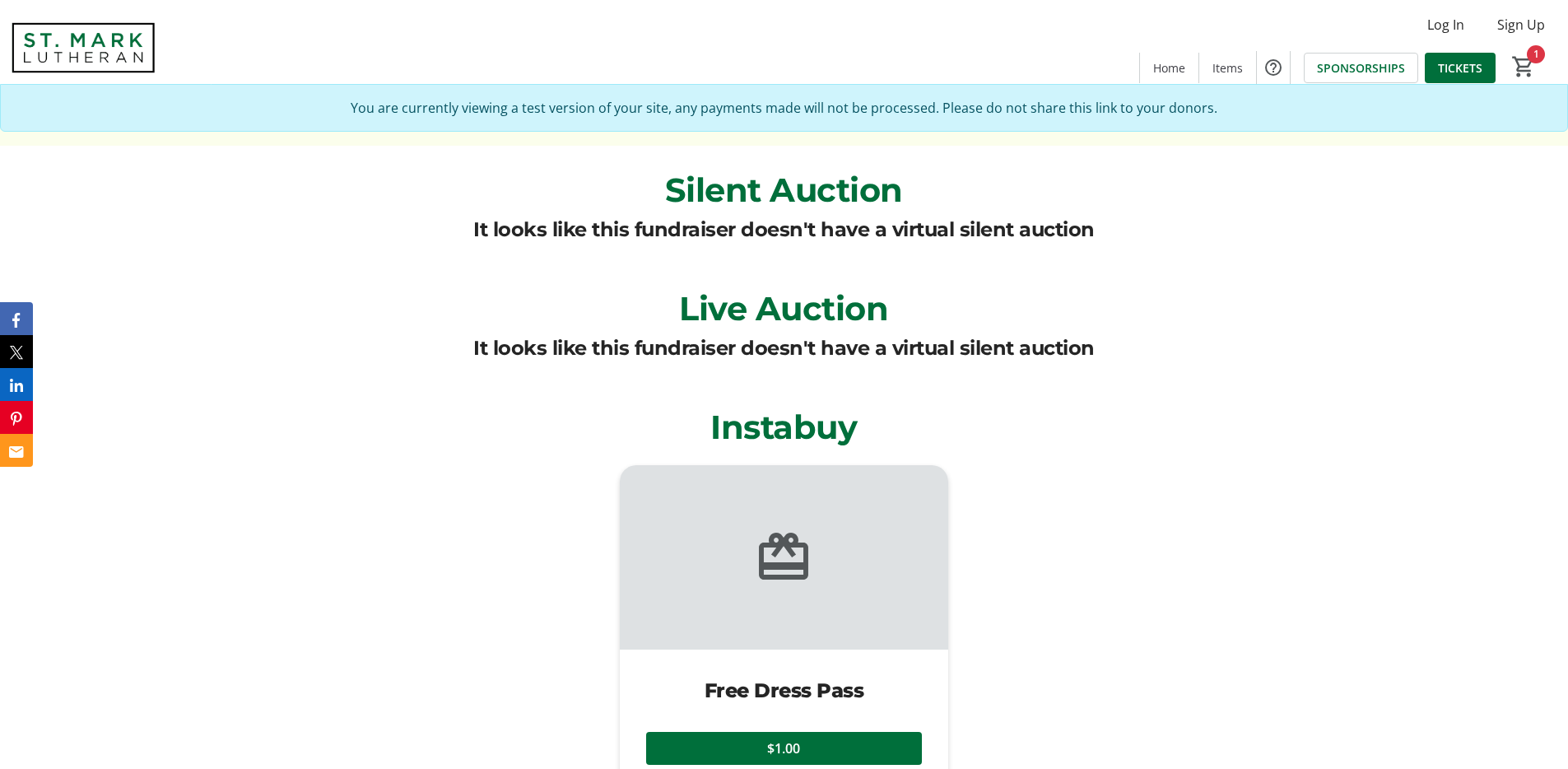
drag, startPoint x: 1109, startPoint y: 350, endPoint x: 543, endPoint y: 341, distance: 566.1
click at [543, 341] on div "It looks like this fundraiser doesn't have a virtual silent auction" at bounding box center [783, 348] width 1045 height 30
click at [543, 341] on div "It looks like this fundraiser doesn't have a virtual silent auction" at bounding box center [784, 348] width 622 height 30
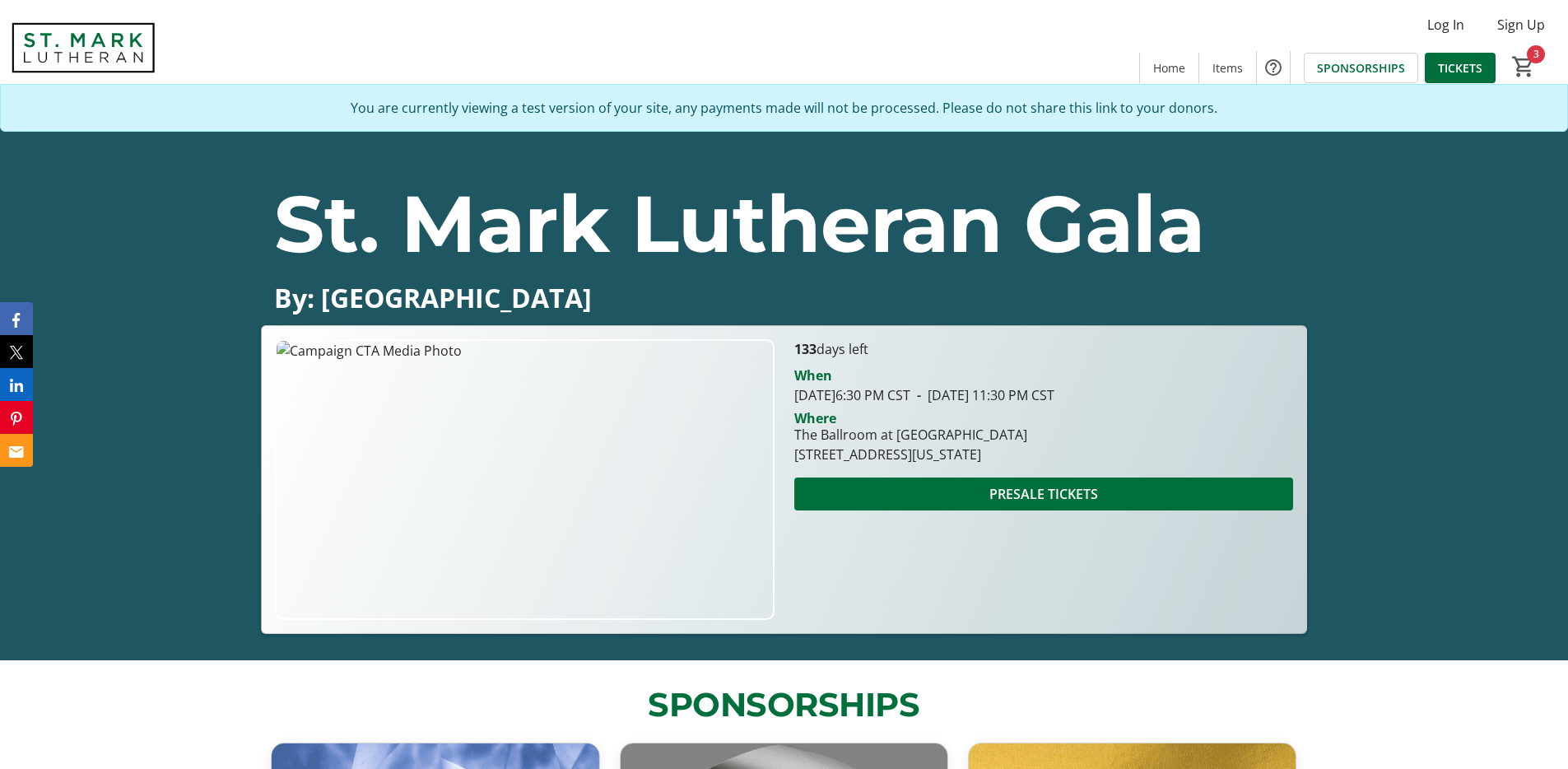
scroll to position [0, 0]
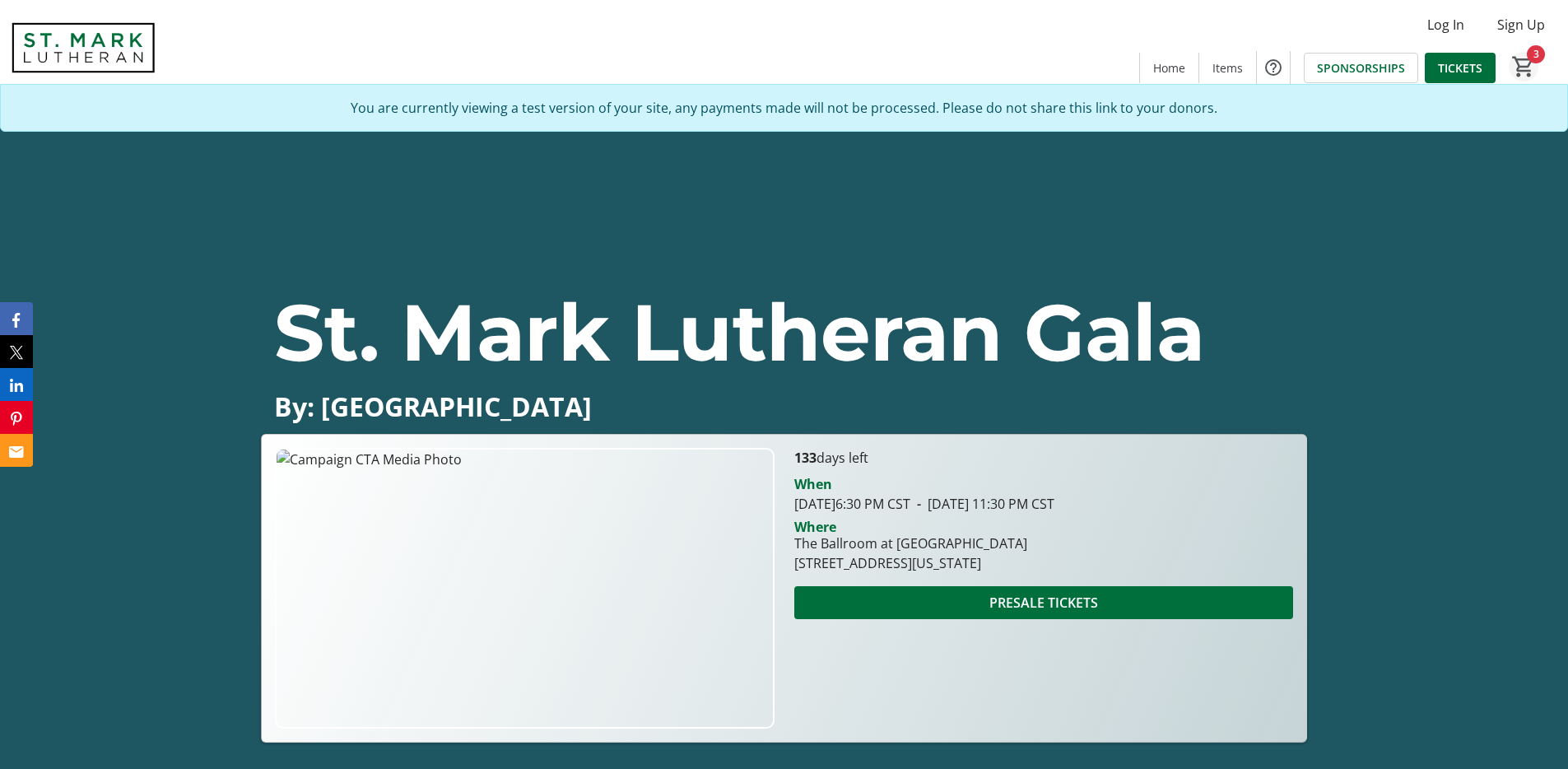
click at [1523, 77] on mat-icon "3" at bounding box center [1523, 67] width 24 height 24
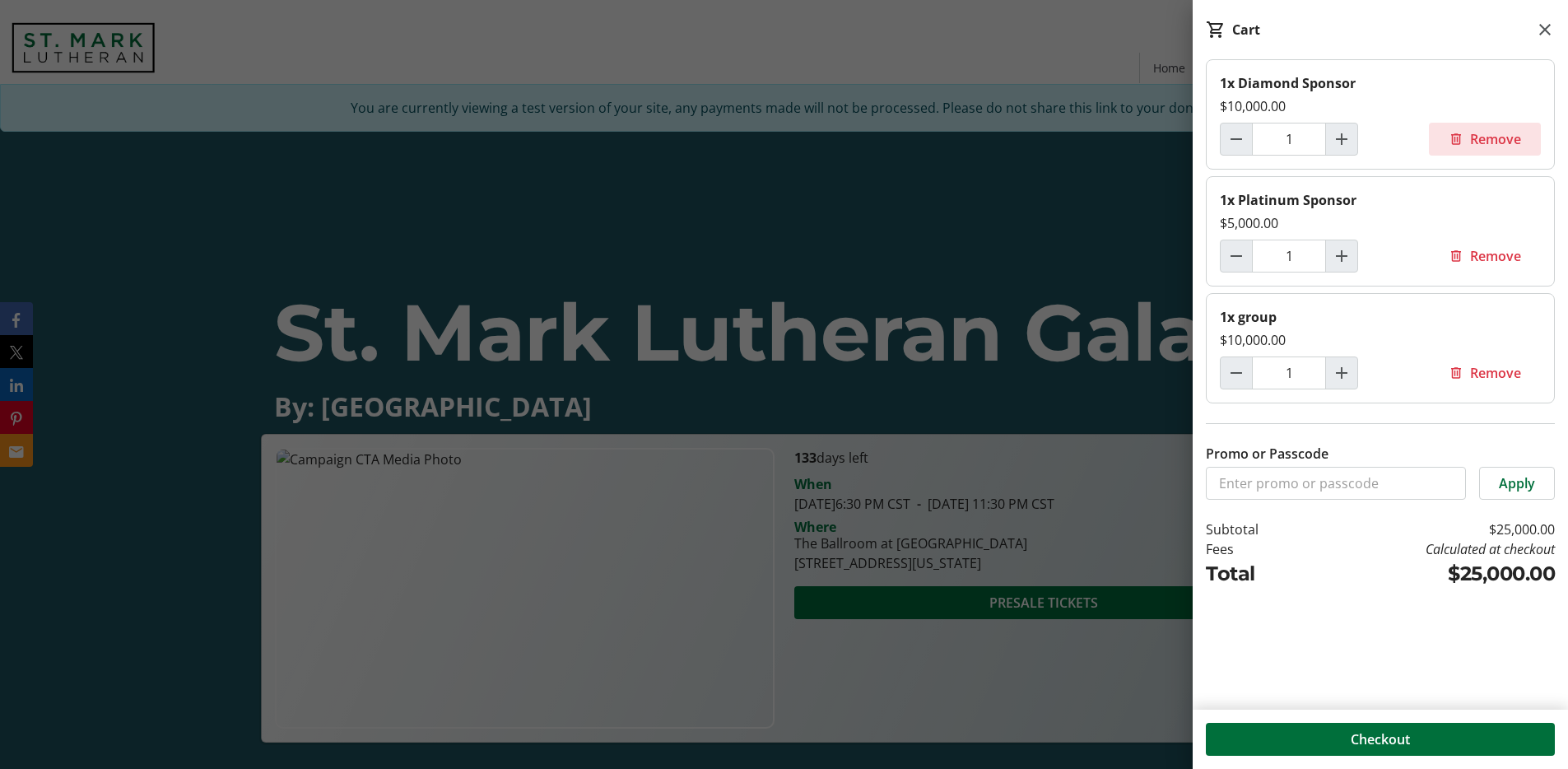
click at [1489, 150] on span at bounding box center [1484, 139] width 112 height 39
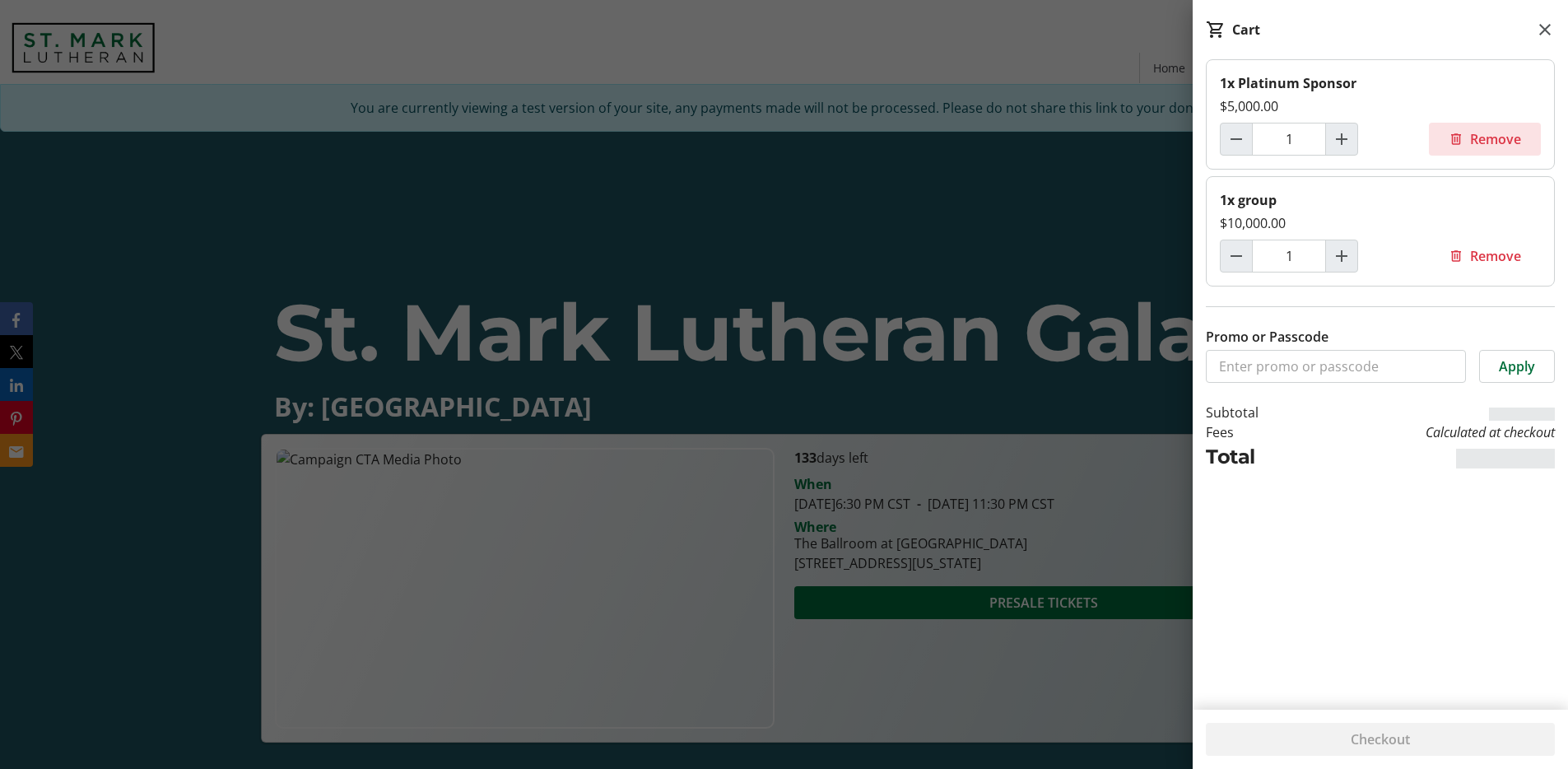
click at [1488, 149] on span at bounding box center [1484, 139] width 112 height 39
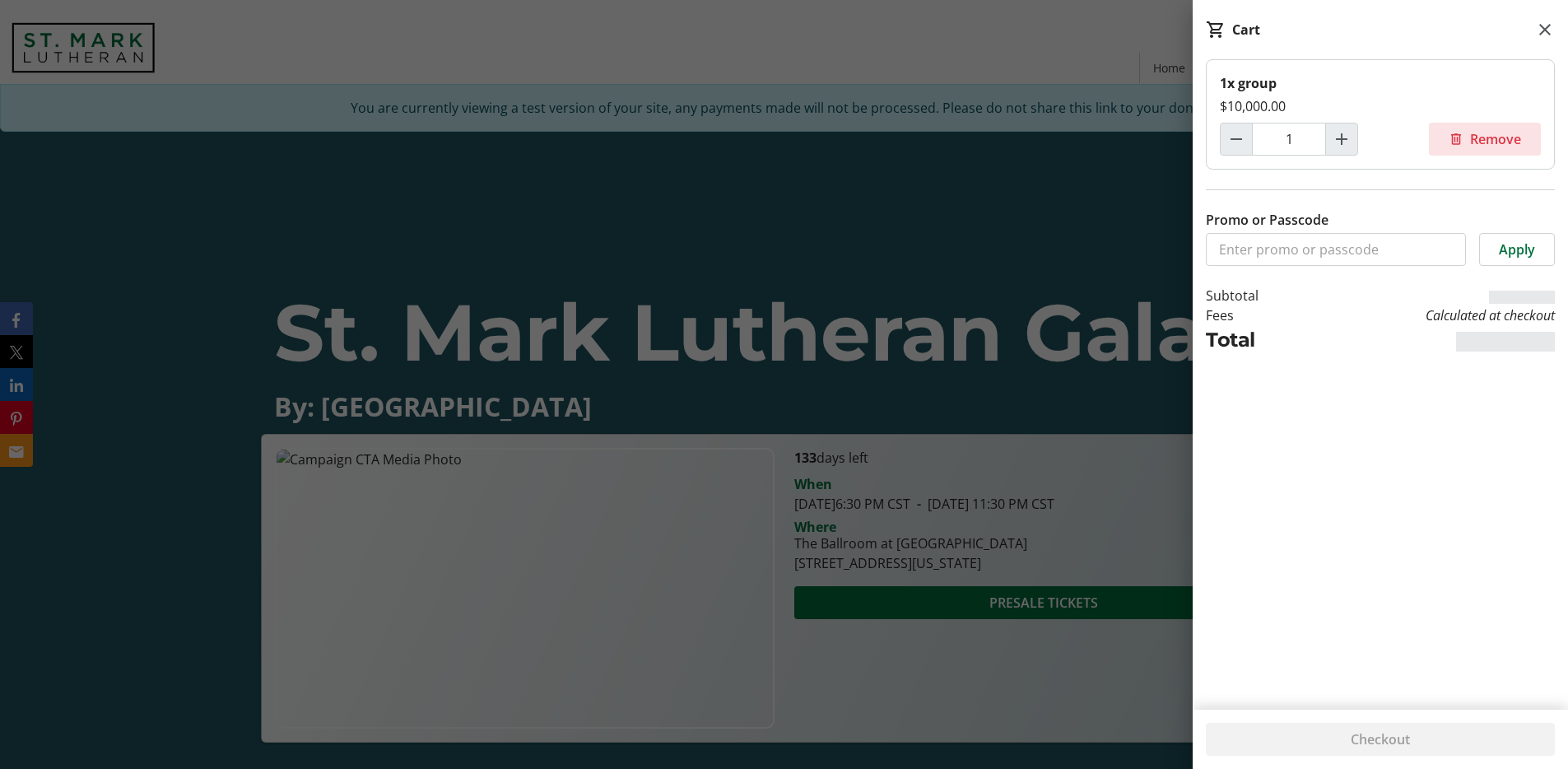
click at [1488, 149] on span at bounding box center [1484, 139] width 112 height 39
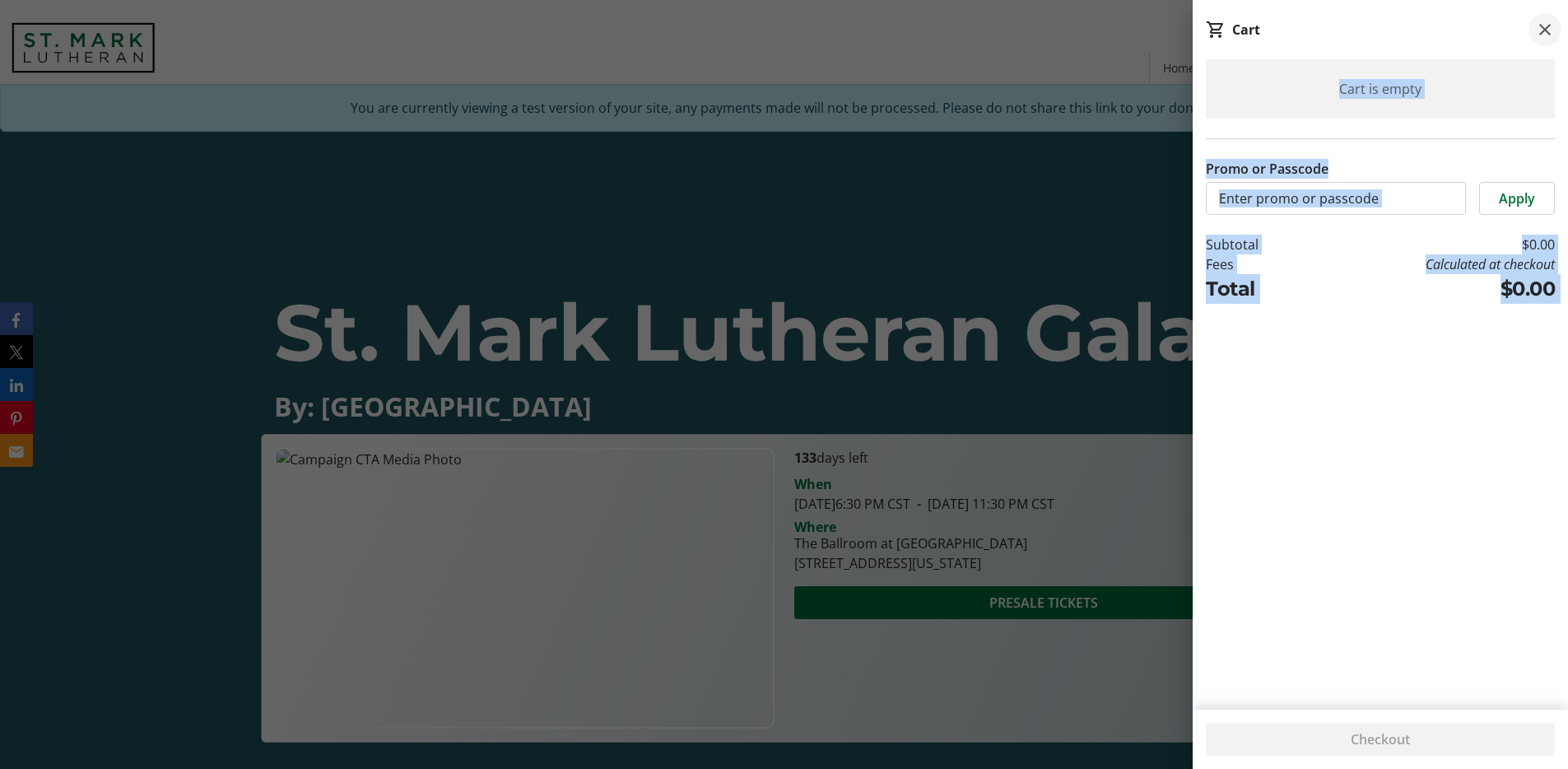
drag, startPoint x: 1536, startPoint y: 47, endPoint x: 1529, endPoint y: 42, distance: 8.6
click at [1532, 44] on div "Cart Cart is empty Promo or Passcode Apply Subtotal $0.00 Fees Calculated at ch…" at bounding box center [1380, 384] width 376 height 769
click at [1548, 37] on mat-icon at bounding box center [1545, 29] width 20 height 20
